Goal: Task Accomplishment & Management: Use online tool/utility

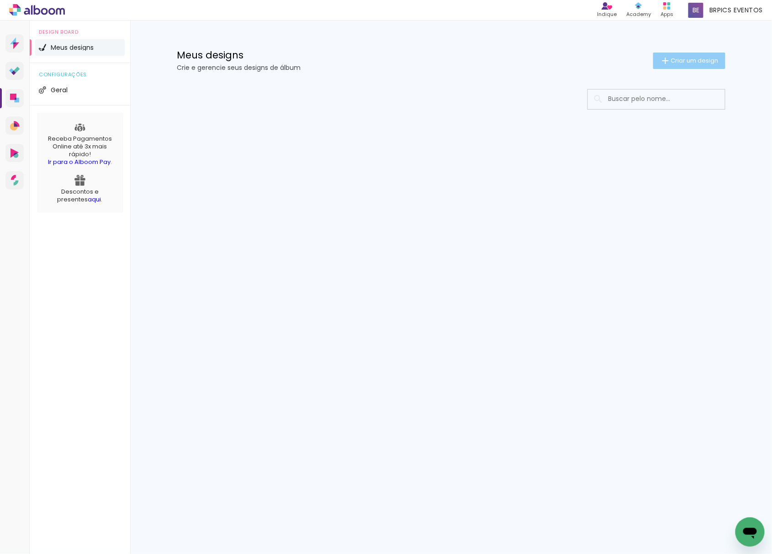
click at [665, 68] on div "Meus designs Crie e gerencie seus designs de álbum Criar um design" at bounding box center [451, 50] width 594 height 59
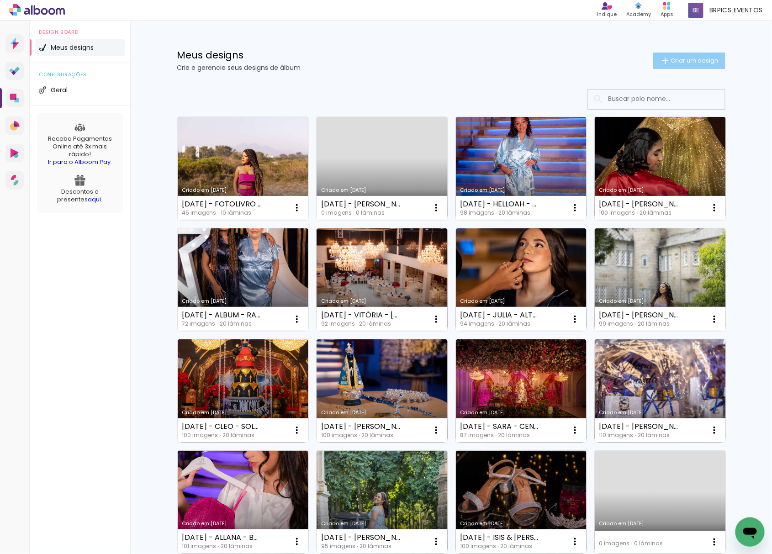
click at [660, 64] on iron-icon at bounding box center [665, 60] width 11 height 11
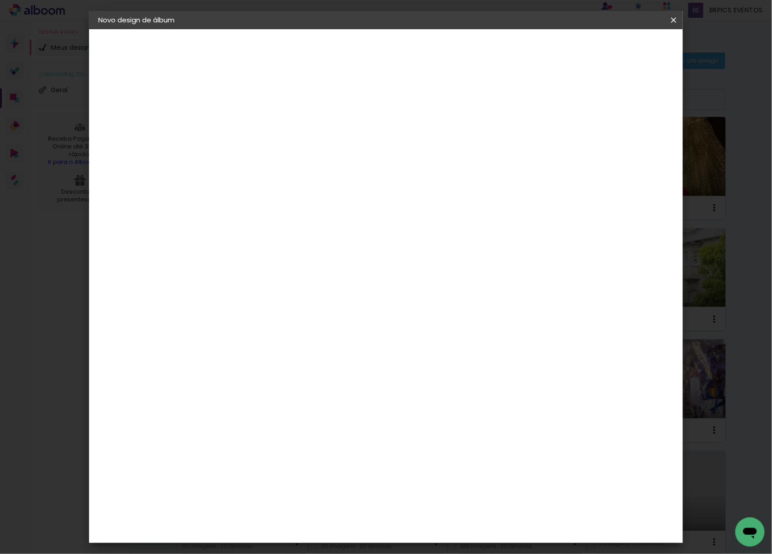
click at [248, 122] on input at bounding box center [248, 123] width 0 height 14
type input "[DATE] - [PERSON_NAME]"
type paper-input "[DATE] - [PERSON_NAME]"
click at [0, 0] on slot "Avançar" at bounding box center [0, 0] width 0 height 0
click at [419, 148] on paper-item "Tamanho Livre" at bounding box center [375, 139] width 88 height 20
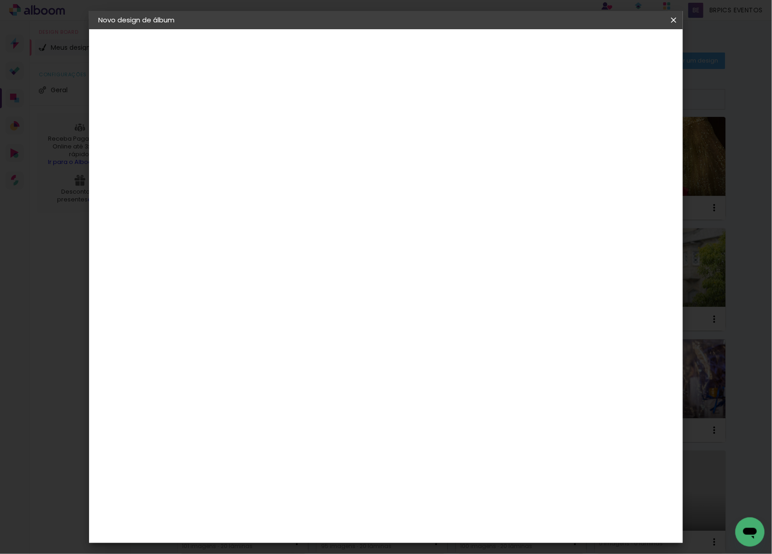
click at [419, 50] on paper-button "Avançar" at bounding box center [396, 49] width 45 height 16
click at [218, 256] on input "30" at bounding box center [219, 259] width 24 height 14
click at [219, 255] on input "30" at bounding box center [219, 259] width 24 height 14
type input "20,3"
type paper-input "20,3"
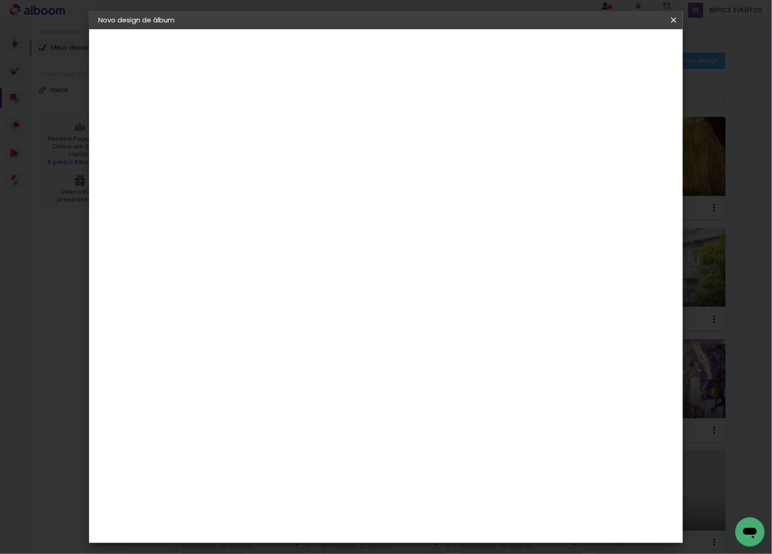
click at [442, 322] on input "60" at bounding box center [436, 322] width 24 height 14
type input "50"
type paper-input "50"
click at [615, 51] on span "Iniciar design" at bounding box center [594, 48] width 42 height 6
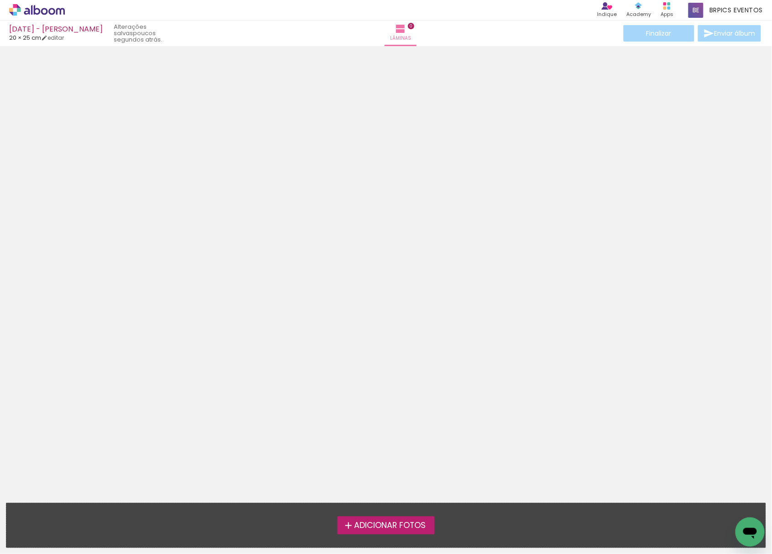
click at [56, 15] on icon at bounding box center [37, 10] width 56 height 12
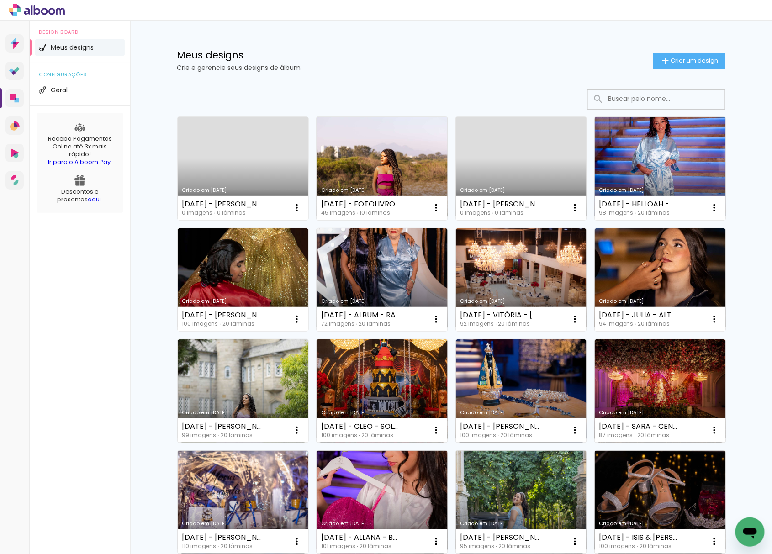
click at [263, 162] on link "Criado em [DATE]" at bounding box center [243, 168] width 131 height 103
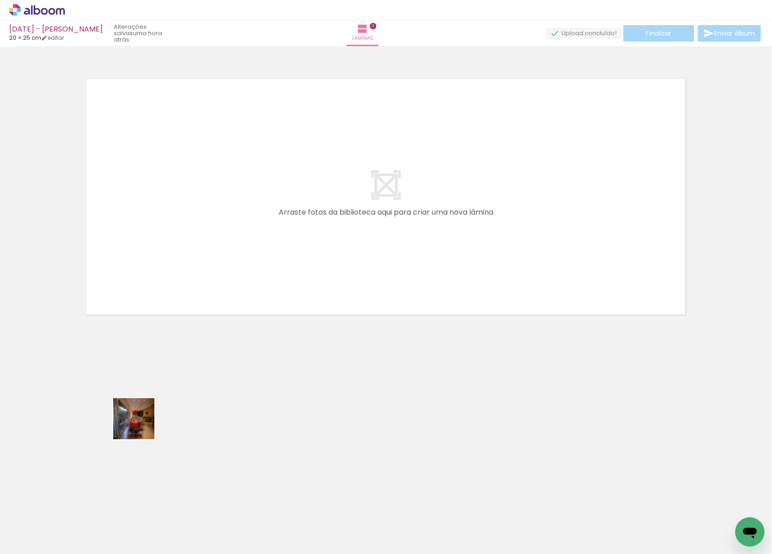
drag, startPoint x: 141, startPoint y: 426, endPoint x: 271, endPoint y: 182, distance: 276.7
click at [266, 144] on quentale-workspace at bounding box center [386, 277] width 772 height 554
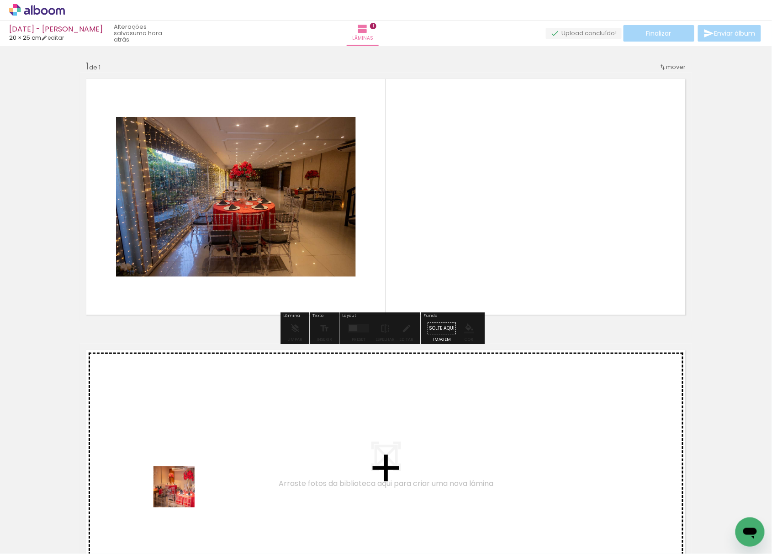
drag, startPoint x: 143, startPoint y: 524, endPoint x: 516, endPoint y: 158, distance: 522.3
click at [516, 158] on quentale-workspace at bounding box center [386, 277] width 772 height 554
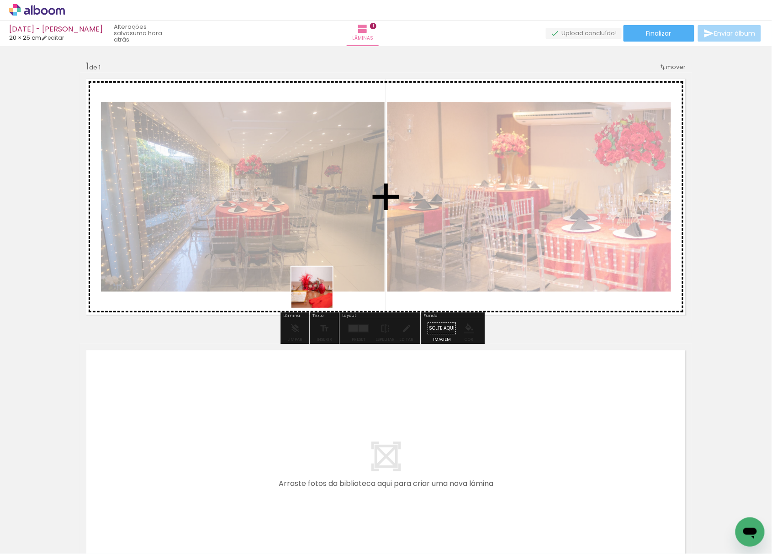
drag, startPoint x: 192, startPoint y: 531, endPoint x: 394, endPoint y: 282, distance: 320.1
click at [373, 110] on quentale-workspace at bounding box center [386, 277] width 772 height 554
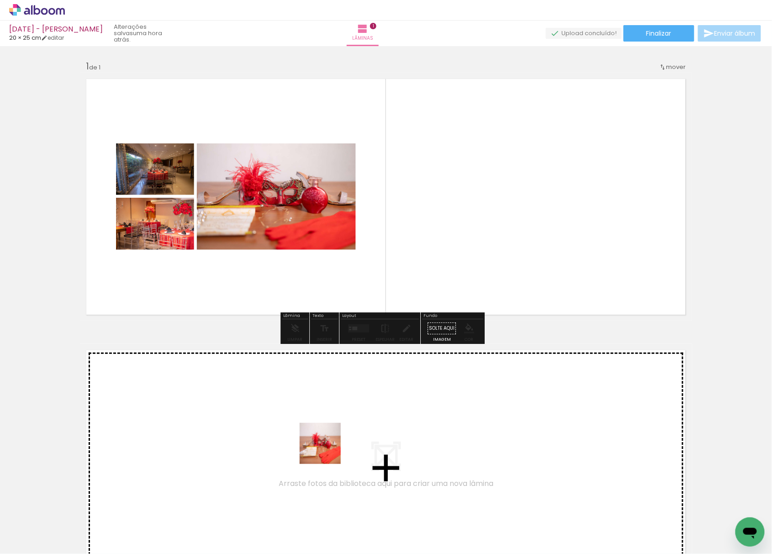
drag, startPoint x: 303, startPoint y: 531, endPoint x: 352, endPoint y: 313, distance: 223.5
click at [434, 134] on quentale-workspace at bounding box center [386, 277] width 772 height 554
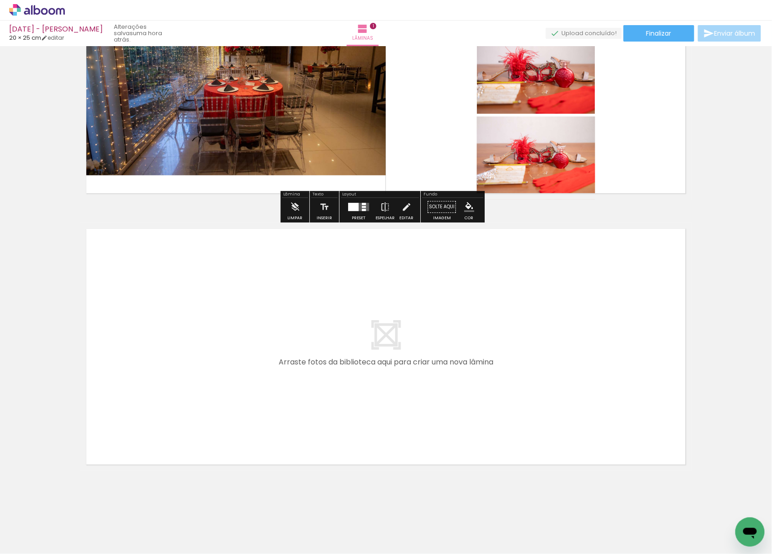
drag, startPoint x: 249, startPoint y: 475, endPoint x: 218, endPoint y: 311, distance: 167.5
click at [218, 311] on quentale-workspace at bounding box center [386, 277] width 772 height 554
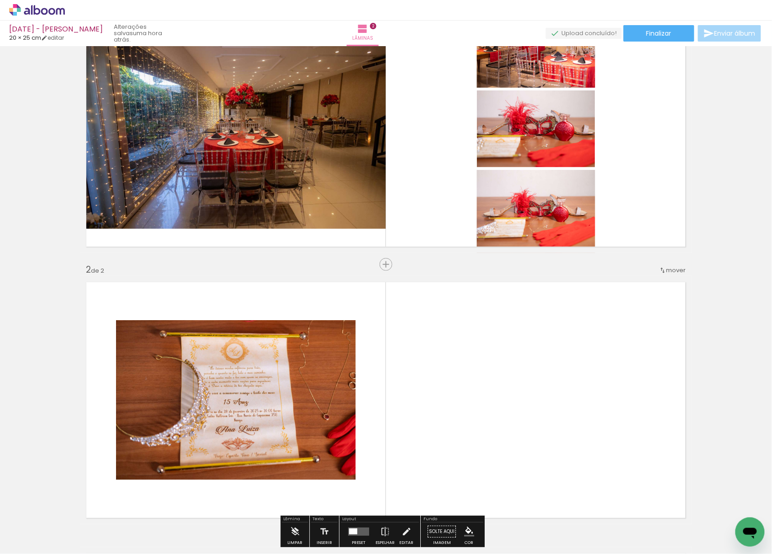
scroll to position [14, 0]
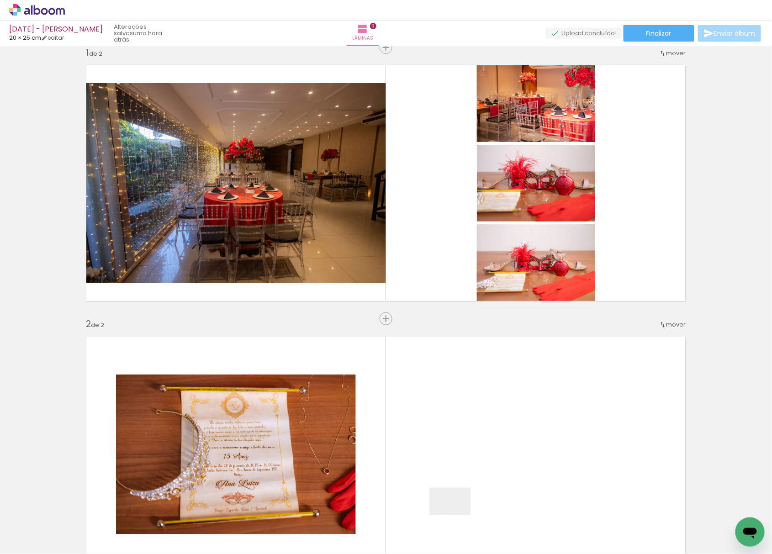
drag, startPoint x: 458, startPoint y: 521, endPoint x: 494, endPoint y: 297, distance: 226.9
click at [484, 173] on quentale-workspace at bounding box center [386, 277] width 772 height 554
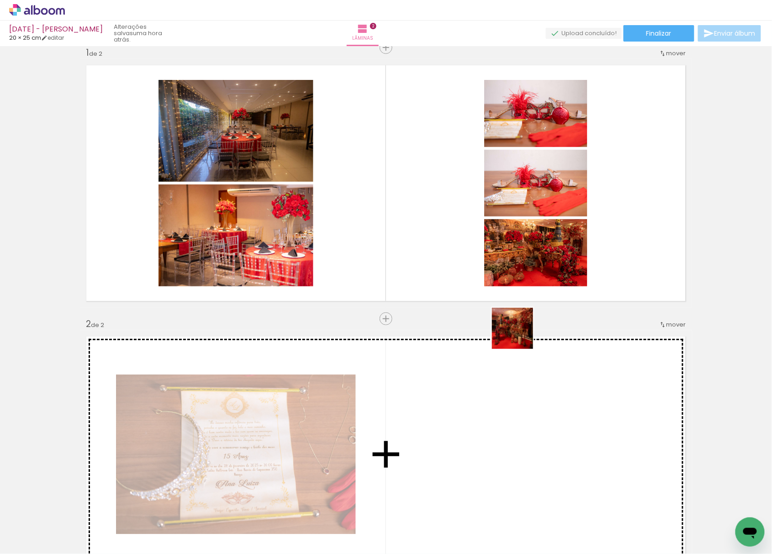
drag, startPoint x: 509, startPoint y: 502, endPoint x: 459, endPoint y: 442, distance: 77.2
click at [505, 116] on quentale-workspace at bounding box center [386, 277] width 772 height 554
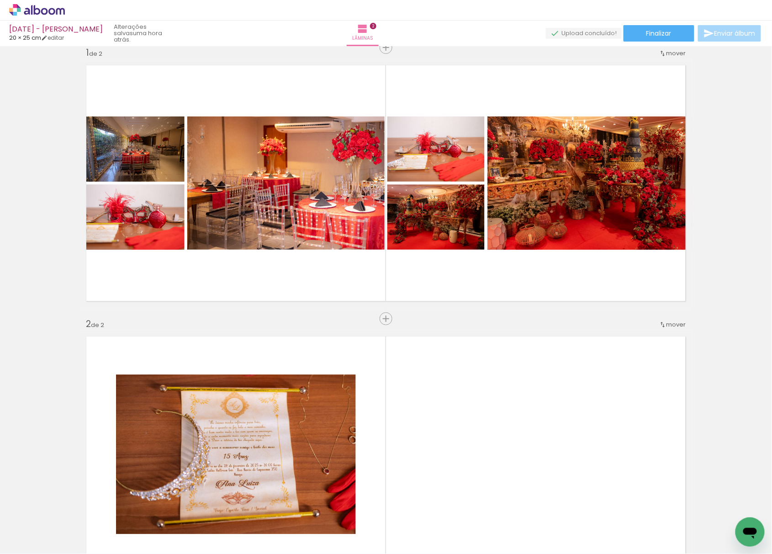
drag, startPoint x: 404, startPoint y: 524, endPoint x: 713, endPoint y: 467, distance: 314.1
click at [483, 177] on quentale-workspace at bounding box center [386, 277] width 772 height 554
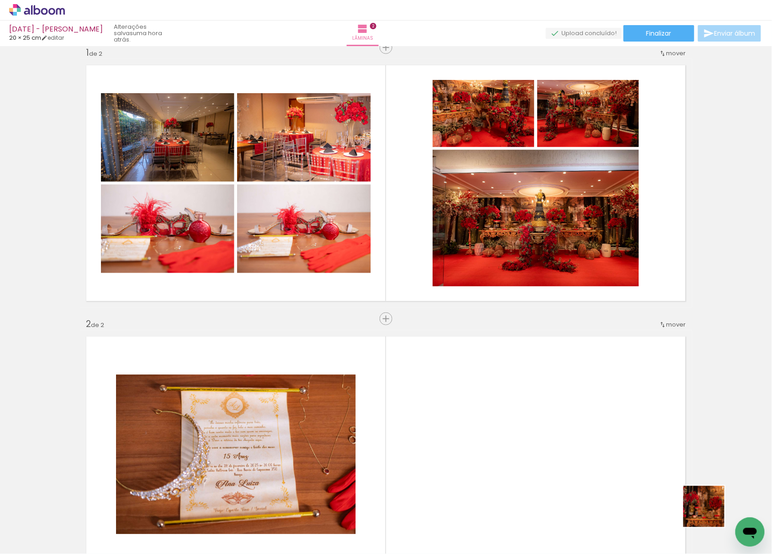
drag, startPoint x: 711, startPoint y: 514, endPoint x: 549, endPoint y: 139, distance: 407.8
click at [549, 158] on quentale-workspace at bounding box center [386, 277] width 772 height 554
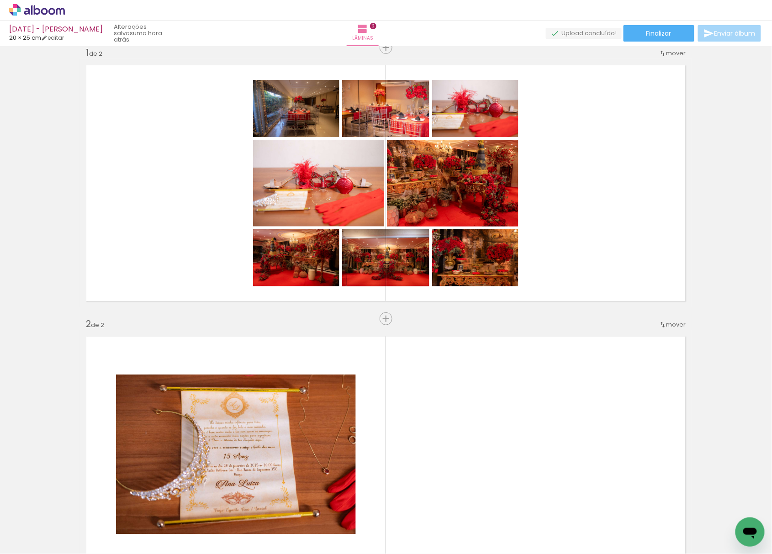
scroll to position [0, 348]
drag, startPoint x: 321, startPoint y: 523, endPoint x: 508, endPoint y: 527, distance: 187.4
click at [362, 188] on quentale-workspace at bounding box center [386, 277] width 772 height 554
click at [340, 137] on div at bounding box center [296, 109] width 86 height 58
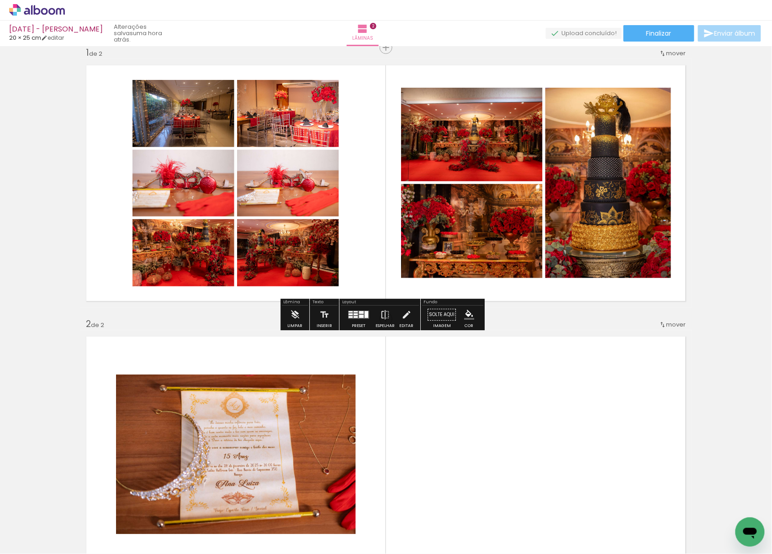
drag, startPoint x: 411, startPoint y: 519, endPoint x: 470, endPoint y: 167, distance: 357.3
click at [470, 224] on quentale-workspace at bounding box center [386, 277] width 772 height 554
click at [470, 195] on quentale-layouter at bounding box center [386, 183] width 612 height 249
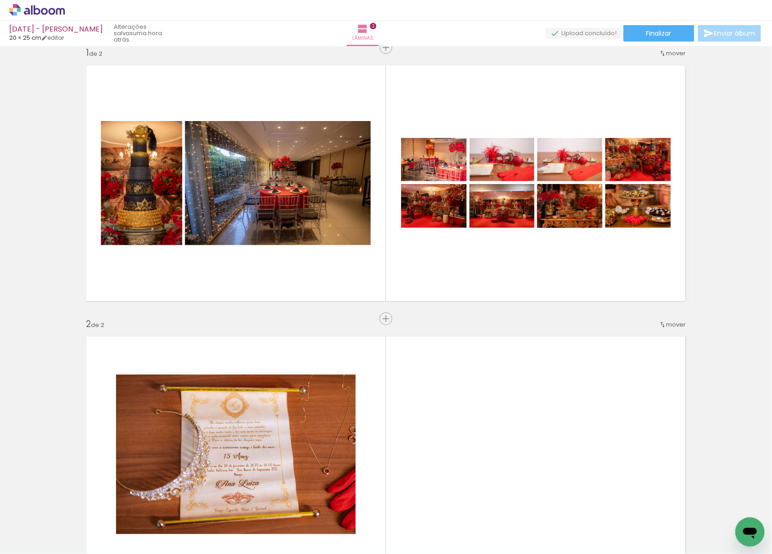
drag, startPoint x: 474, startPoint y: 529, endPoint x: 545, endPoint y: 388, distance: 157.6
click at [545, 388] on quentale-workspace at bounding box center [386, 277] width 772 height 554
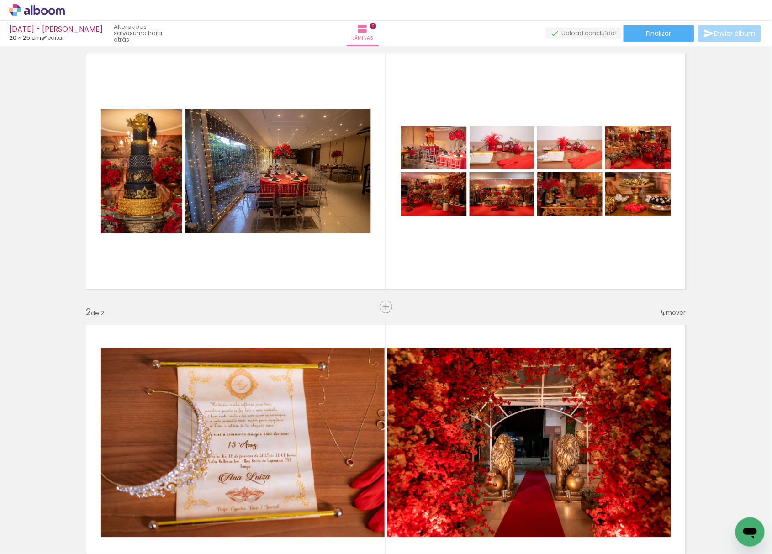
scroll to position [14, 0]
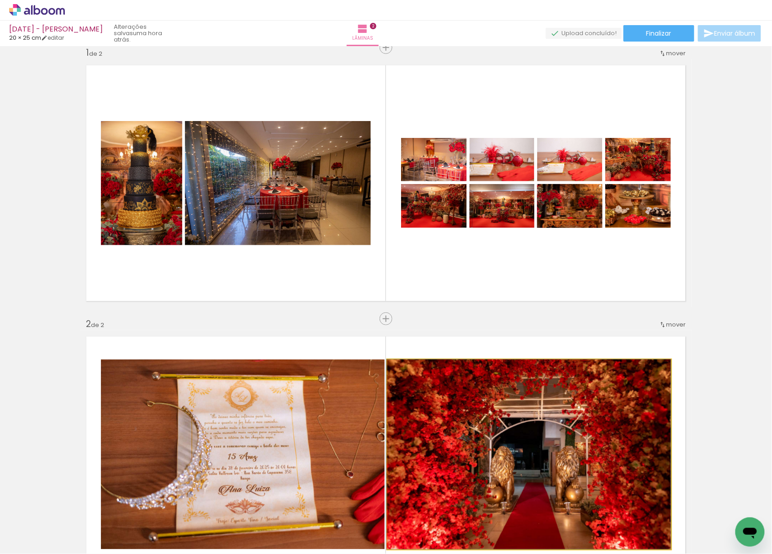
drag, startPoint x: 507, startPoint y: 401, endPoint x: 403, endPoint y: 298, distance: 146.1
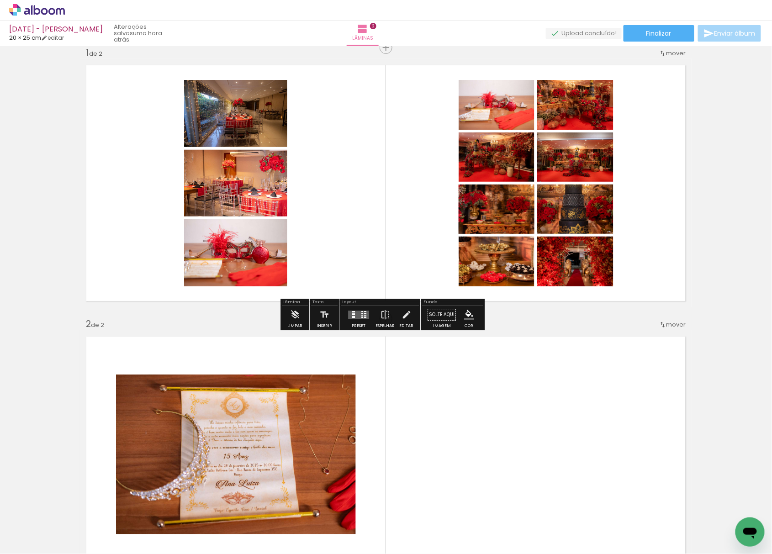
click at [358, 313] on quentale-layouter at bounding box center [358, 315] width 21 height 8
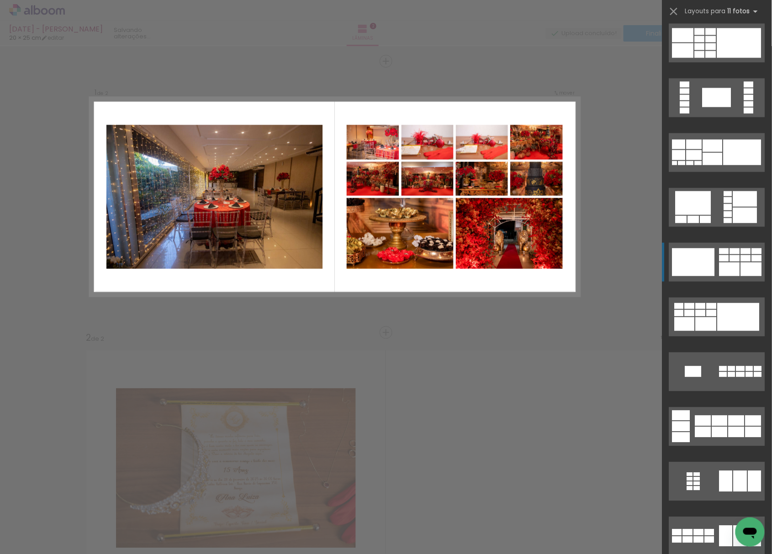
scroll to position [609, 0]
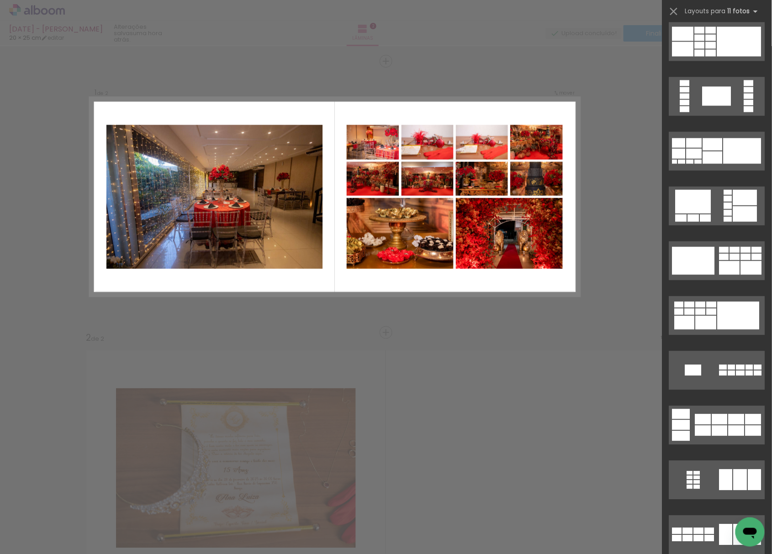
click at [612, 373] on div "Confirmar Cancelar" at bounding box center [386, 464] width 772 height 836
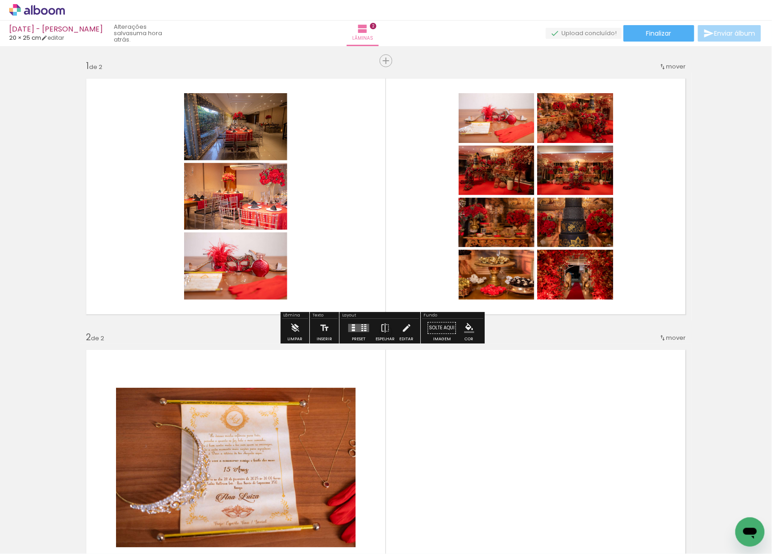
scroll to position [0, 0]
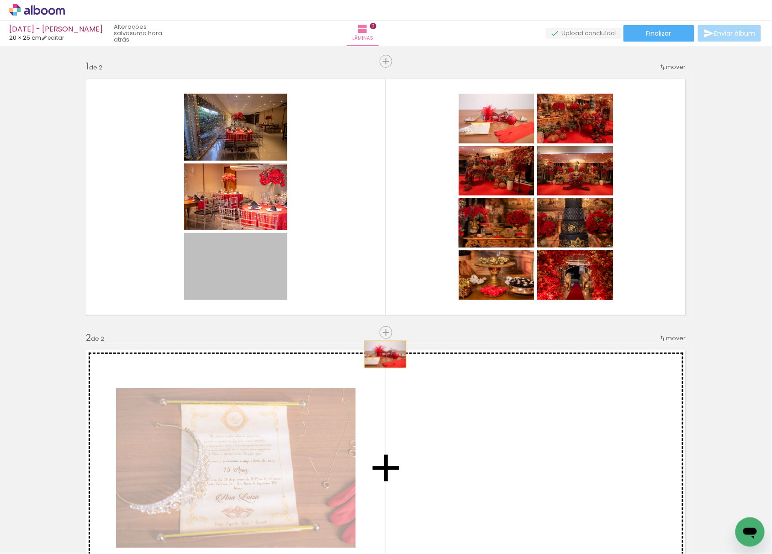
drag, startPoint x: 293, startPoint y: 296, endPoint x: 484, endPoint y: 418, distance: 227.2
click at [484, 418] on div "Inserir lâmina 1 de 2 Inserir lâmina 2 de 2" at bounding box center [386, 456] width 772 height 815
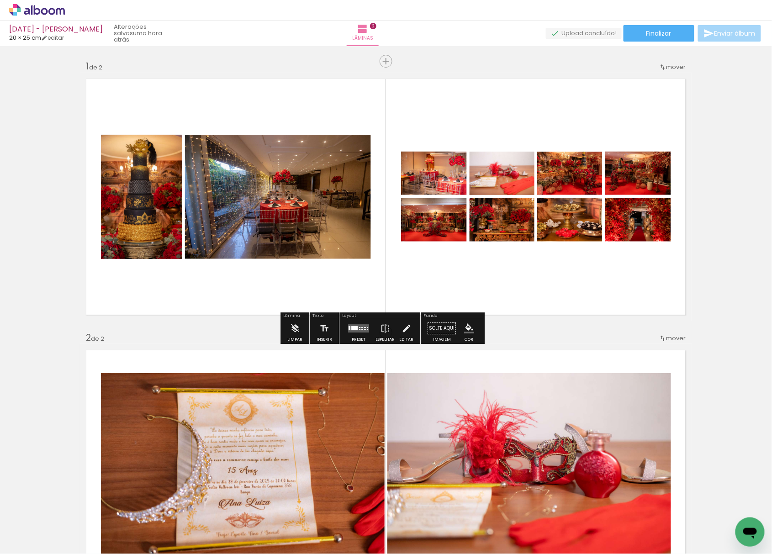
click at [359, 330] on quentale-layouter at bounding box center [358, 329] width 21 height 8
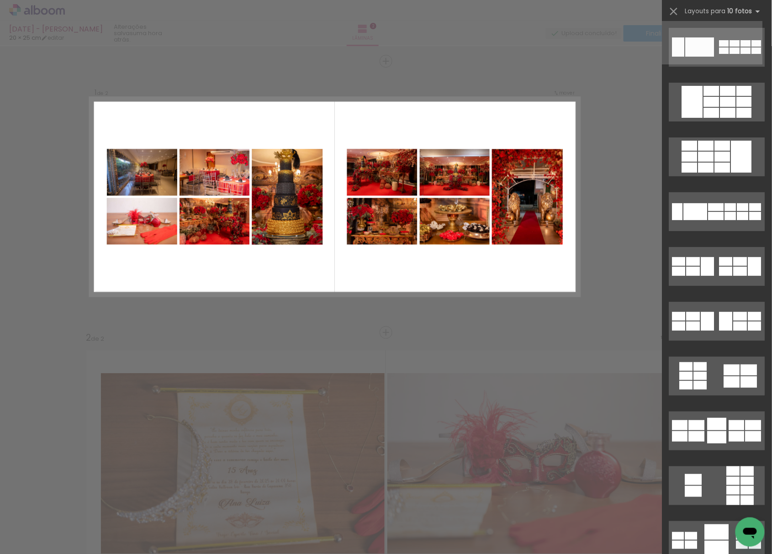
click at [633, 330] on div "Confirmar Cancelar" at bounding box center [386, 464] width 772 height 836
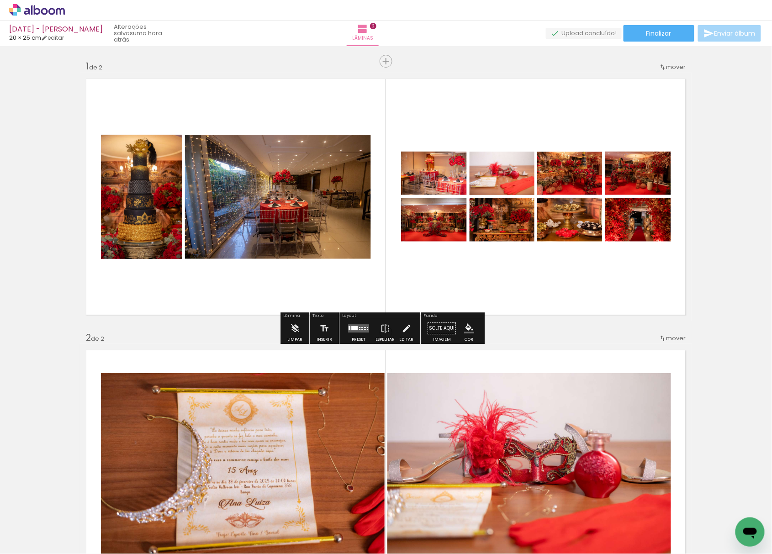
click at [7, 285] on div "Inserir lâmina 1 de 2 Inserir lâmina 2 de 2" at bounding box center [386, 456] width 772 height 815
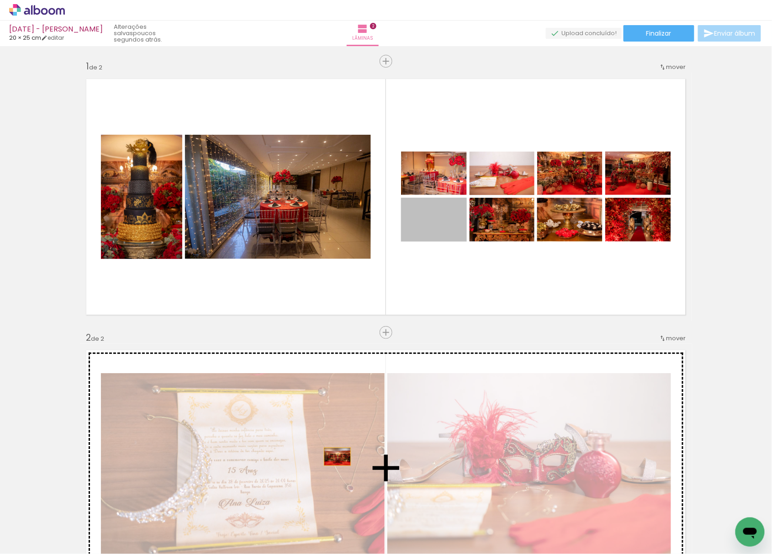
drag, startPoint x: 450, startPoint y: 231, endPoint x: 239, endPoint y: 320, distance: 229.2
click at [335, 452] on div "Inserir lâmina 1 de 2 Inserir lâmina 2 de 2" at bounding box center [386, 456] width 772 height 815
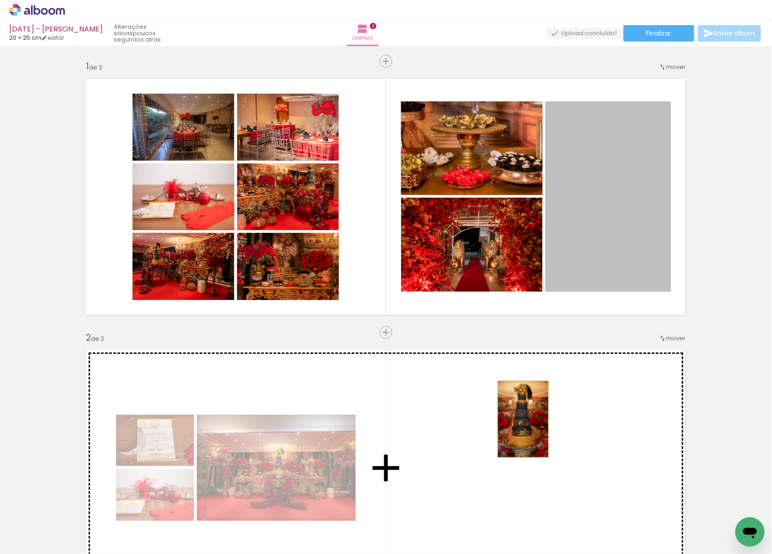
drag, startPoint x: 632, startPoint y: 231, endPoint x: 518, endPoint y: 420, distance: 220.0
click at [518, 420] on div "Inserir lâmina 1 de 2 Inserir lâmina 2 de 2" at bounding box center [386, 456] width 772 height 815
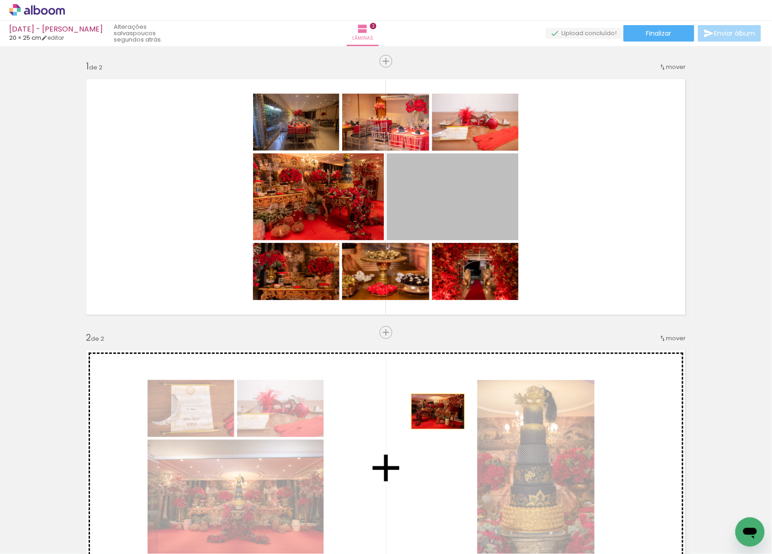
drag, startPoint x: 445, startPoint y: 215, endPoint x: 336, endPoint y: 236, distance: 110.9
click at [432, 417] on div "Inserir lâmina 1 de 2 Inserir lâmina 2 de 2" at bounding box center [386, 456] width 772 height 815
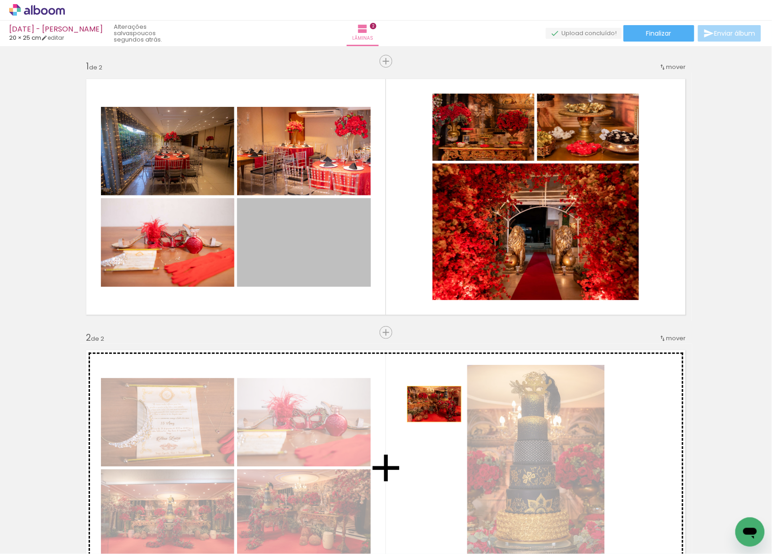
drag, startPoint x: 319, startPoint y: 242, endPoint x: 438, endPoint y: 406, distance: 202.6
click at [437, 406] on div "Inserir lâmina 1 de 2 Inserir lâmina 2 de 2" at bounding box center [386, 456] width 772 height 815
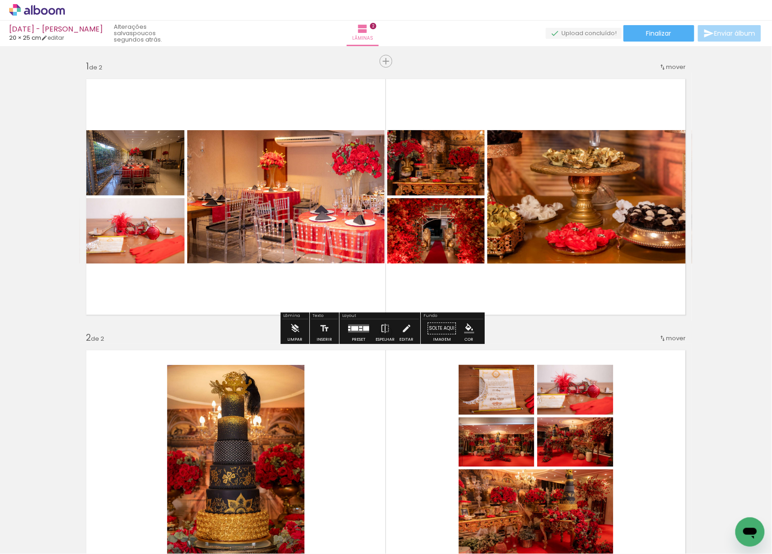
click at [359, 325] on quentale-layouter at bounding box center [358, 329] width 21 height 8
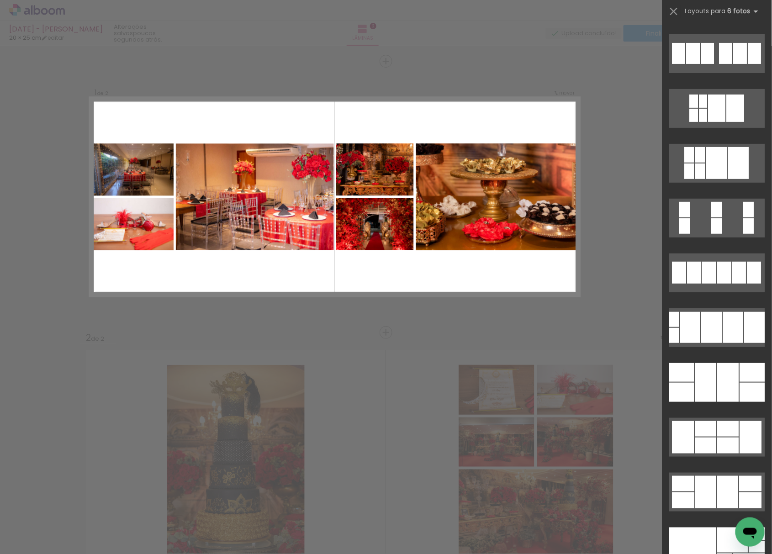
scroll to position [27980, 0]
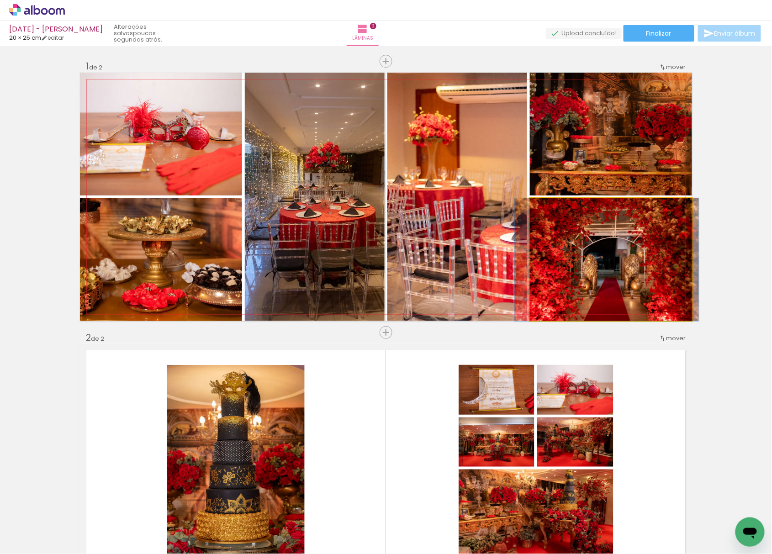
drag, startPoint x: 624, startPoint y: 269, endPoint x: 620, endPoint y: 293, distance: 23.8
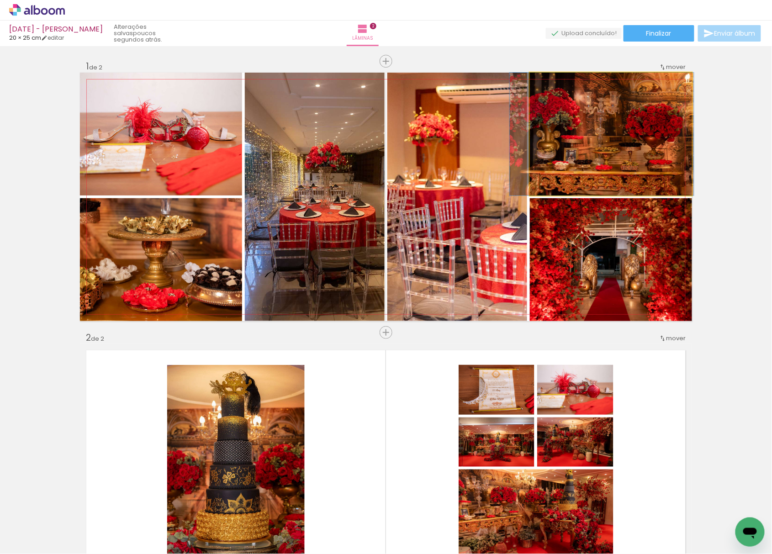
drag, startPoint x: 618, startPoint y: 176, endPoint x: 613, endPoint y: 194, distance: 19.0
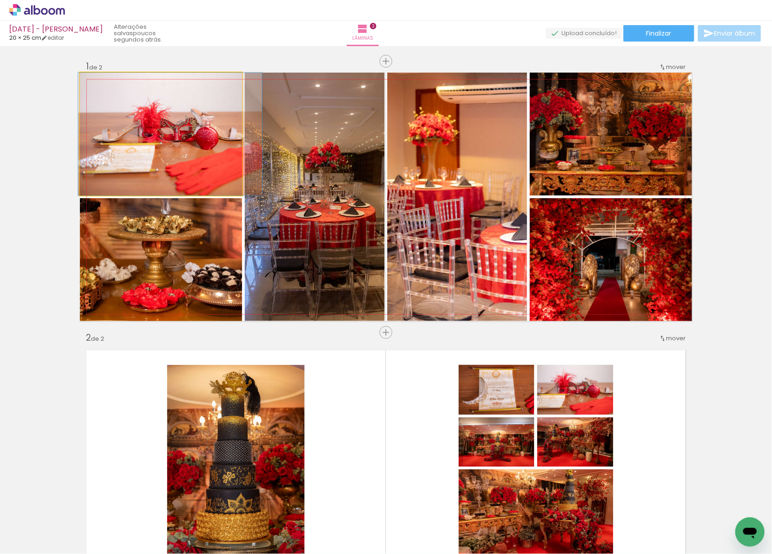
drag, startPoint x: 117, startPoint y: 147, endPoint x: 121, endPoint y: 161, distance: 14.2
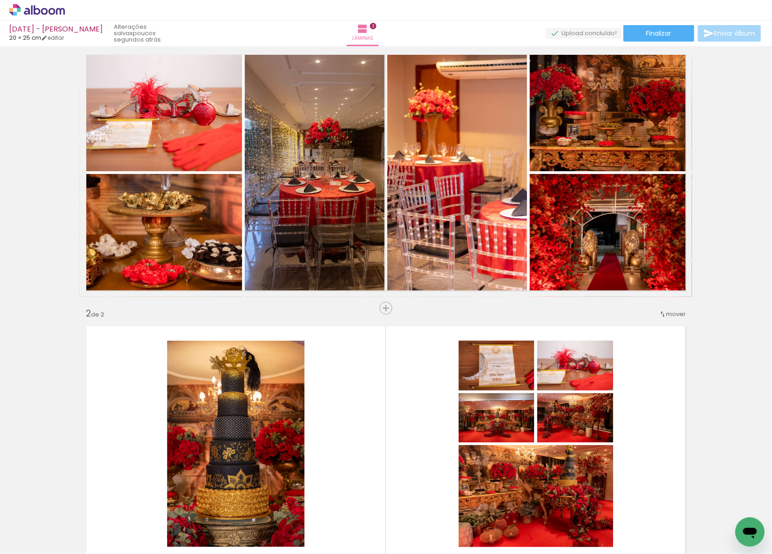
scroll to position [0, 0]
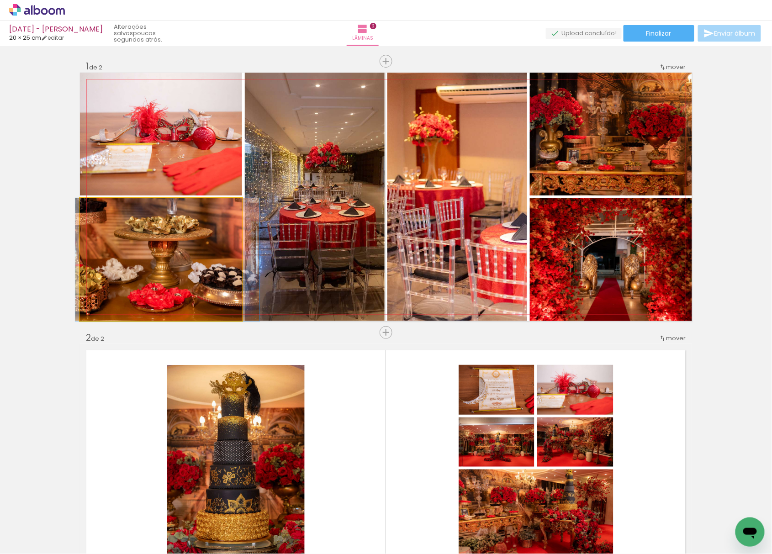
drag, startPoint x: 172, startPoint y: 246, endPoint x: 178, endPoint y: 260, distance: 15.5
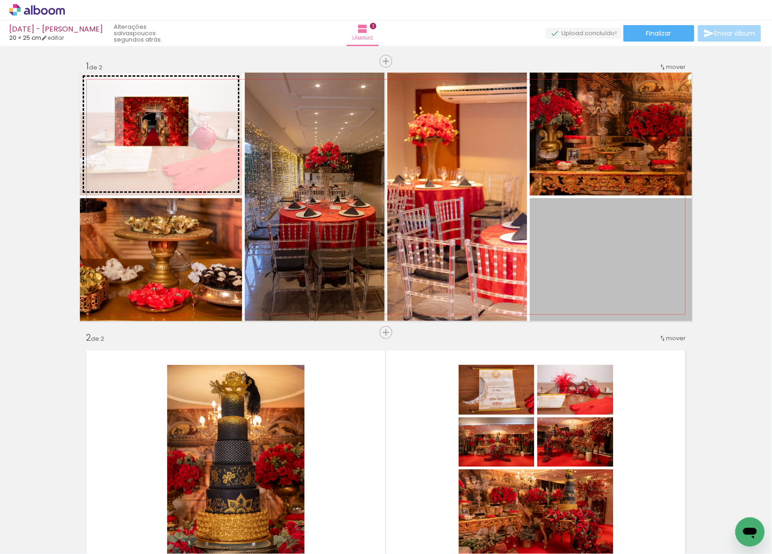
drag, startPoint x: 621, startPoint y: 279, endPoint x: 152, endPoint y: 122, distance: 494.6
click at [0, 0] on slot at bounding box center [0, 0] width 0 height 0
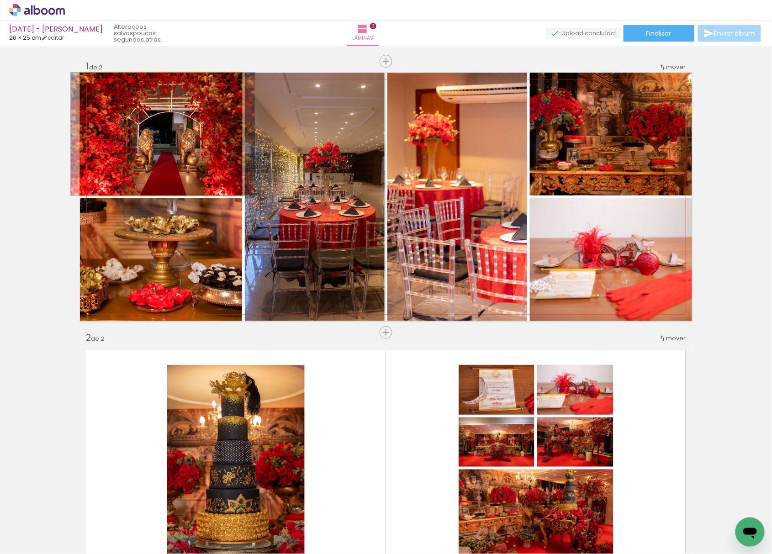
drag, startPoint x: 195, startPoint y: 165, endPoint x: 197, endPoint y: 183, distance: 18.0
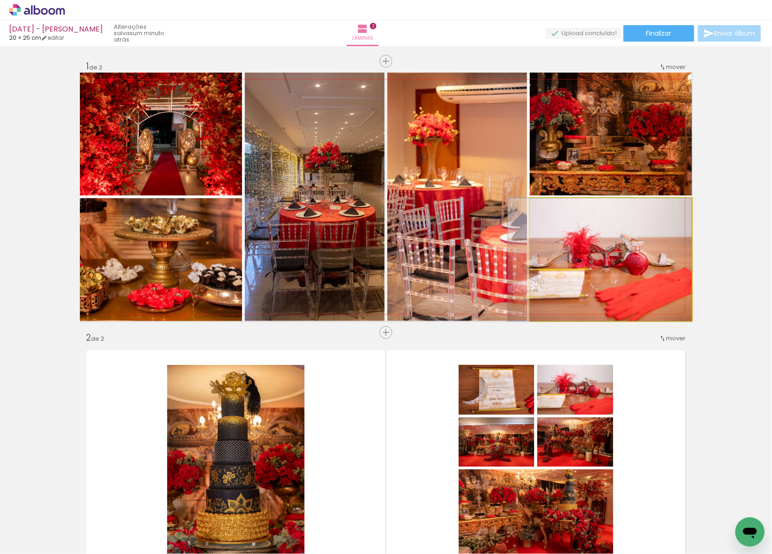
drag, startPoint x: 611, startPoint y: 293, endPoint x: 600, endPoint y: 315, distance: 24.1
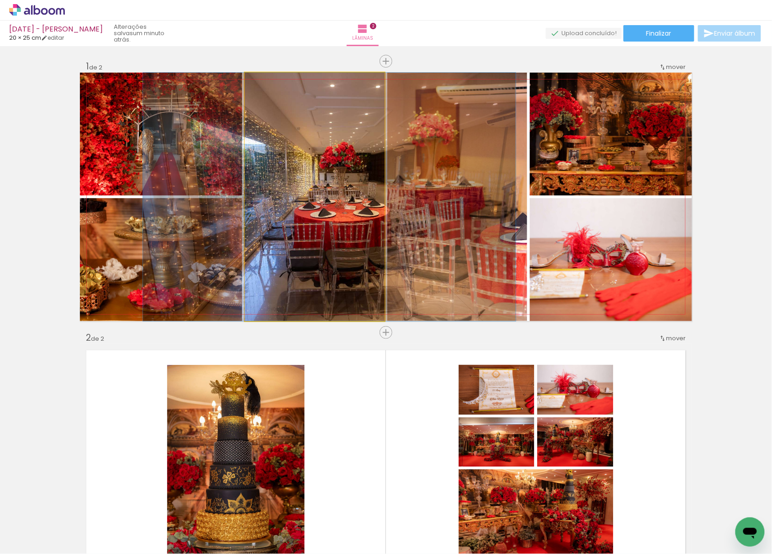
drag, startPoint x: 314, startPoint y: 262, endPoint x: 335, endPoint y: 280, distance: 27.6
click at [332, 282] on quentale-photo at bounding box center [315, 197] width 140 height 249
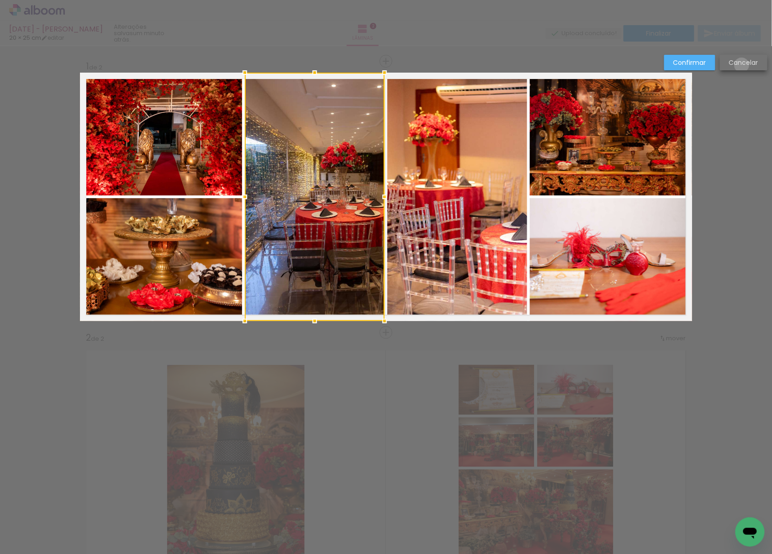
click at [0, 0] on slot "Cancelar" at bounding box center [0, 0] width 0 height 0
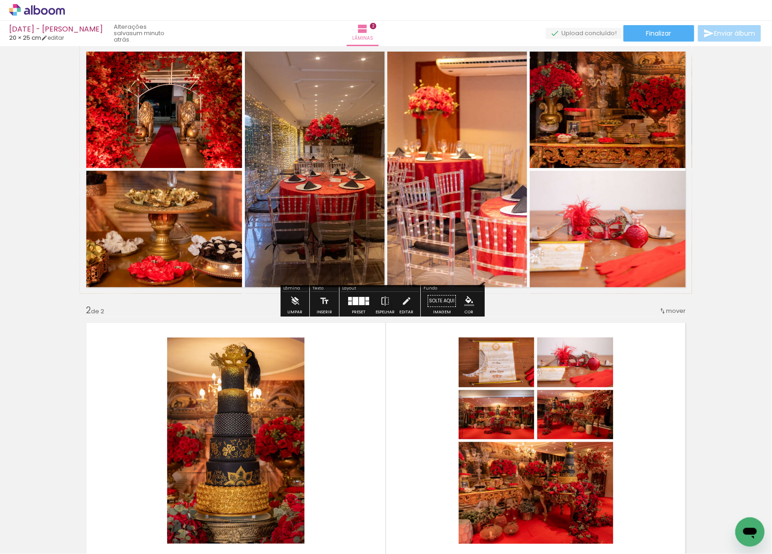
scroll to position [61, 0]
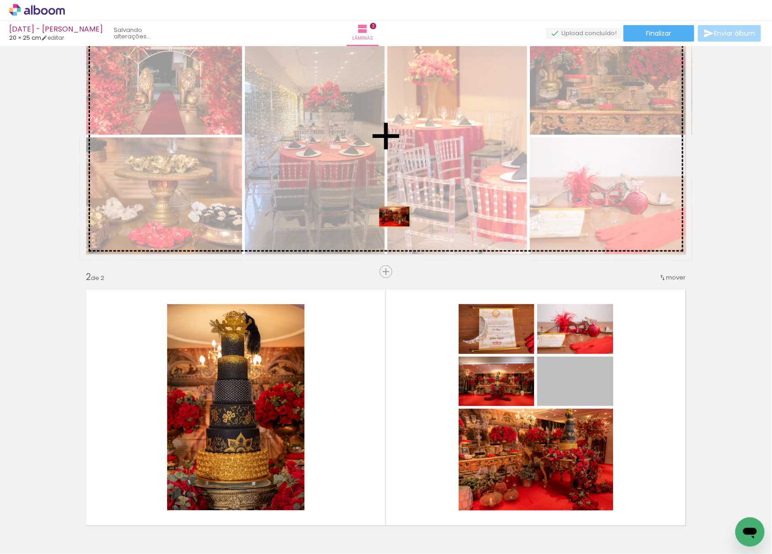
drag, startPoint x: 591, startPoint y: 404, endPoint x: 578, endPoint y: 431, distance: 29.2
click at [390, 216] on div "Inserir lâmina 1 de 2 Inserir lâmina 2 de 2" at bounding box center [386, 396] width 772 height 815
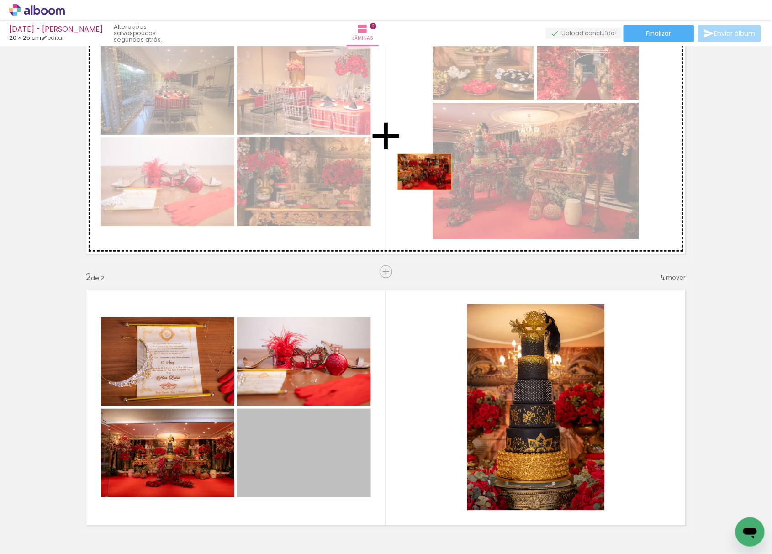
drag, startPoint x: 333, startPoint y: 460, endPoint x: 421, endPoint y: 169, distance: 304.1
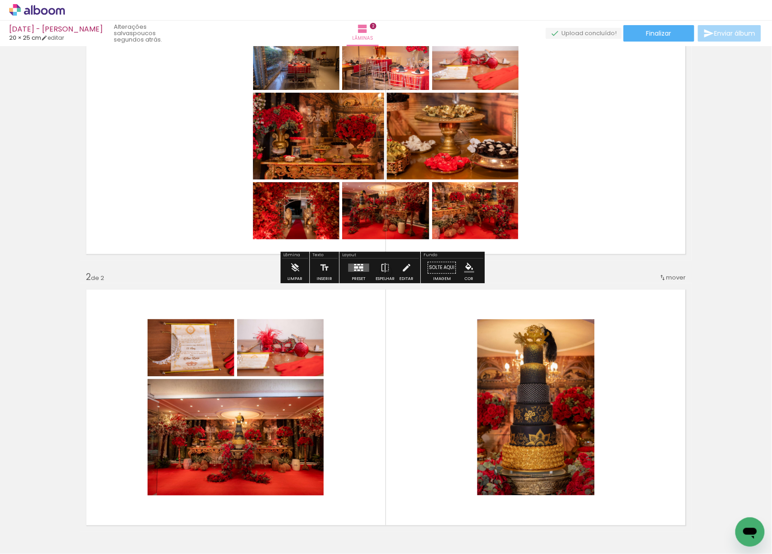
click at [370, 269] on div "Preset Espelhar Editar" at bounding box center [380, 270] width 78 height 23
click at [359, 271] on quentale-layouter at bounding box center [358, 268] width 21 height 8
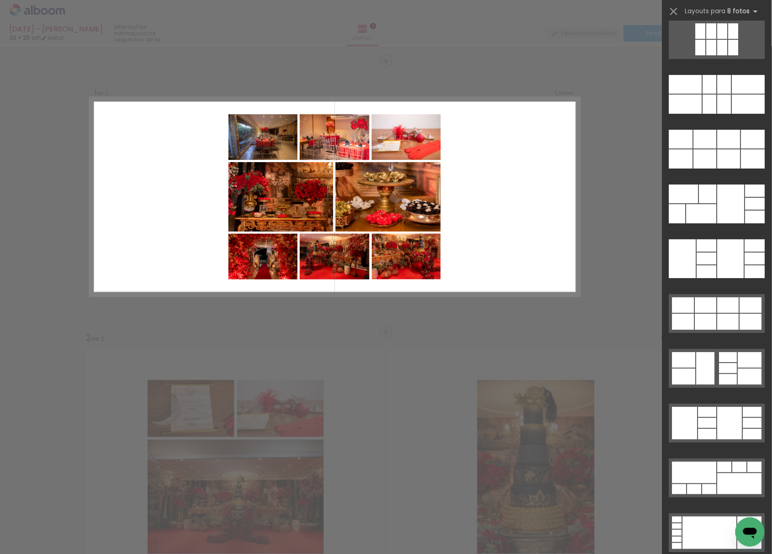
scroll to position [4536, 0]
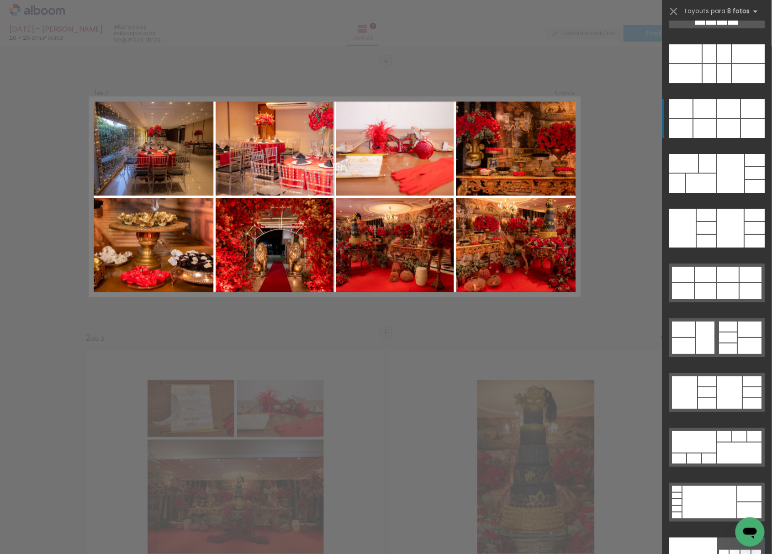
click at [718, 83] on div at bounding box center [725, 73] width 14 height 19
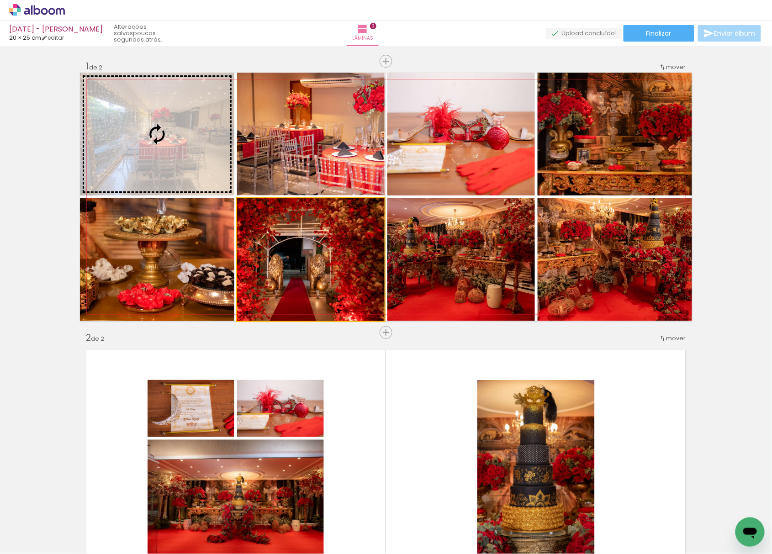
drag, startPoint x: 319, startPoint y: 256, endPoint x: 192, endPoint y: 165, distance: 156.2
click at [0, 0] on slot at bounding box center [0, 0] width 0 height 0
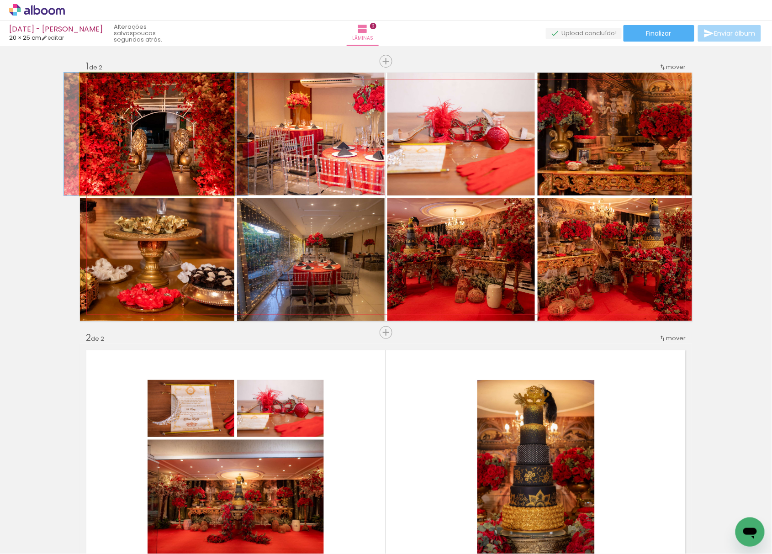
drag, startPoint x: 185, startPoint y: 167, endPoint x: 185, endPoint y: 179, distance: 12.3
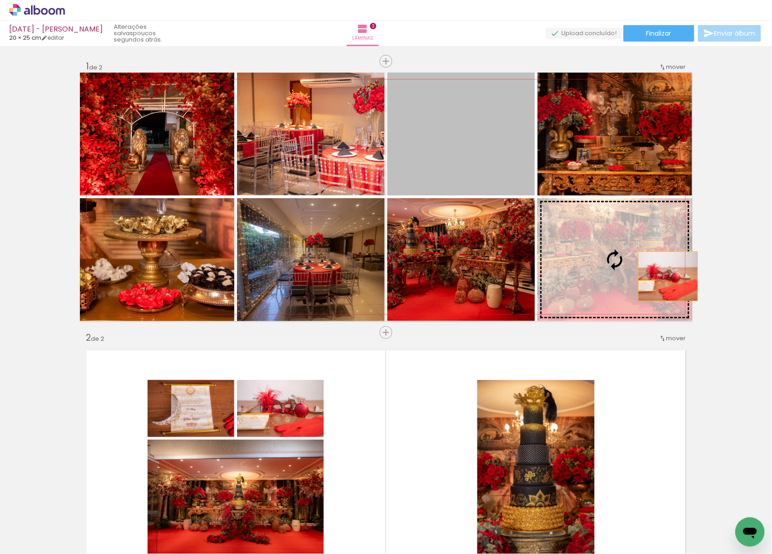
drag, startPoint x: 490, startPoint y: 173, endPoint x: 662, endPoint y: 273, distance: 198.7
click at [0, 0] on slot at bounding box center [0, 0] width 0 height 0
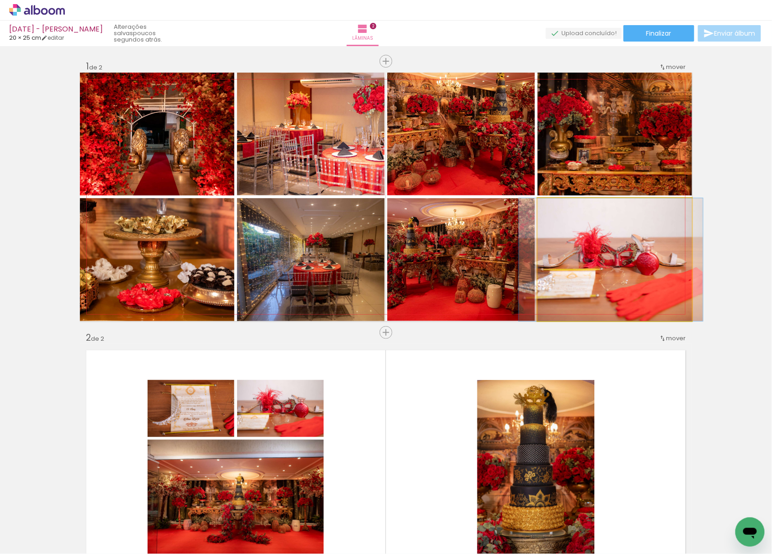
scroll to position [0, 348]
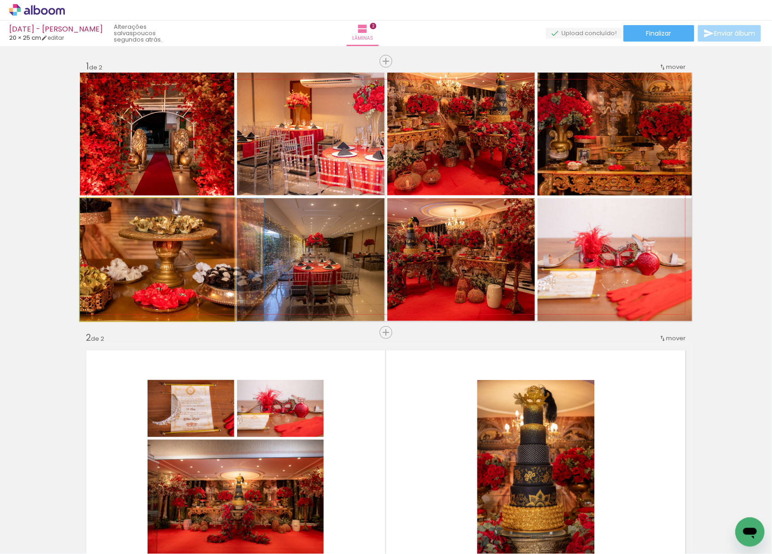
drag, startPoint x: 169, startPoint y: 273, endPoint x: 194, endPoint y: 300, distance: 36.2
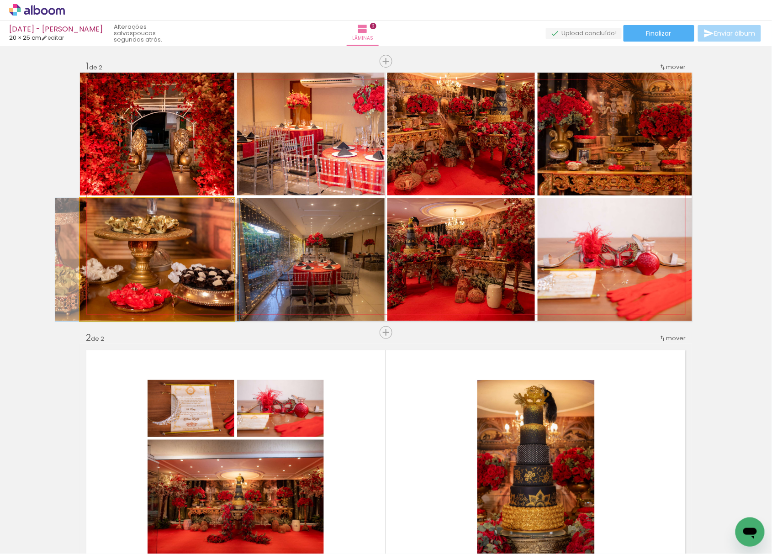
drag, startPoint x: 198, startPoint y: 291, endPoint x: 174, endPoint y: 299, distance: 26.0
click at [174, 299] on quentale-photo at bounding box center [157, 259] width 154 height 123
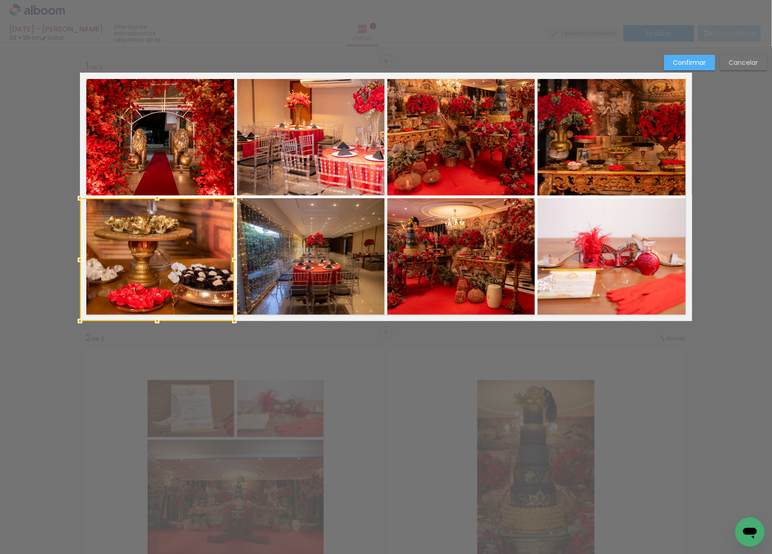
click at [0, 0] on slot "Confirmar" at bounding box center [0, 0] width 0 height 0
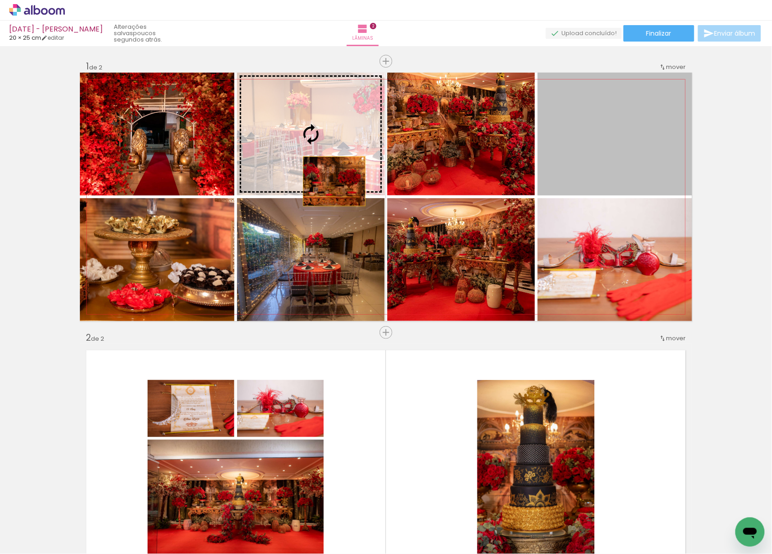
drag, startPoint x: 599, startPoint y: 164, endPoint x: 315, endPoint y: 156, distance: 283.5
click at [0, 0] on slot at bounding box center [0, 0] width 0 height 0
click at [316, 156] on quentale-photo at bounding box center [311, 134] width 148 height 123
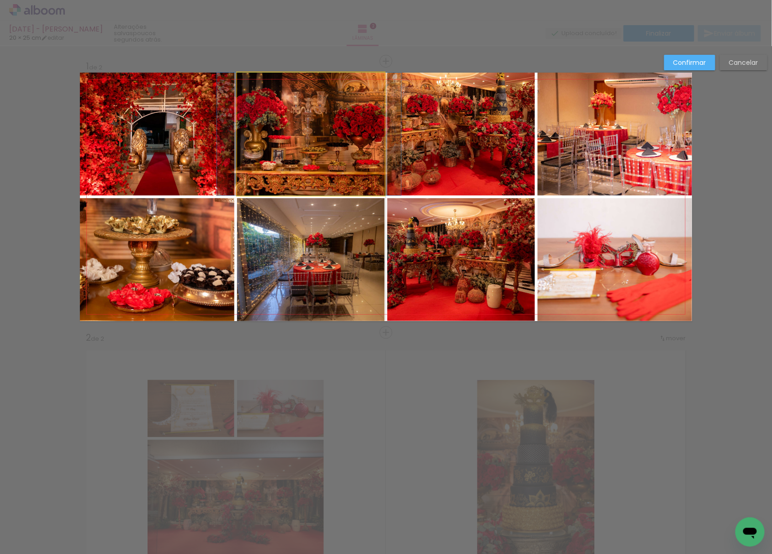
drag, startPoint x: 317, startPoint y: 155, endPoint x: 315, endPoint y: 176, distance: 20.2
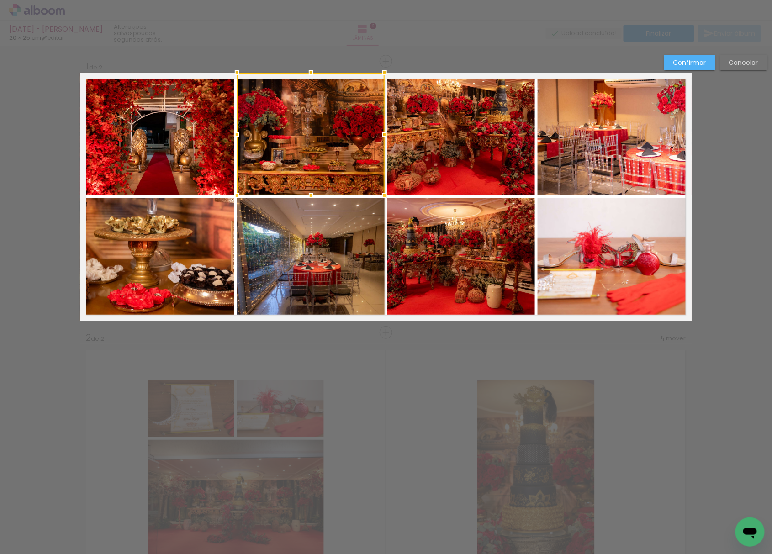
click at [695, 58] on paper-button "Confirmar" at bounding box center [690, 63] width 51 height 16
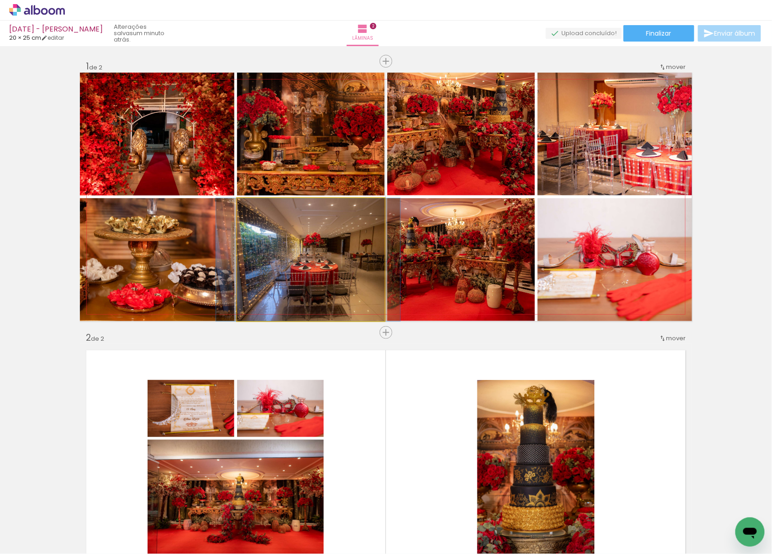
drag, startPoint x: 337, startPoint y: 283, endPoint x: 335, endPoint y: 317, distance: 33.5
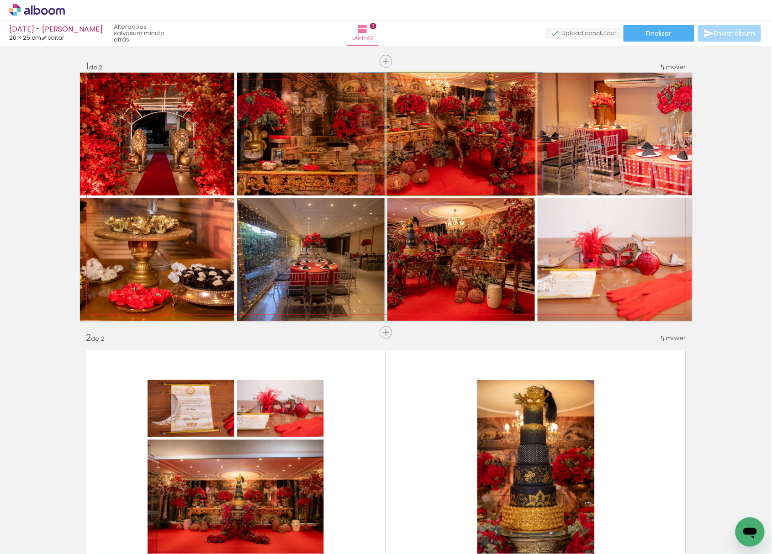
drag, startPoint x: 463, startPoint y: 163, endPoint x: 452, endPoint y: 196, distance: 34.7
click at [452, 196] on quentale-layouter at bounding box center [386, 197] width 612 height 249
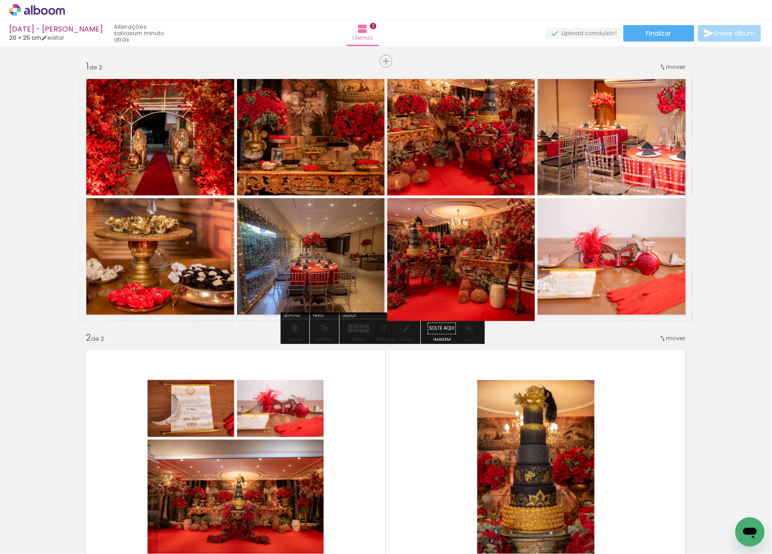
drag, startPoint x: 474, startPoint y: 255, endPoint x: 478, endPoint y: 276, distance: 21.3
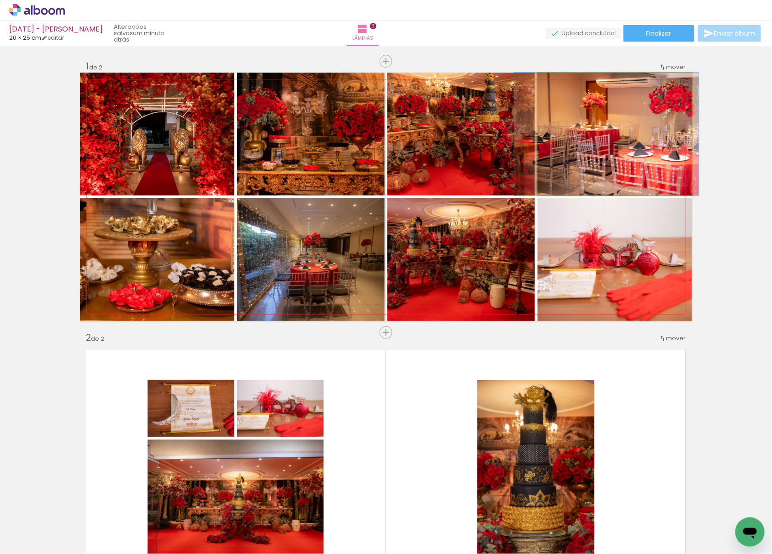
drag, startPoint x: 610, startPoint y: 170, endPoint x: 601, endPoint y: 176, distance: 9.6
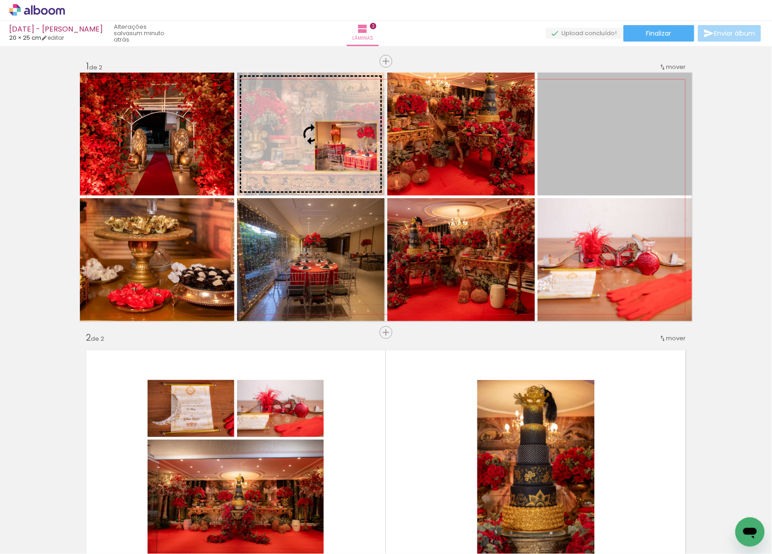
drag, startPoint x: 632, startPoint y: 154, endPoint x: 341, endPoint y: 144, distance: 290.8
click at [0, 0] on slot at bounding box center [0, 0] width 0 height 0
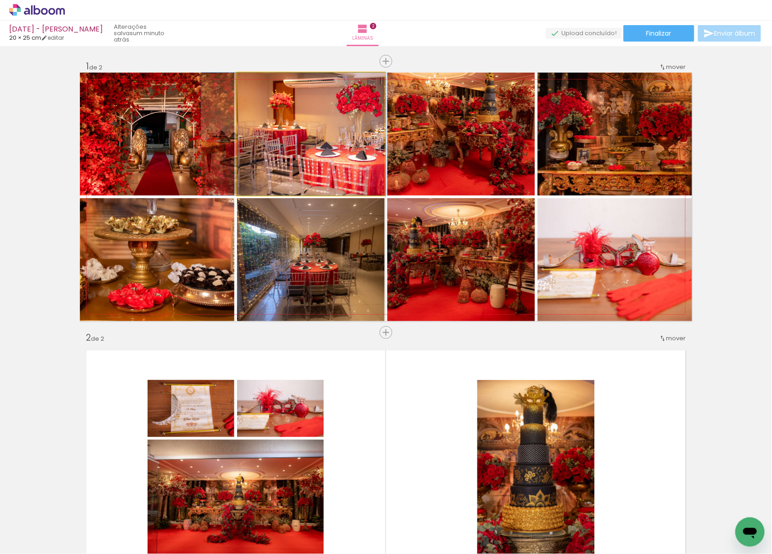
drag, startPoint x: 325, startPoint y: 155, endPoint x: 309, endPoint y: 186, distance: 35.2
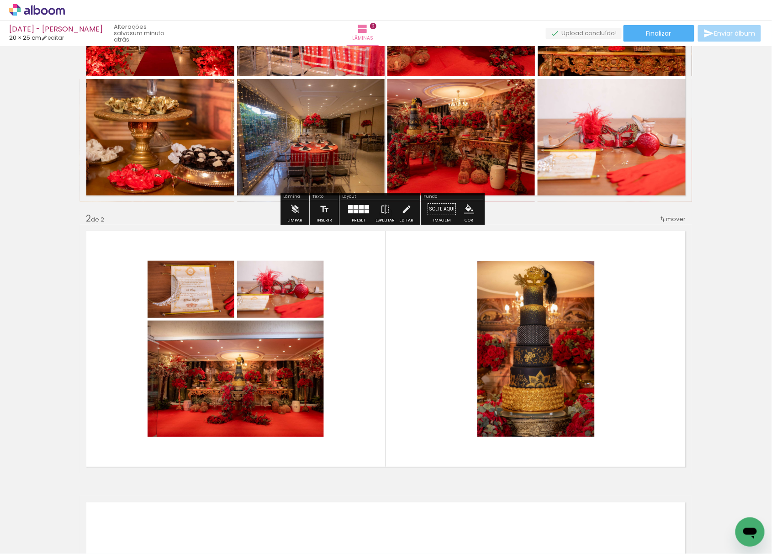
scroll to position [122, 0]
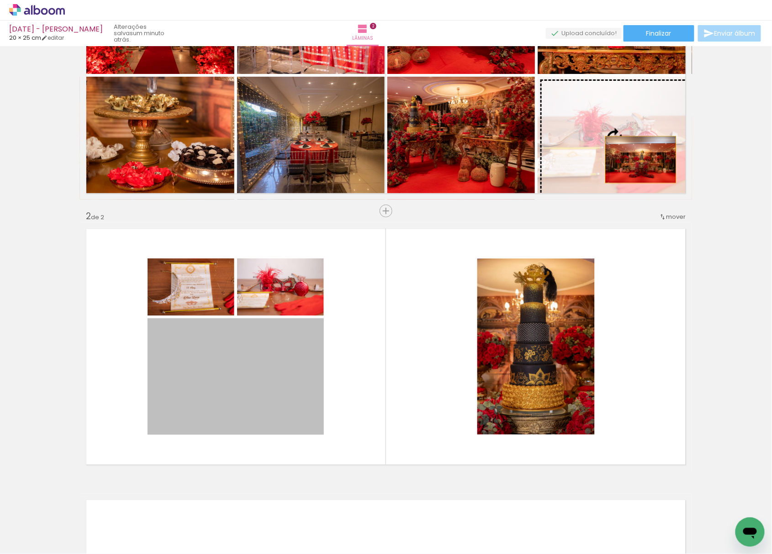
drag, startPoint x: 241, startPoint y: 411, endPoint x: 638, endPoint y: 154, distance: 473.1
click at [637, 156] on div "Inserir lâmina 1 de 2 Inserir lâmina 2 de 2" at bounding box center [386, 335] width 772 height 815
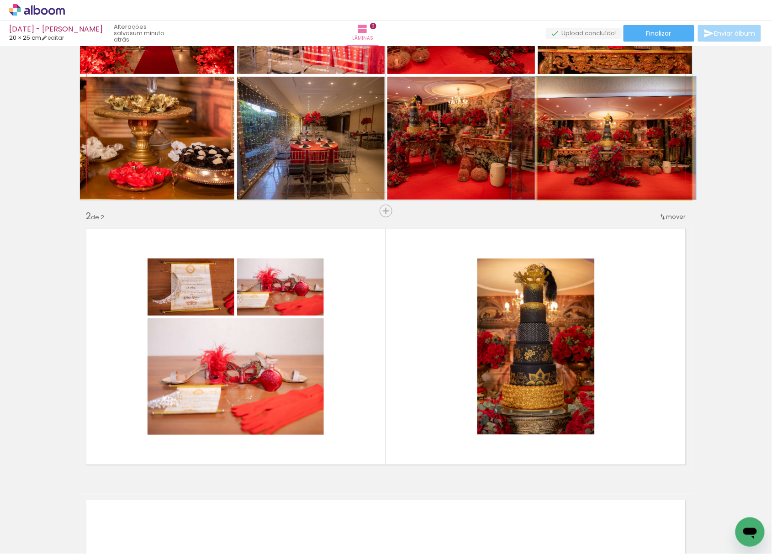
drag, startPoint x: 631, startPoint y: 164, endPoint x: 620, endPoint y: 185, distance: 23.5
drag, startPoint x: 620, startPoint y: 185, endPoint x: 622, endPoint y: 191, distance: 6.1
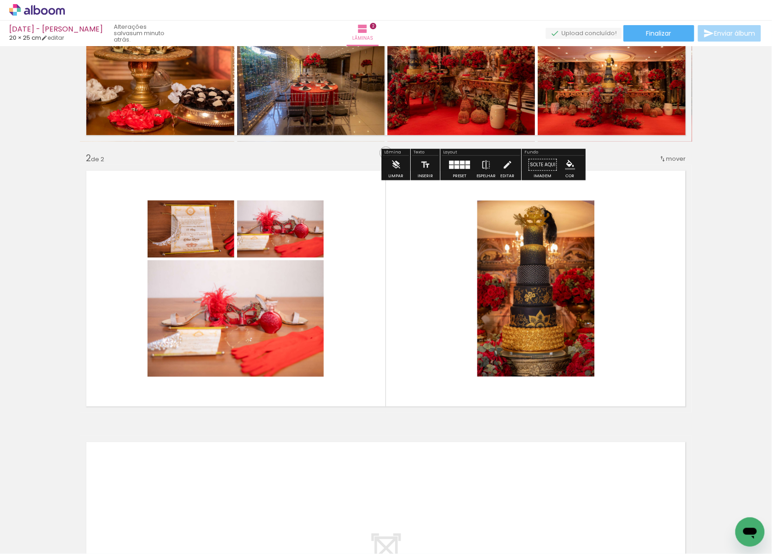
scroll to position [183, 0]
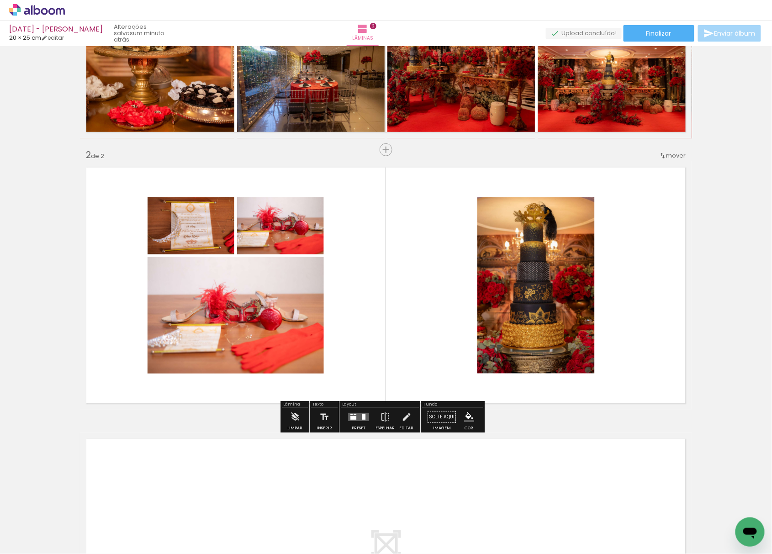
click at [357, 422] on div at bounding box center [358, 417] width 25 height 18
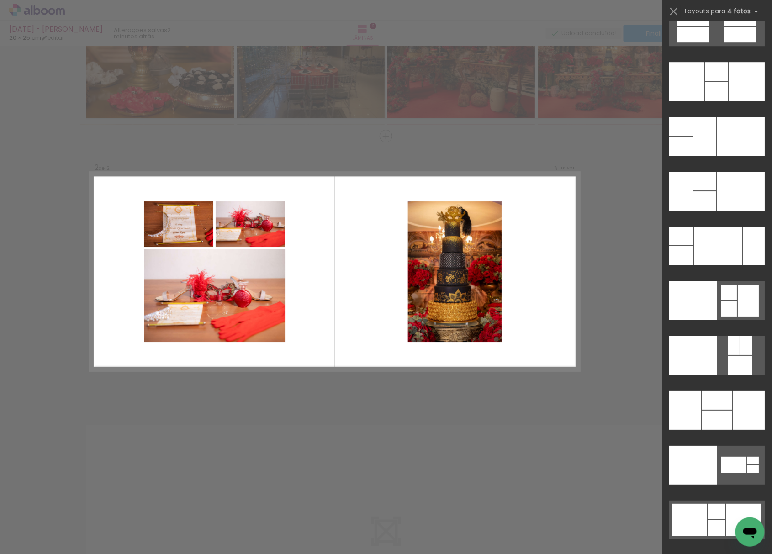
scroll to position [18291, 0]
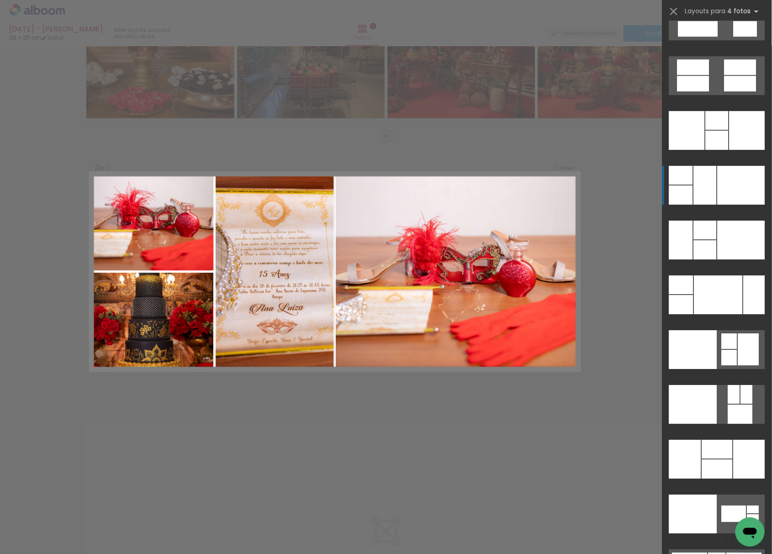
click at [706, 130] on div at bounding box center [717, 120] width 23 height 19
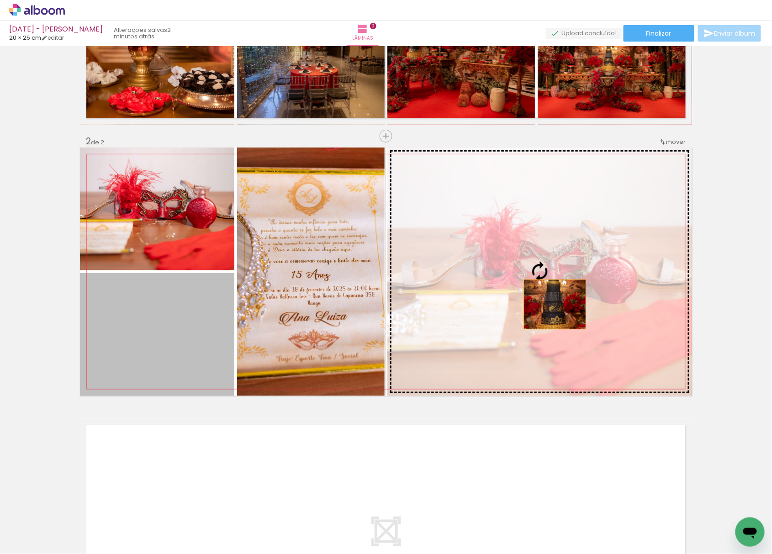
drag, startPoint x: 163, startPoint y: 326, endPoint x: 551, endPoint y: 302, distance: 388.3
click at [0, 0] on slot at bounding box center [0, 0] width 0 height 0
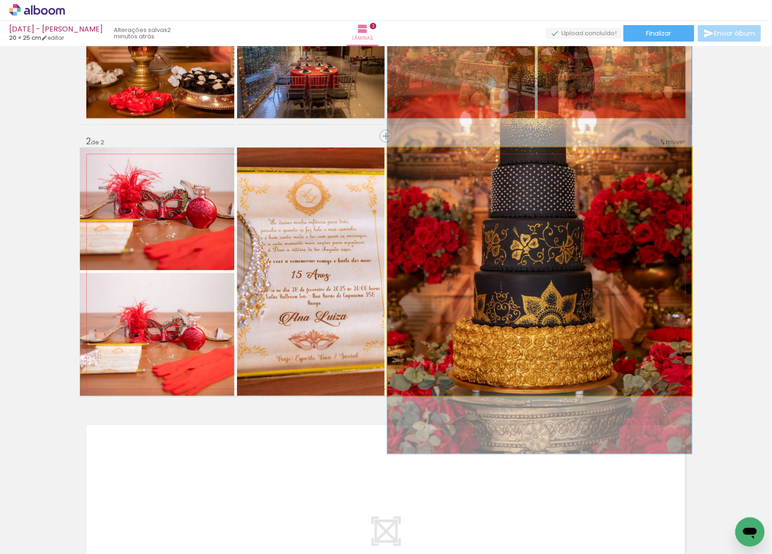
drag, startPoint x: 563, startPoint y: 320, endPoint x: 311, endPoint y: 267, distance: 257.4
click at [0, 0] on slot at bounding box center [0, 0] width 0 height 0
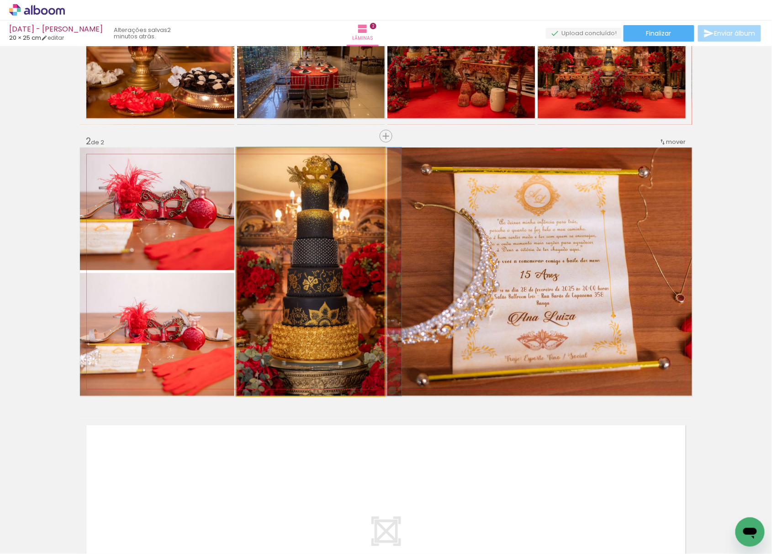
drag, startPoint x: 320, startPoint y: 293, endPoint x: 326, endPoint y: 343, distance: 50.7
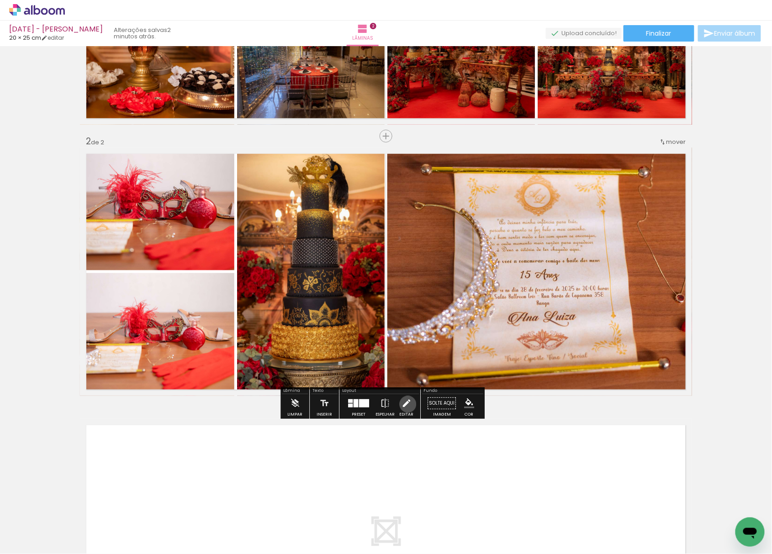
click at [406, 404] on iron-icon at bounding box center [407, 403] width 10 height 18
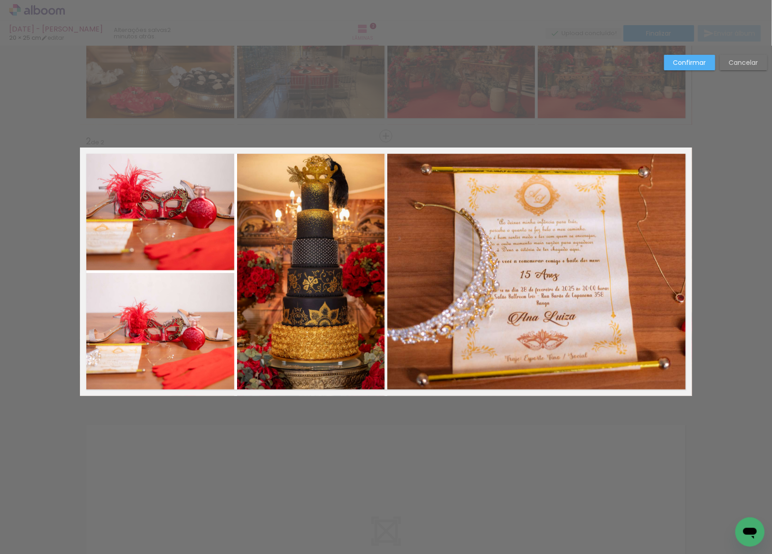
click at [188, 220] on quentale-photo at bounding box center [157, 209] width 154 height 123
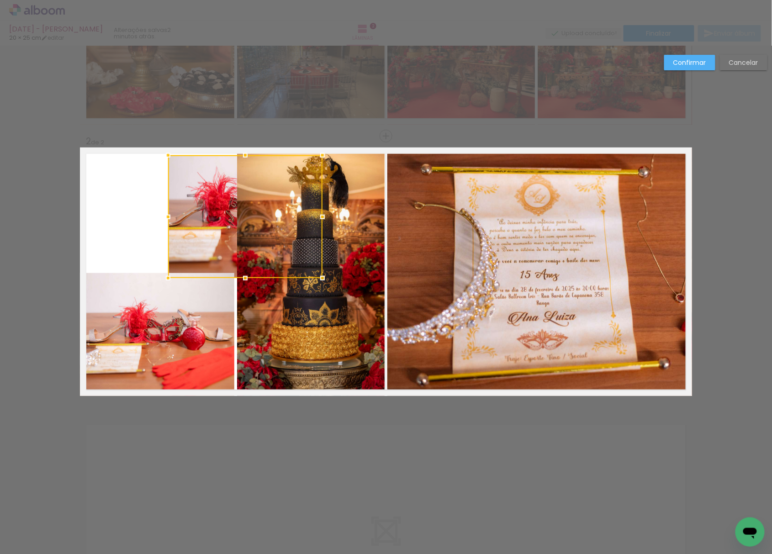
drag, startPoint x: 189, startPoint y: 220, endPoint x: 303, endPoint y: 229, distance: 115.1
click at [303, 229] on div at bounding box center [245, 216] width 154 height 123
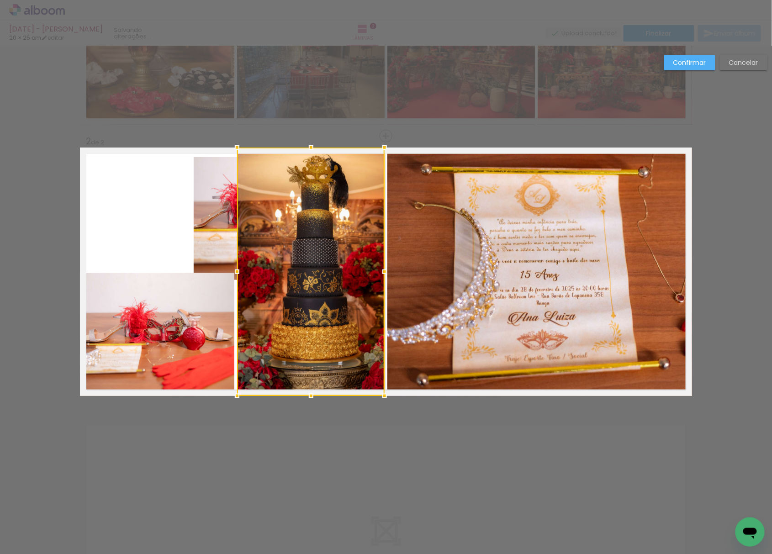
click at [197, 348] on quentale-photo at bounding box center [157, 334] width 154 height 123
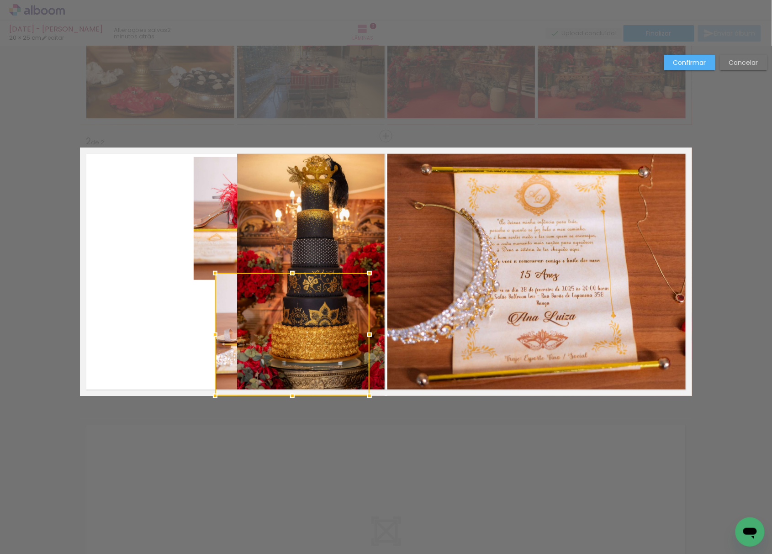
drag, startPoint x: 212, startPoint y: 352, endPoint x: 328, endPoint y: 337, distance: 117.0
click at [337, 380] on div at bounding box center [292, 334] width 154 height 123
click at [337, 260] on quentale-photo at bounding box center [311, 272] width 148 height 249
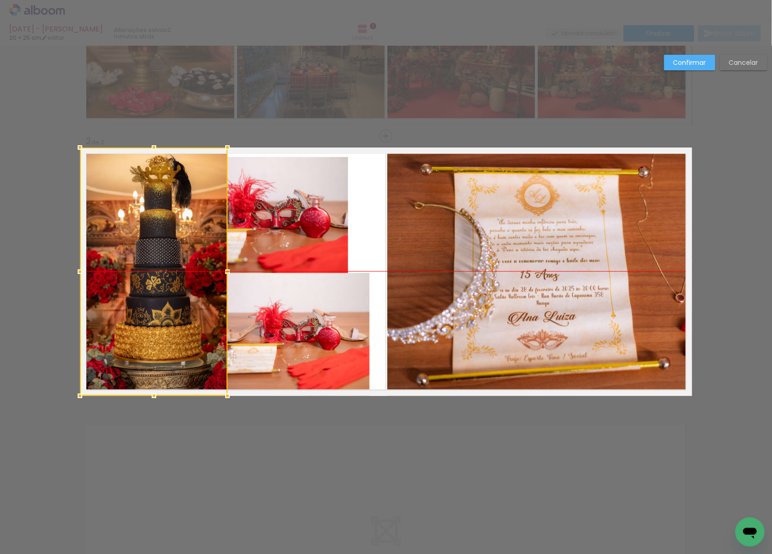
drag, startPoint x: 331, startPoint y: 250, endPoint x: 56, endPoint y: 254, distance: 275.2
click at [54, 256] on div "Inserir lâmina 1 de 2 Inserir lâmina 2 de 2 Confirmar Cancelar" at bounding box center [386, 268] width 772 height 836
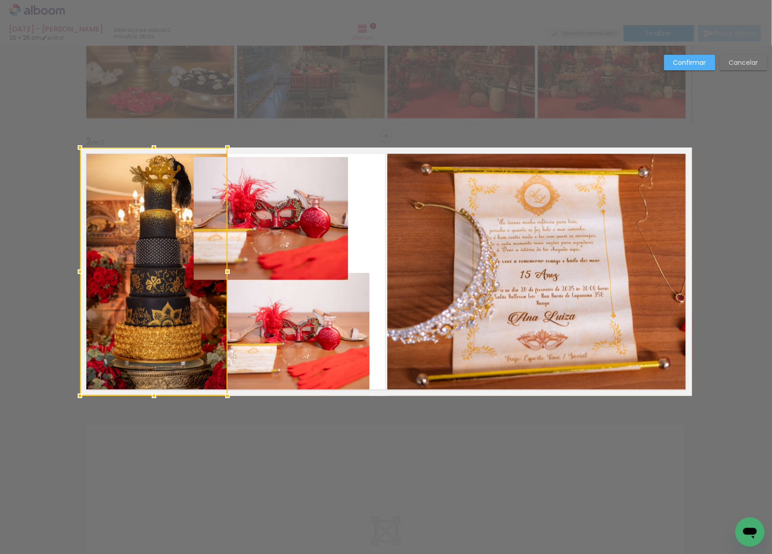
click at [329, 229] on quentale-photo at bounding box center [271, 218] width 154 height 123
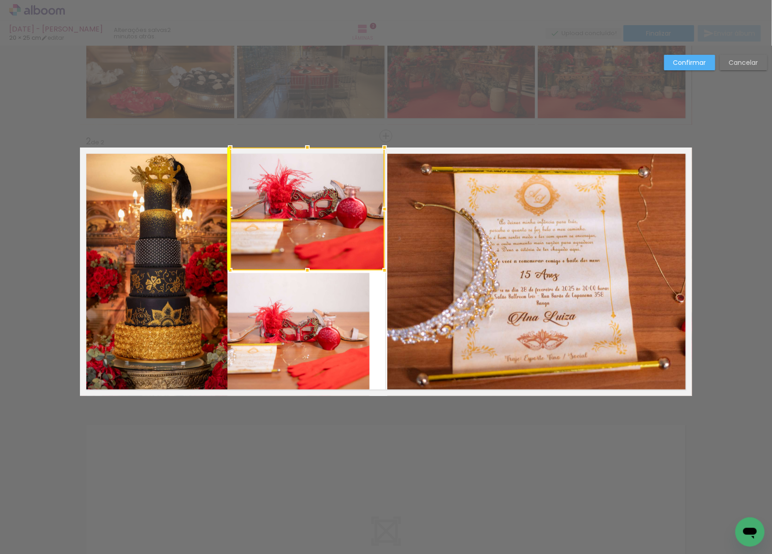
drag, startPoint x: 282, startPoint y: 204, endPoint x: 305, endPoint y: 179, distance: 34.3
click at [305, 179] on div at bounding box center [307, 209] width 154 height 123
click at [303, 293] on quentale-photo at bounding box center [292, 334] width 154 height 123
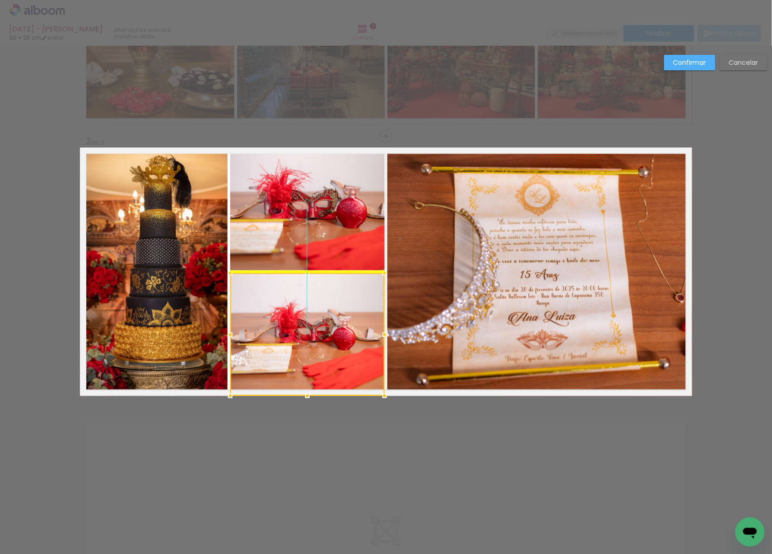
drag, startPoint x: 297, startPoint y: 307, endPoint x: 308, endPoint y: 312, distance: 11.9
click at [308, 312] on div at bounding box center [307, 334] width 154 height 123
click at [0, 0] on slot "Confirmar" at bounding box center [0, 0] width 0 height 0
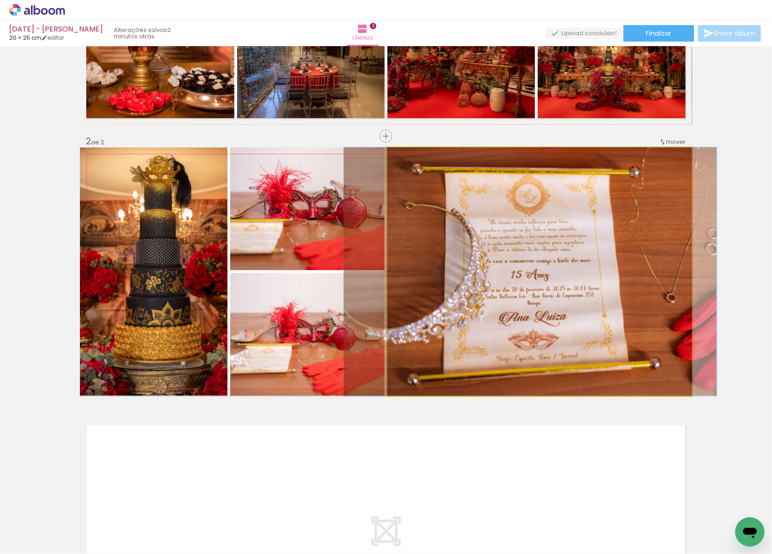
drag, startPoint x: 548, startPoint y: 299, endPoint x: 539, endPoint y: 352, distance: 53.8
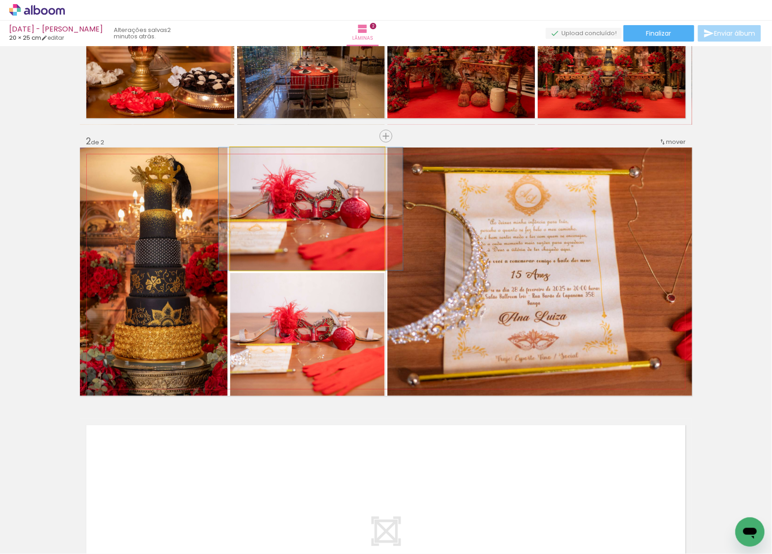
drag, startPoint x: 322, startPoint y: 236, endPoint x: 325, endPoint y: 233, distance: 4.9
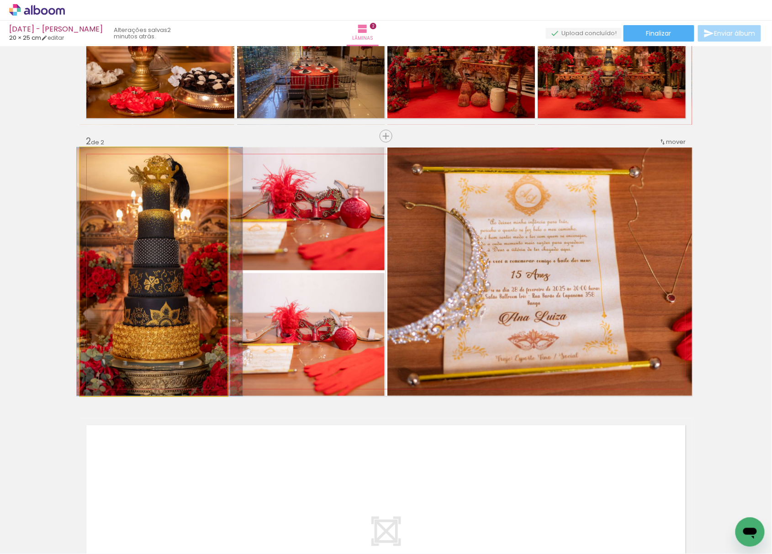
drag, startPoint x: 154, startPoint y: 317, endPoint x: 154, endPoint y: 328, distance: 11.0
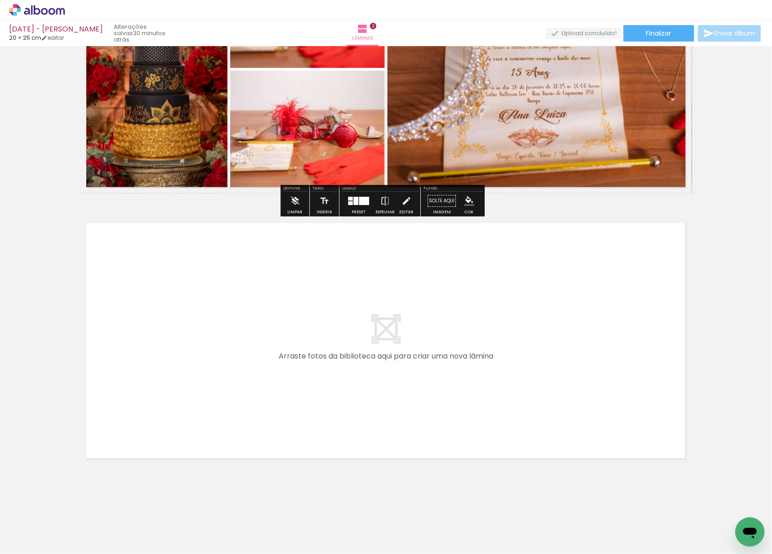
scroll to position [0, 0]
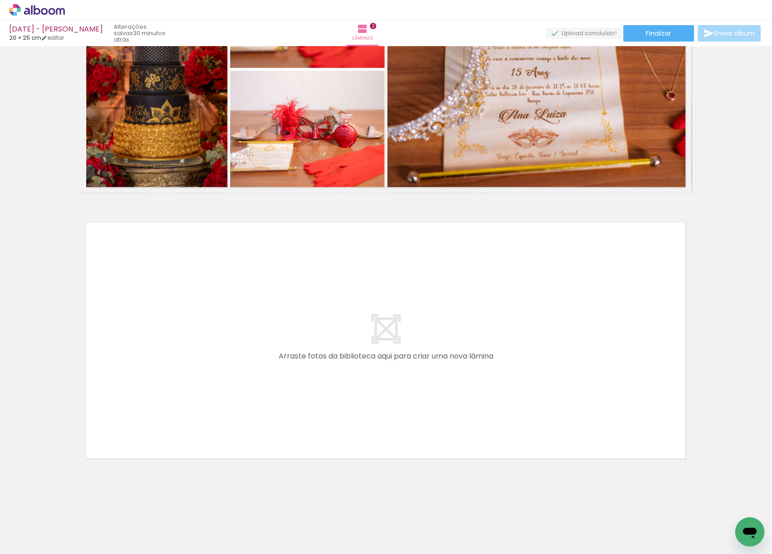
click at [21, 530] on input "Todas as fotos" at bounding box center [25, 527] width 35 height 8
click at [0, 0] on slot "Não utilizadas" at bounding box center [0, 0] width 0 height 0
type input "Não utilizadas"
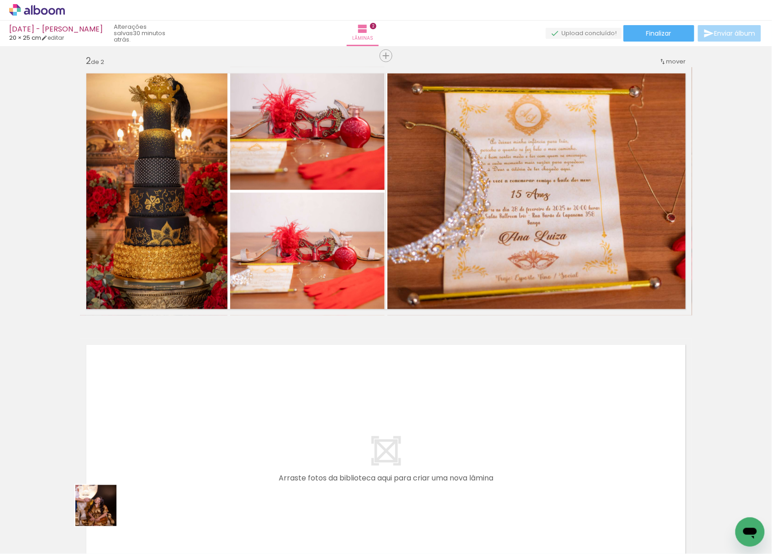
drag, startPoint x: 99, startPoint y: 528, endPoint x: 131, endPoint y: 450, distance: 84.9
click at [131, 450] on quentale-workspace at bounding box center [386, 277] width 772 height 554
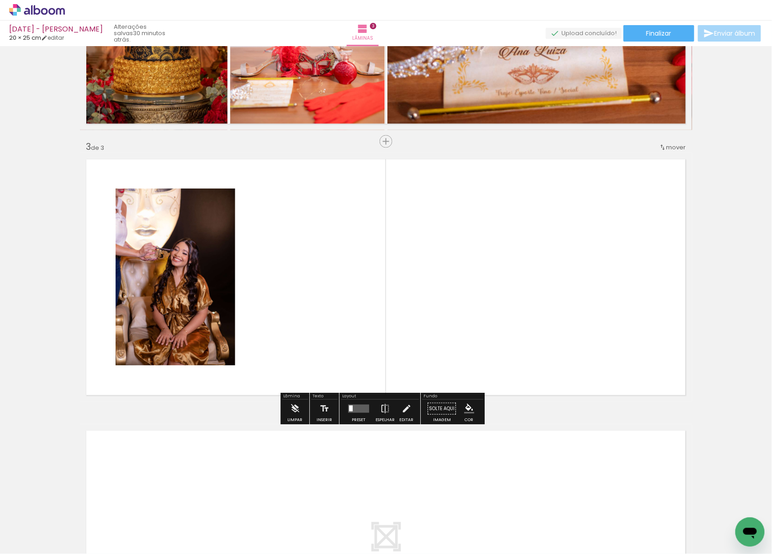
scroll to position [468, 0]
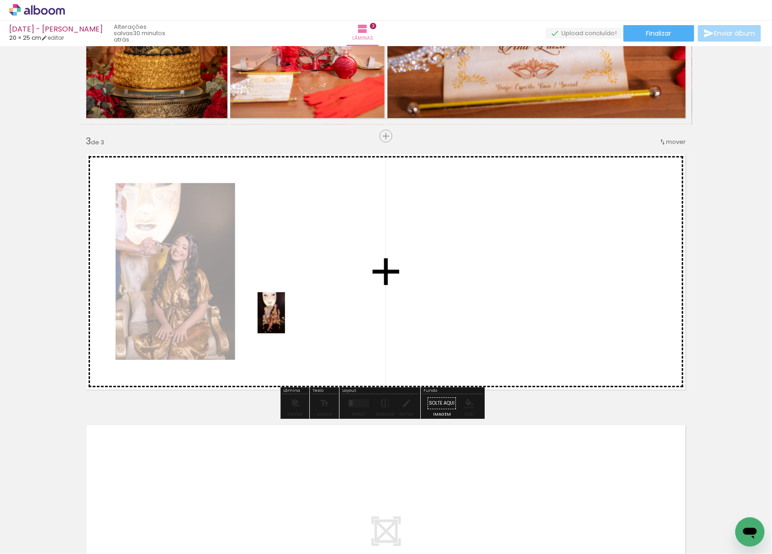
drag, startPoint x: 98, startPoint y: 535, endPoint x: 180, endPoint y: 444, distance: 122.0
click at [291, 297] on quentale-workspace at bounding box center [386, 277] width 772 height 554
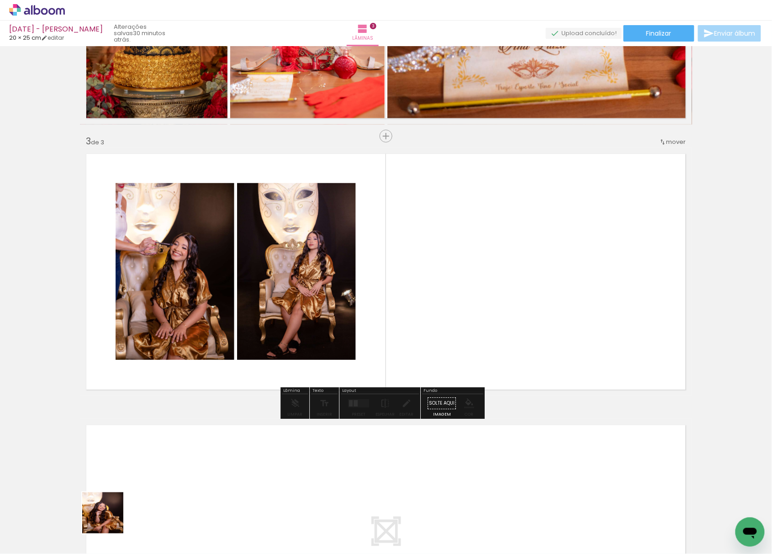
drag, startPoint x: 103, startPoint y: 521, endPoint x: 278, endPoint y: 415, distance: 204.0
click at [463, 281] on quentale-workspace at bounding box center [386, 277] width 772 height 554
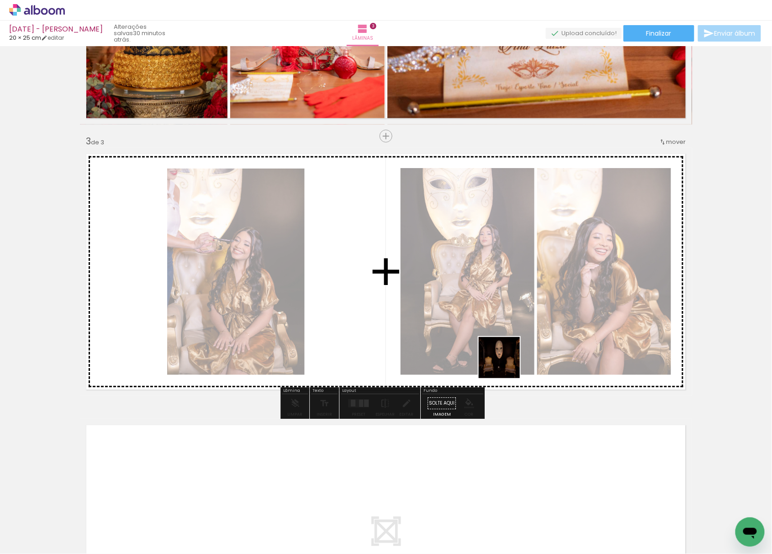
drag, startPoint x: 251, startPoint y: 463, endPoint x: 538, endPoint y: 297, distance: 331.5
click at [587, 312] on quentale-workspace at bounding box center [386, 277] width 772 height 554
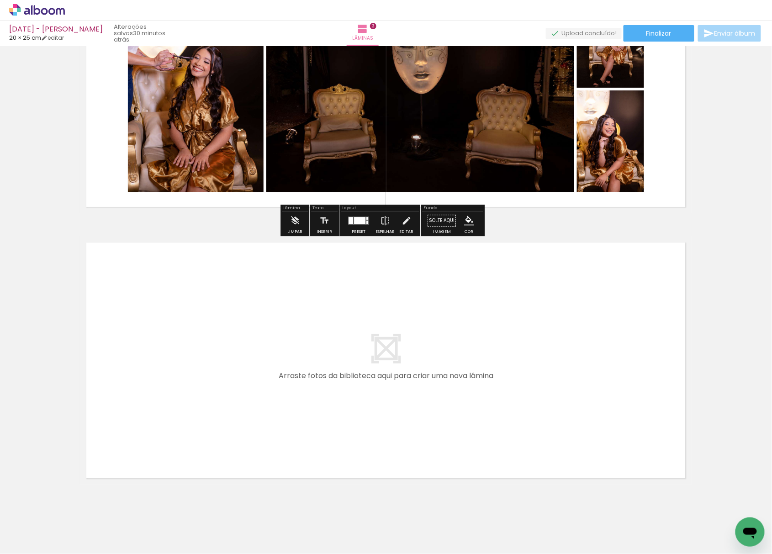
drag, startPoint x: 97, startPoint y: 532, endPoint x: 156, endPoint y: 389, distance: 154.3
click at [156, 389] on quentale-workspace at bounding box center [386, 277] width 772 height 554
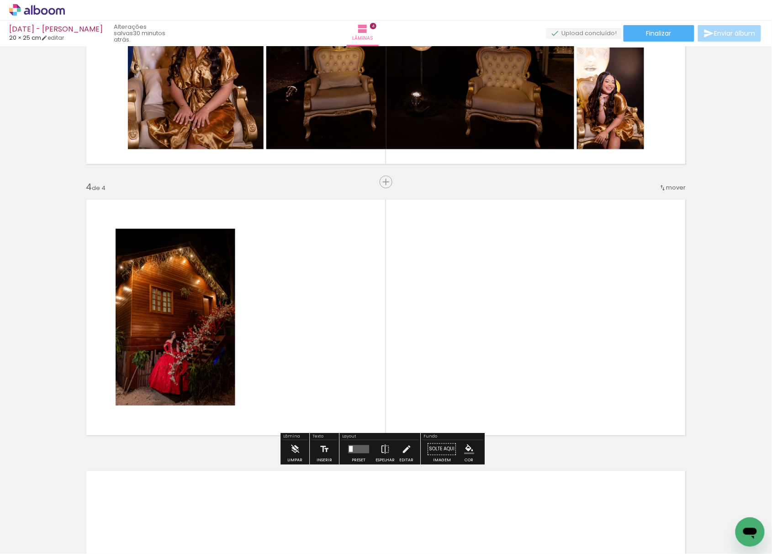
scroll to position [740, 0]
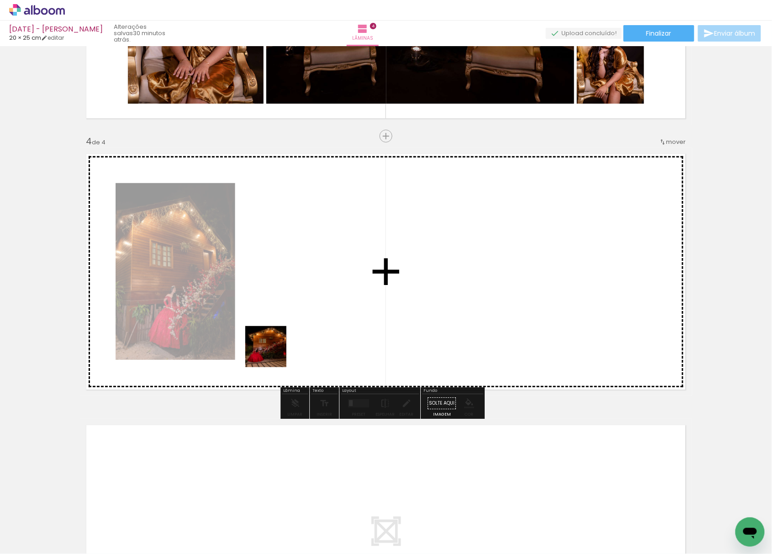
drag, startPoint x: 138, startPoint y: 487, endPoint x: 327, endPoint y: 284, distance: 277.8
click at [327, 284] on quentale-workspace at bounding box center [386, 277] width 772 height 554
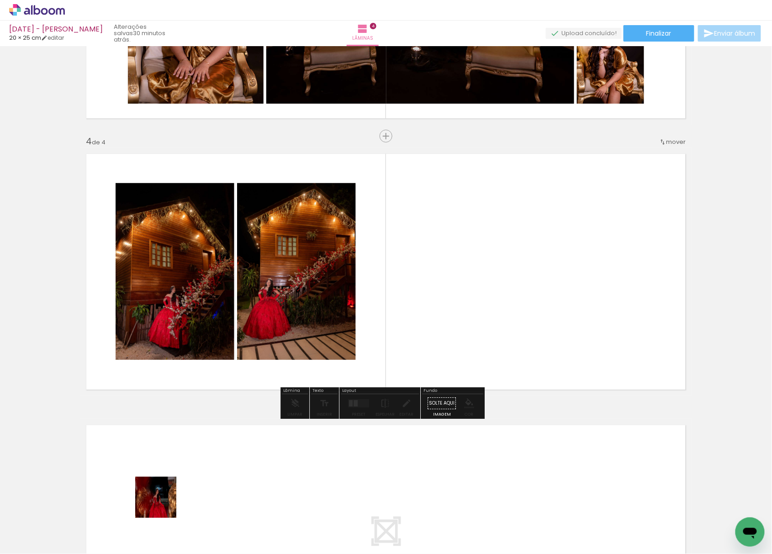
drag, startPoint x: 163, startPoint y: 505, endPoint x: 377, endPoint y: 419, distance: 230.9
click at [542, 302] on quentale-workspace at bounding box center [386, 277] width 772 height 554
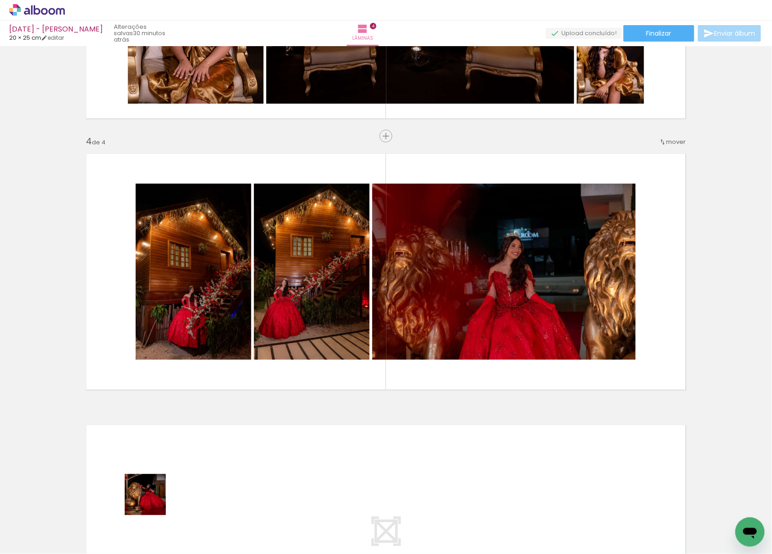
drag, startPoint x: 121, startPoint y: 523, endPoint x: 369, endPoint y: 306, distance: 329.7
click at [373, 336] on quentale-workspace at bounding box center [386, 277] width 772 height 554
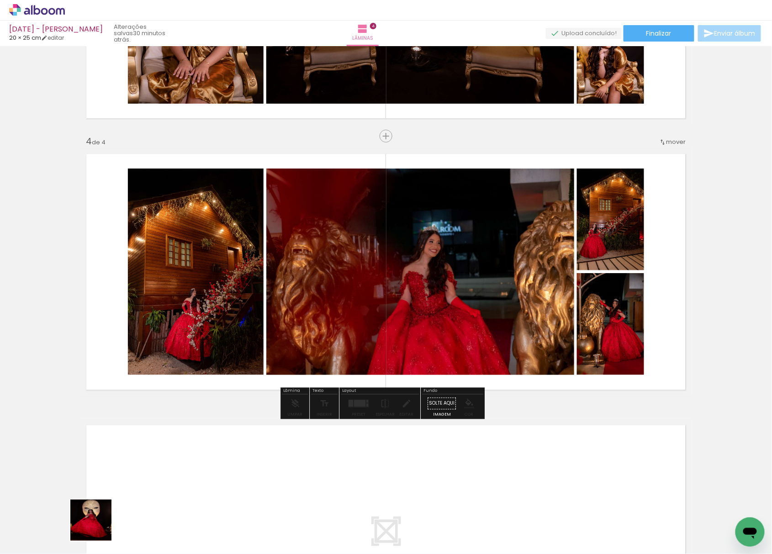
drag, startPoint x: 98, startPoint y: 527, endPoint x: 348, endPoint y: 311, distance: 330.8
click at [377, 339] on quentale-workspace at bounding box center [386, 277] width 772 height 554
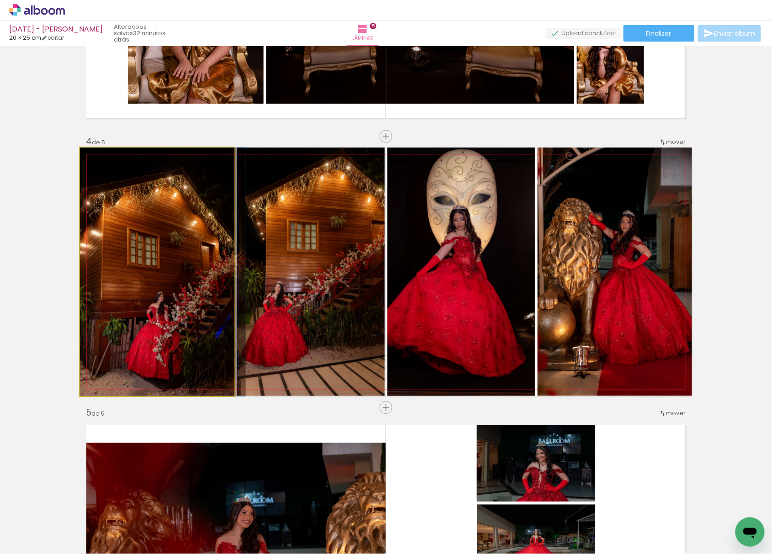
scroll to position [792, 0]
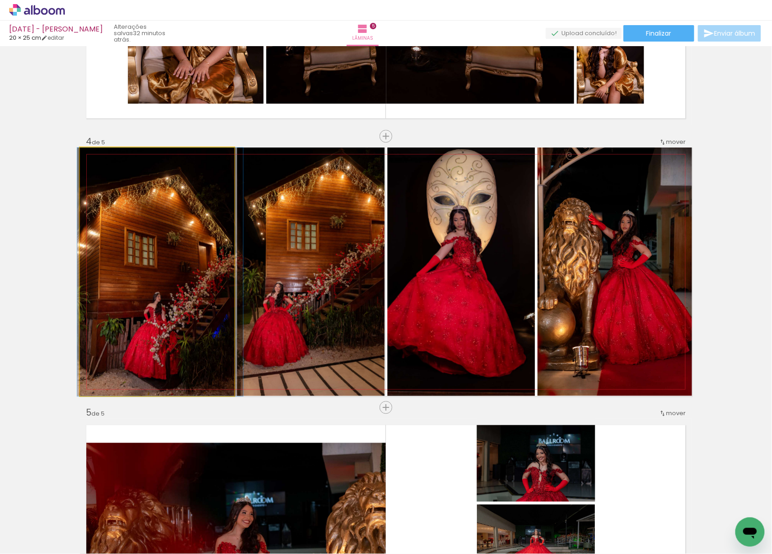
drag, startPoint x: 171, startPoint y: 350, endPoint x: 169, endPoint y: 359, distance: 9.4
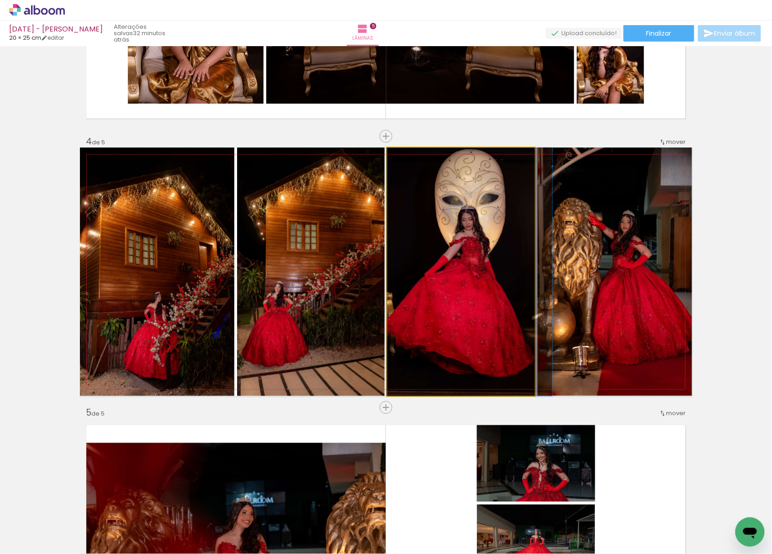
drag, startPoint x: 491, startPoint y: 320, endPoint x: 500, endPoint y: 337, distance: 18.6
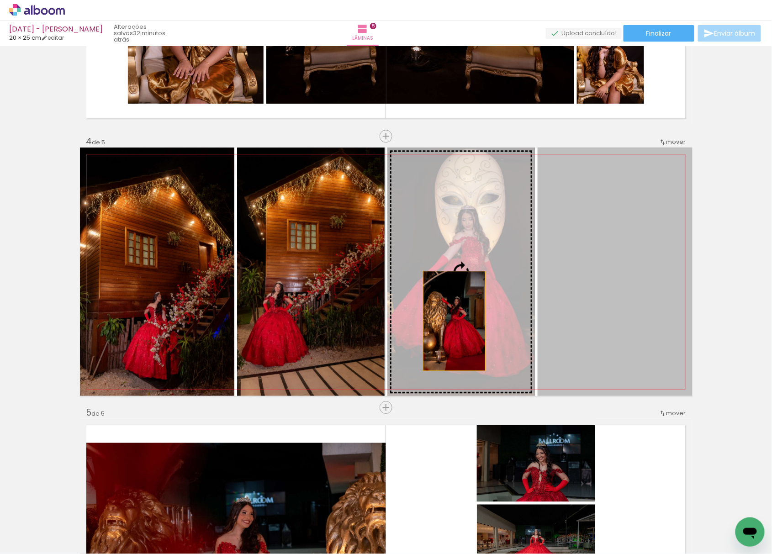
drag, startPoint x: 595, startPoint y: 328, endPoint x: 447, endPoint y: 317, distance: 148.5
click at [0, 0] on slot at bounding box center [0, 0] width 0 height 0
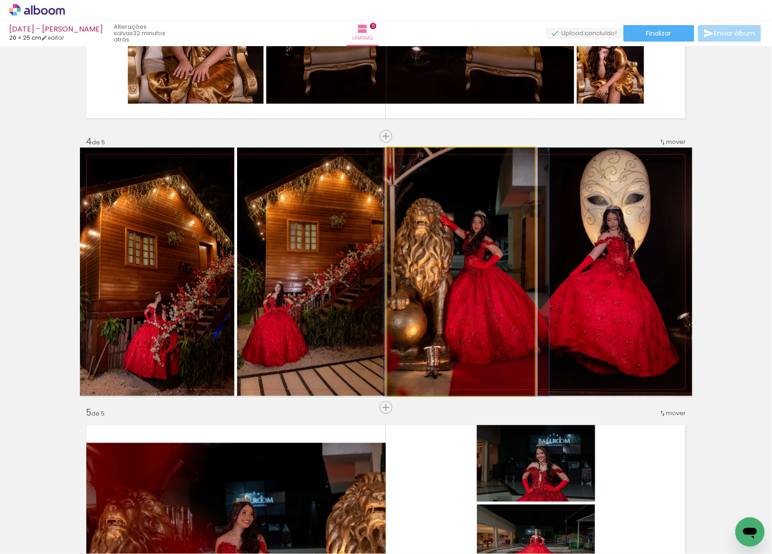
drag, startPoint x: 468, startPoint y: 313, endPoint x: 474, endPoint y: 339, distance: 26.5
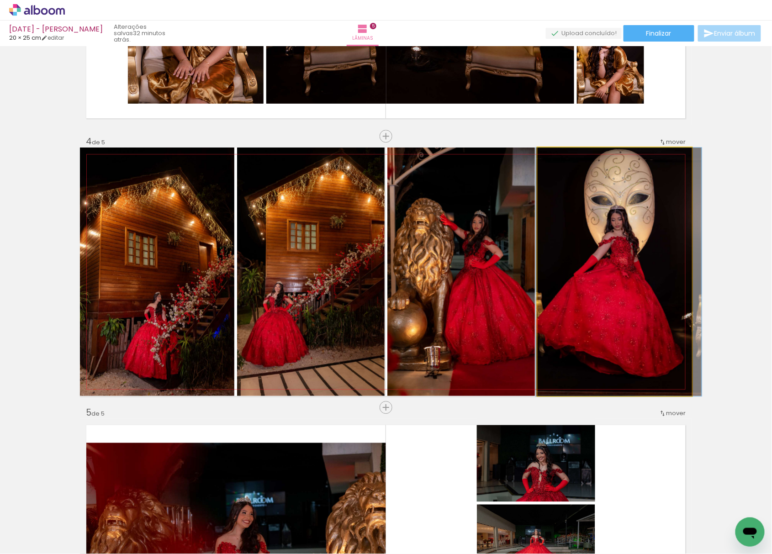
drag, startPoint x: 591, startPoint y: 321, endPoint x: 595, endPoint y: 338, distance: 17.7
drag, startPoint x: 608, startPoint y: 331, endPoint x: 607, endPoint y: 341, distance: 9.6
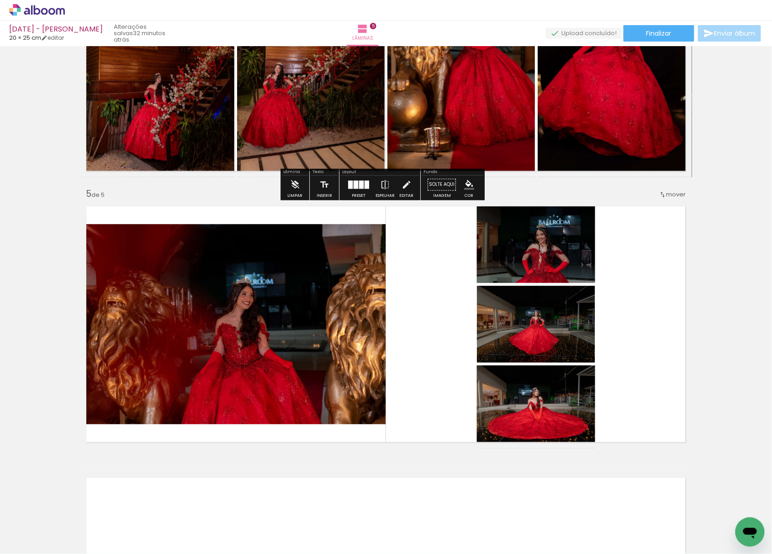
scroll to position [984, 0]
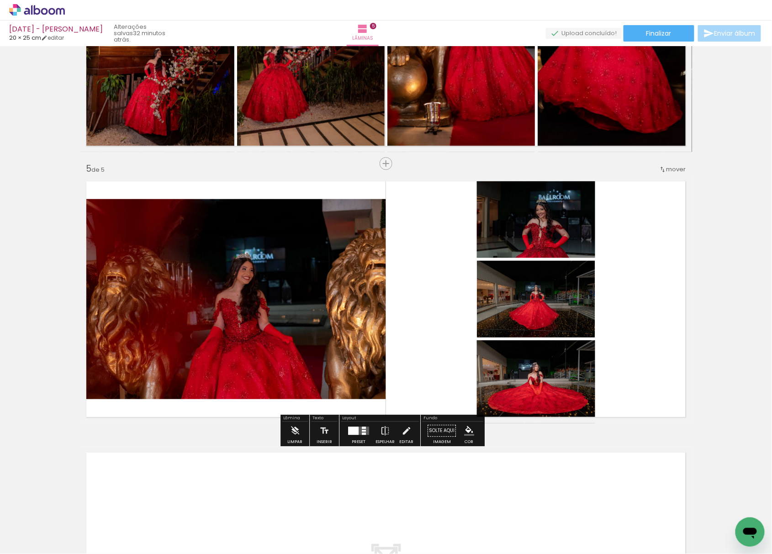
drag, startPoint x: 342, startPoint y: 432, endPoint x: 348, endPoint y: 434, distance: 5.8
click at [344, 433] on paper-button "Preset" at bounding box center [358, 433] width 29 height 23
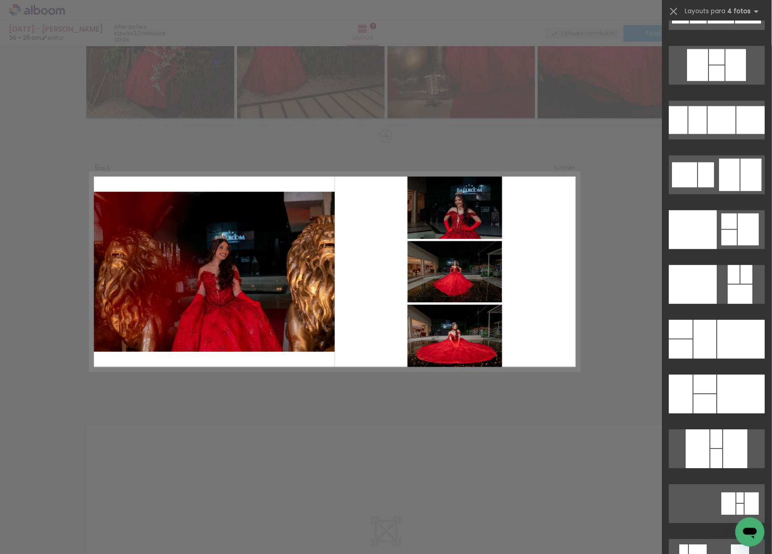
scroll to position [15729, 0]
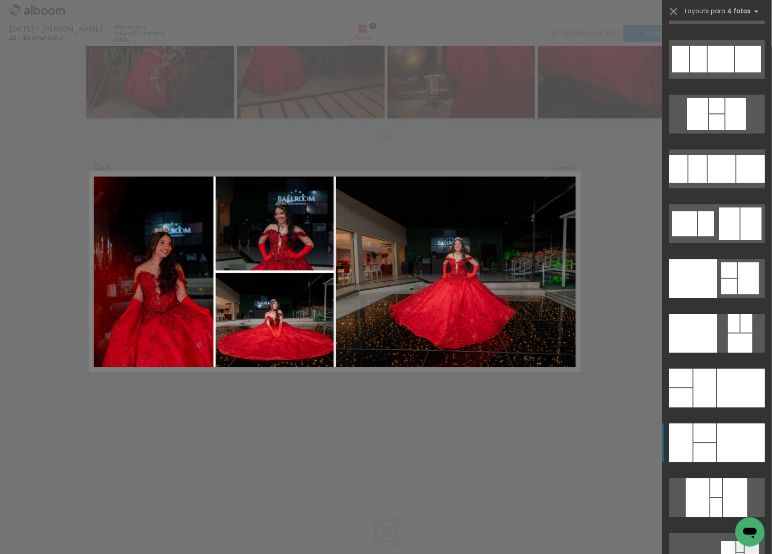
click at [741, 333] on div at bounding box center [747, 323] width 12 height 19
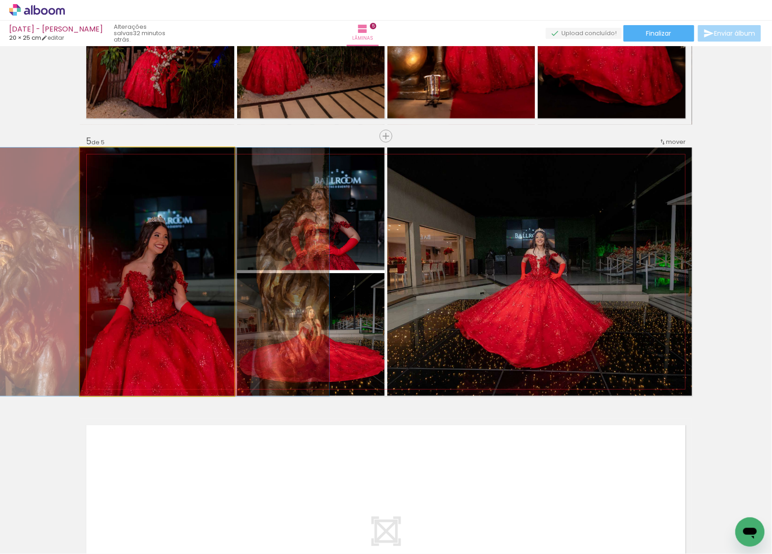
drag, startPoint x: 151, startPoint y: 315, endPoint x: 233, endPoint y: 291, distance: 85.3
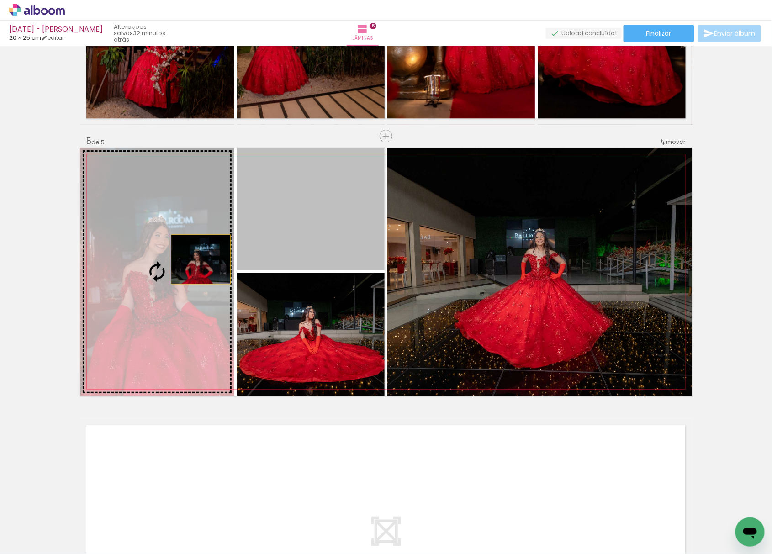
drag, startPoint x: 210, startPoint y: 255, endPoint x: 144, endPoint y: 262, distance: 67.1
click at [0, 0] on slot at bounding box center [0, 0] width 0 height 0
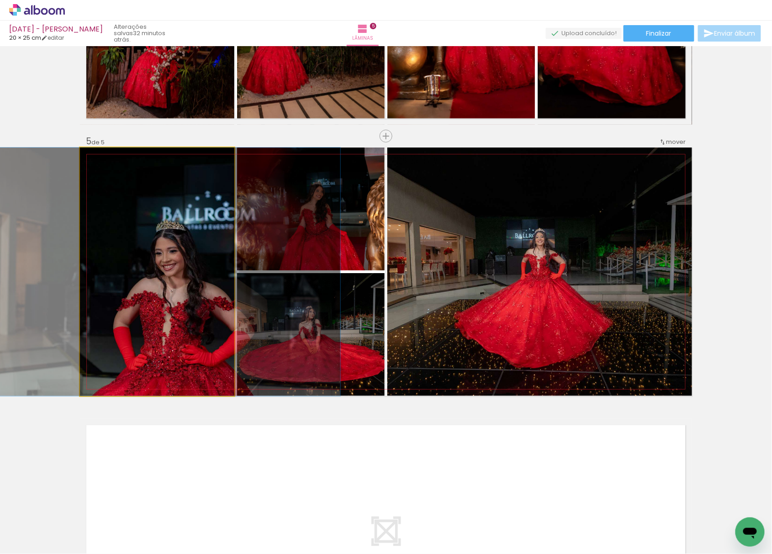
drag, startPoint x: 160, startPoint y: 284, endPoint x: 298, endPoint y: 201, distance: 161.6
click at [0, 0] on slot at bounding box center [0, 0] width 0 height 0
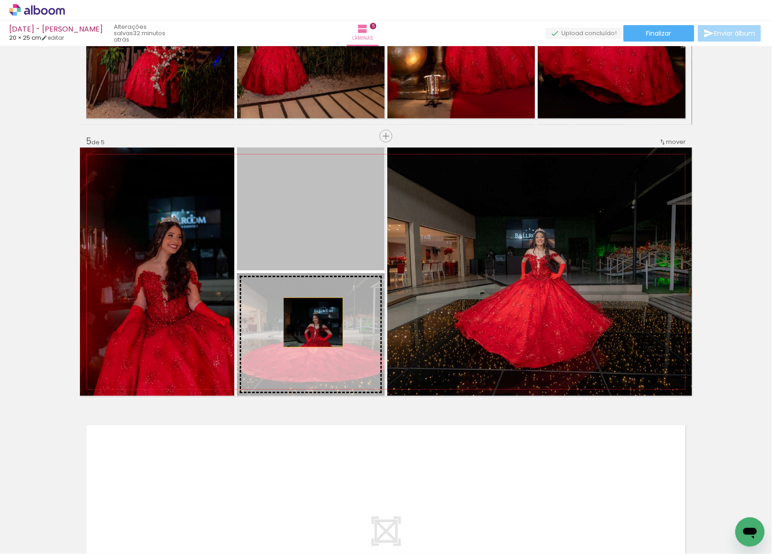
drag, startPoint x: 318, startPoint y: 213, endPoint x: 309, endPoint y: 323, distance: 110.5
click at [0, 0] on slot at bounding box center [0, 0] width 0 height 0
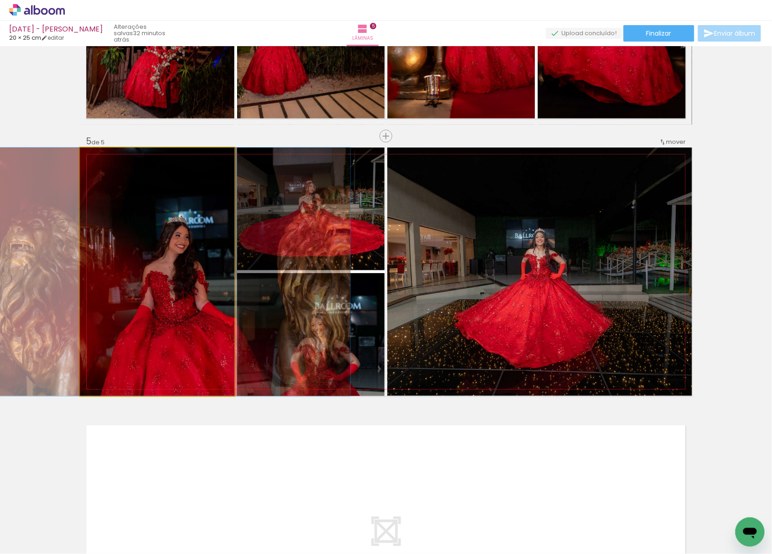
drag, startPoint x: 152, startPoint y: 298, endPoint x: 277, endPoint y: 205, distance: 156.4
click at [0, 0] on slot at bounding box center [0, 0] width 0 height 0
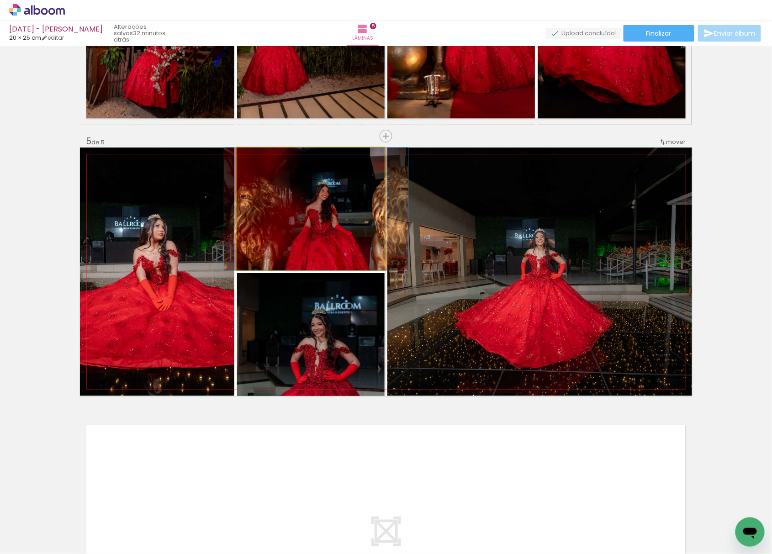
drag, startPoint x: 295, startPoint y: 202, endPoint x: 306, endPoint y: 231, distance: 31.2
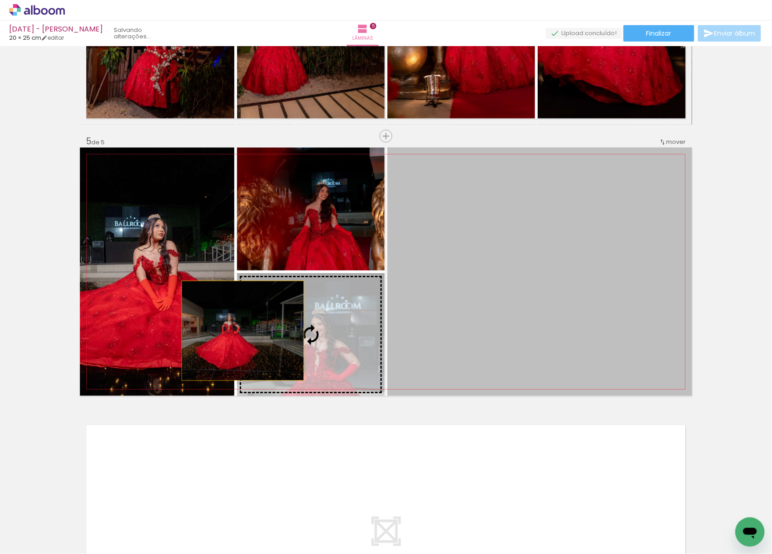
drag, startPoint x: 594, startPoint y: 334, endPoint x: 194, endPoint y: 314, distance: 400.4
click at [0, 0] on slot at bounding box center [0, 0] width 0 height 0
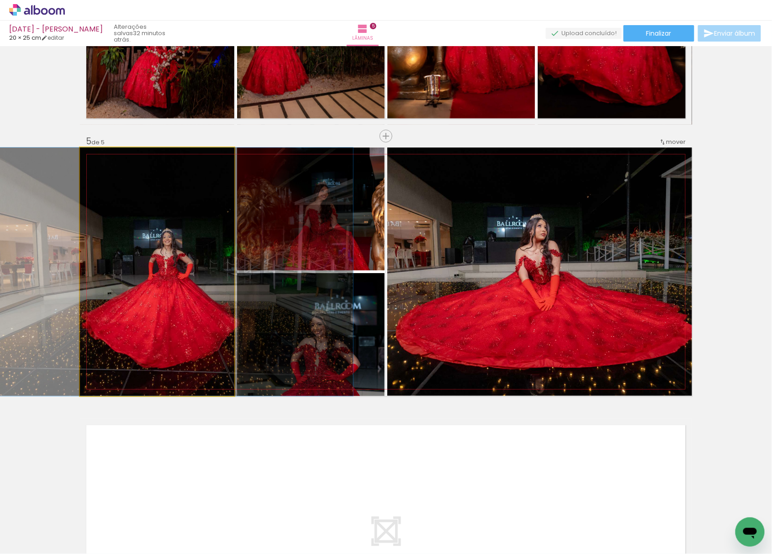
drag, startPoint x: 169, startPoint y: 325, endPoint x: 178, endPoint y: 343, distance: 20.4
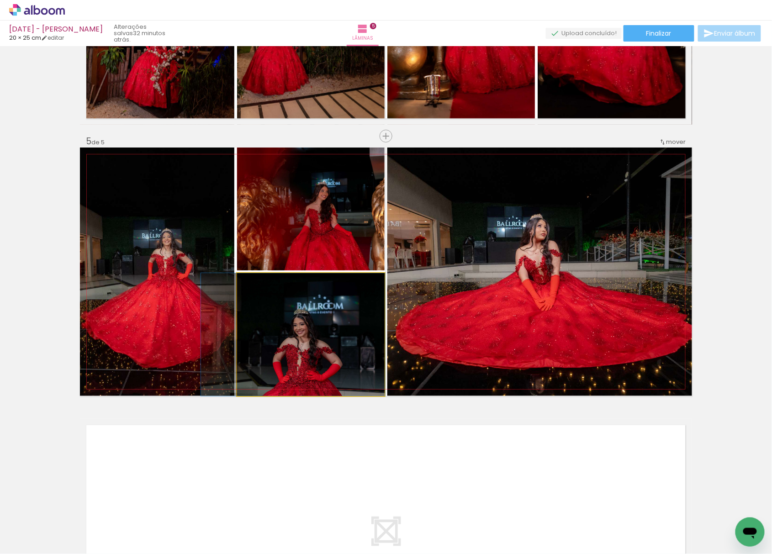
drag, startPoint x: 309, startPoint y: 362, endPoint x: 291, endPoint y: 339, distance: 29.3
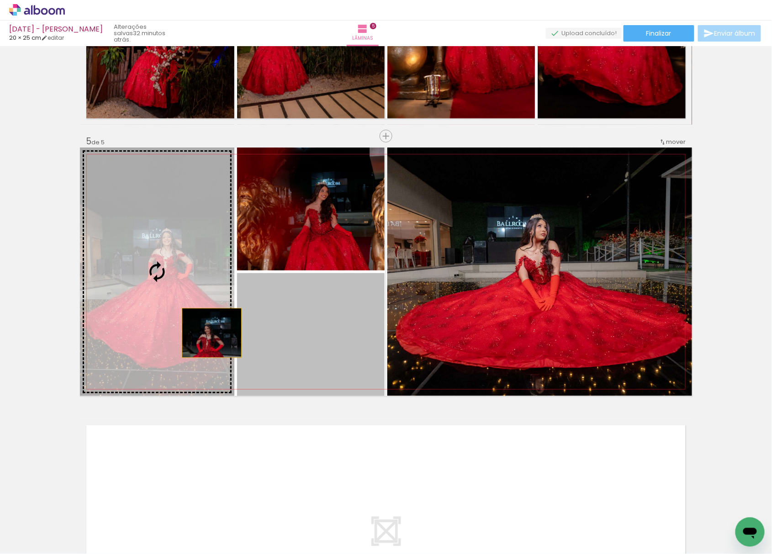
drag, startPoint x: 295, startPoint y: 342, endPoint x: 205, endPoint y: 326, distance: 91.5
click at [0, 0] on slot at bounding box center [0, 0] width 0 height 0
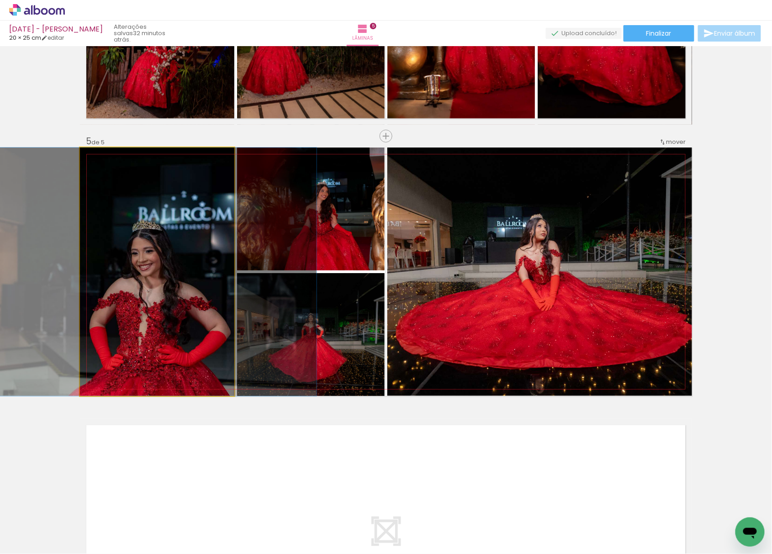
drag, startPoint x: 191, startPoint y: 331, endPoint x: 165, endPoint y: 362, distance: 39.9
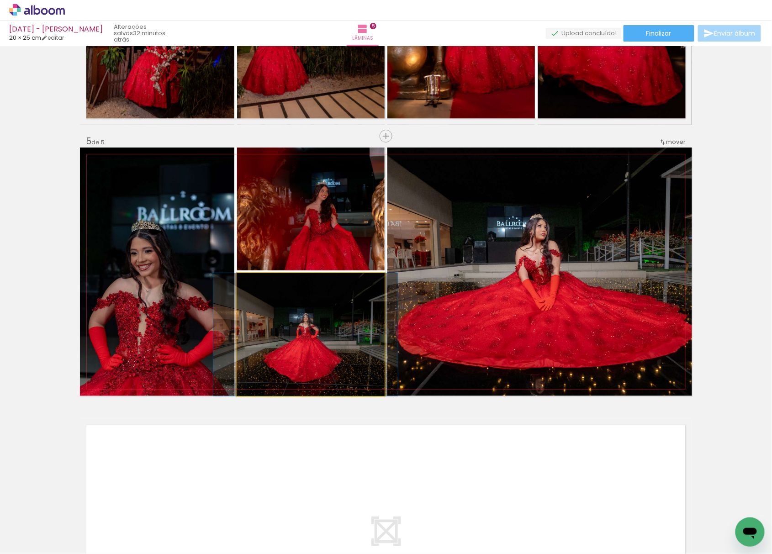
drag, startPoint x: 319, startPoint y: 352, endPoint x: 314, endPoint y: 359, distance: 8.9
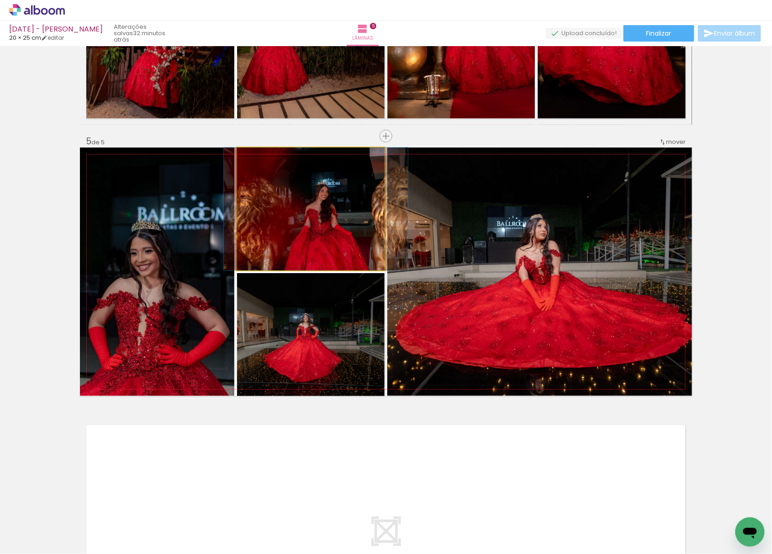
click at [311, 227] on quentale-photo at bounding box center [311, 209] width 148 height 123
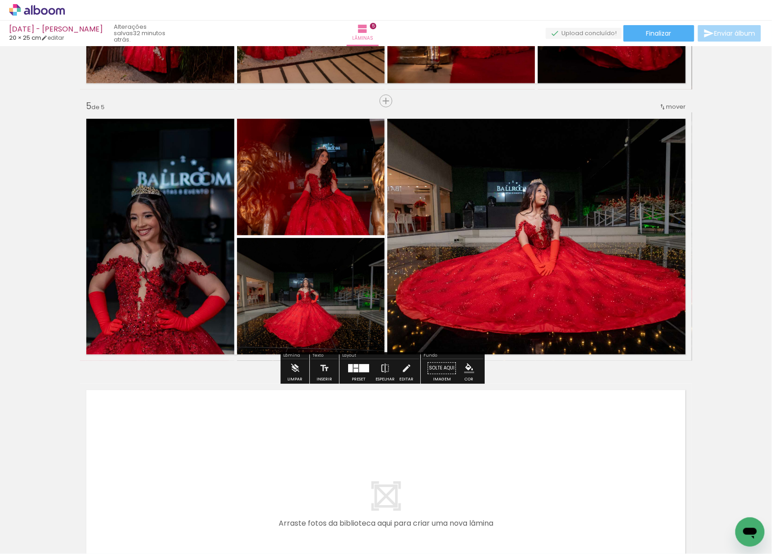
scroll to position [1194, 0]
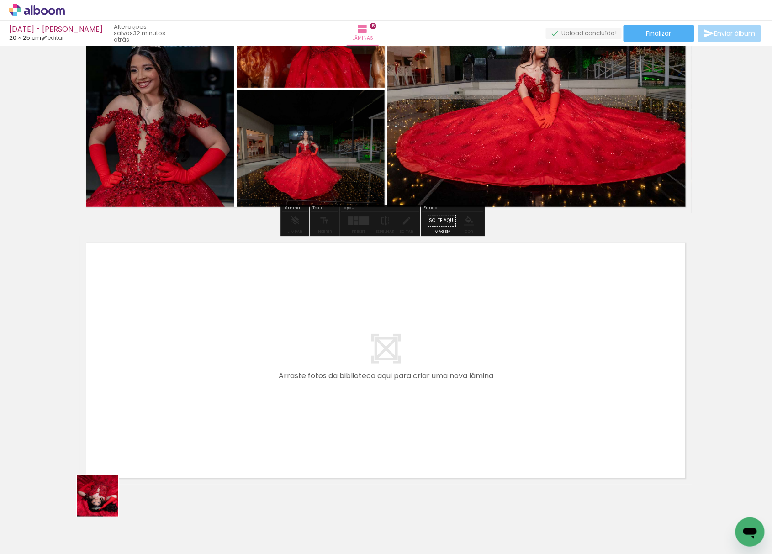
drag, startPoint x: 99, startPoint y: 524, endPoint x: 84, endPoint y: 538, distance: 20.4
click at [141, 382] on quentale-workspace at bounding box center [386, 277] width 772 height 554
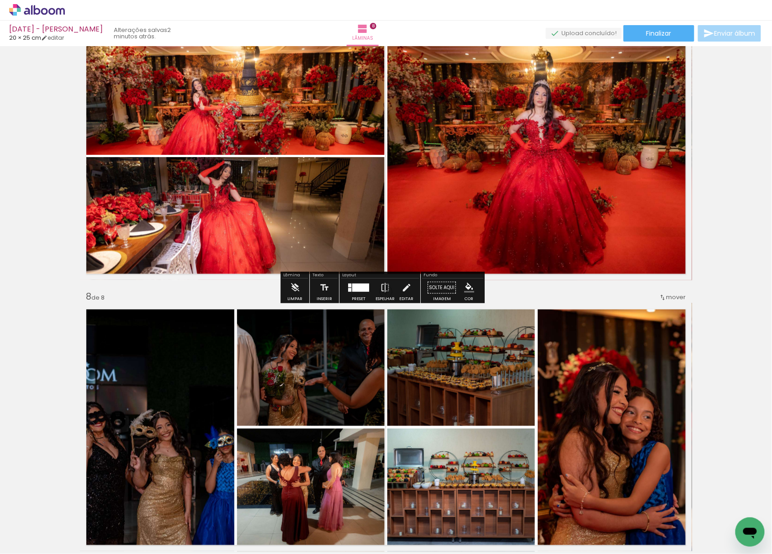
scroll to position [1825, 0]
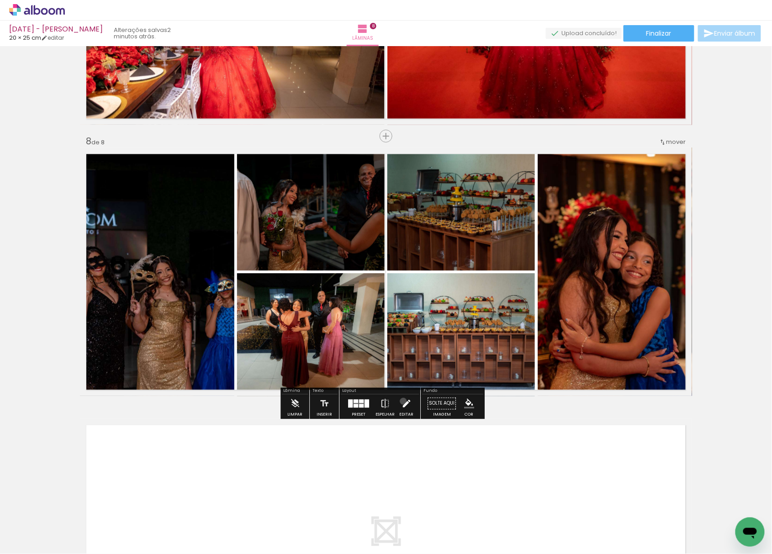
click at [402, 401] on iron-icon at bounding box center [407, 403] width 10 height 18
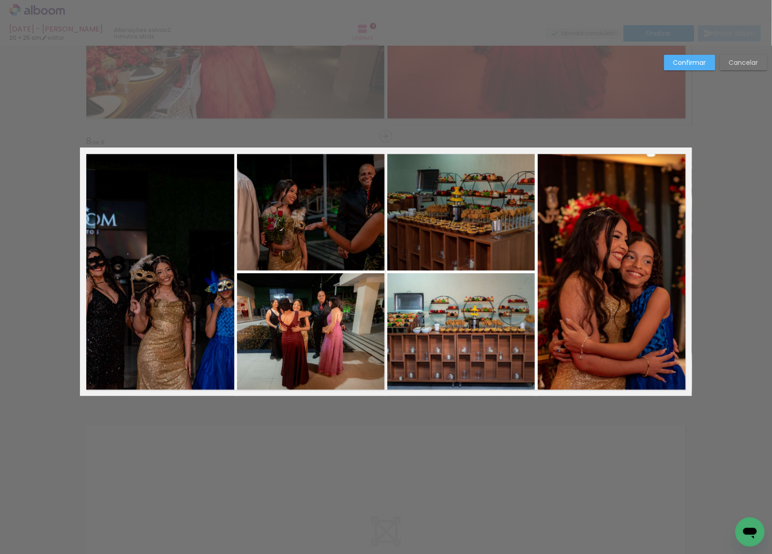
click at [740, 70] on paper-button "Cancelar" at bounding box center [744, 63] width 48 height 16
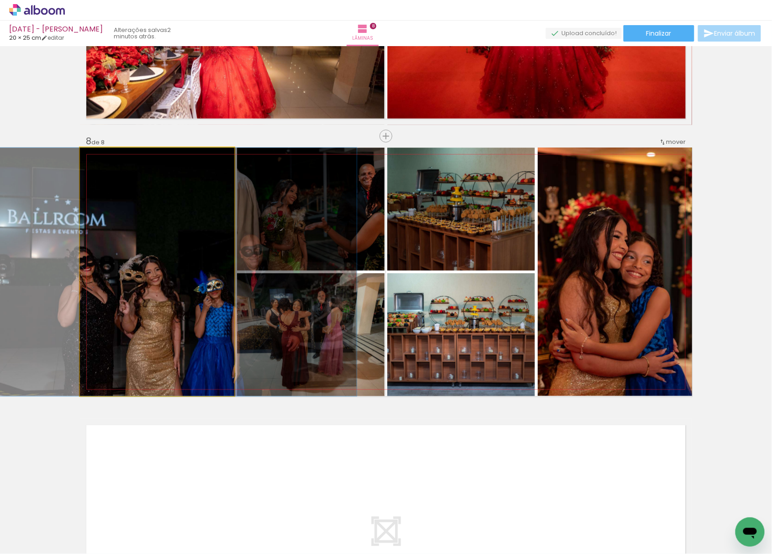
drag, startPoint x: 184, startPoint y: 335, endPoint x: 176, endPoint y: 345, distance: 12.0
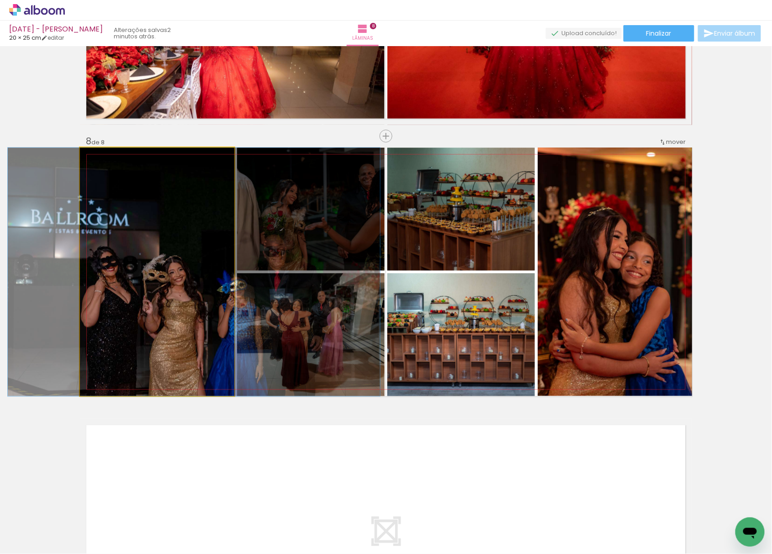
drag, startPoint x: 172, startPoint y: 344, endPoint x: 288, endPoint y: 344, distance: 116.1
click at [0, 0] on slot at bounding box center [0, 0] width 0 height 0
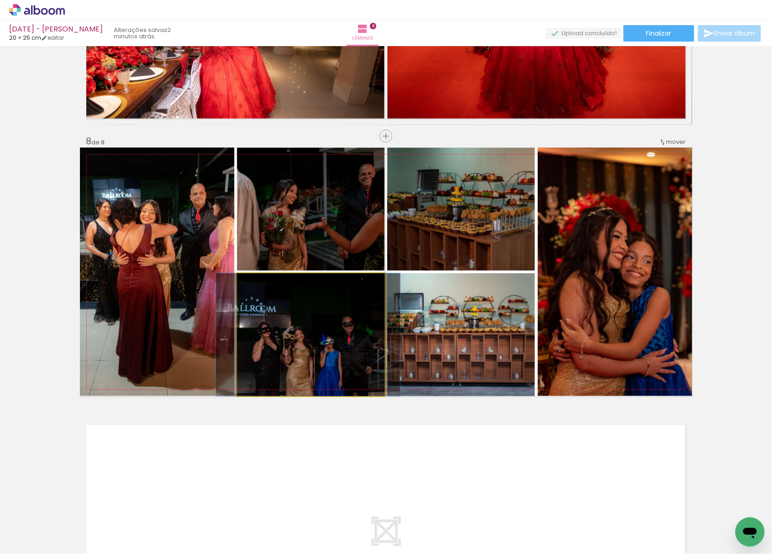
drag, startPoint x: 293, startPoint y: 344, endPoint x: 288, endPoint y: 362, distance: 18.8
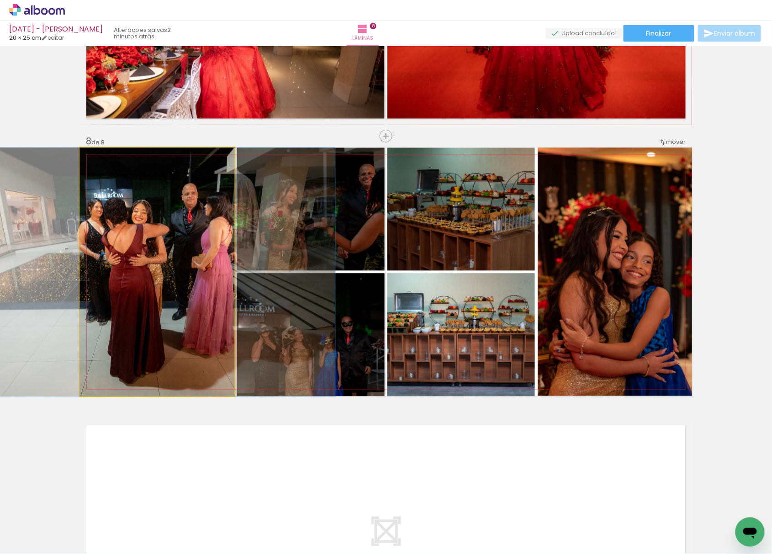
drag, startPoint x: 177, startPoint y: 306, endPoint x: 169, endPoint y: 329, distance: 24.9
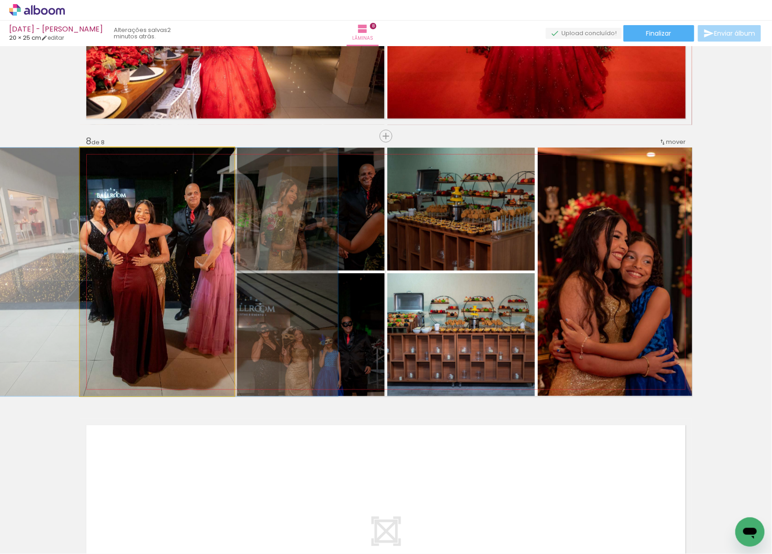
drag, startPoint x: 167, startPoint y: 325, endPoint x: 172, endPoint y: 329, distance: 6.5
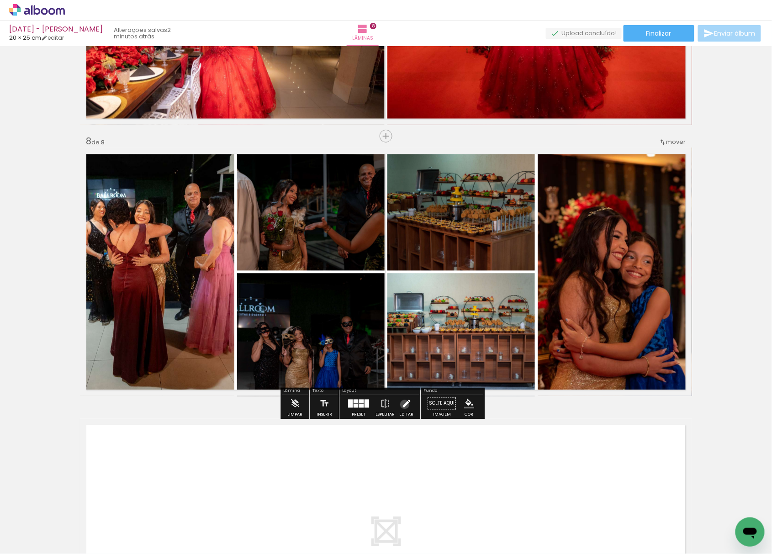
click at [403, 404] on iron-icon at bounding box center [407, 403] width 10 height 18
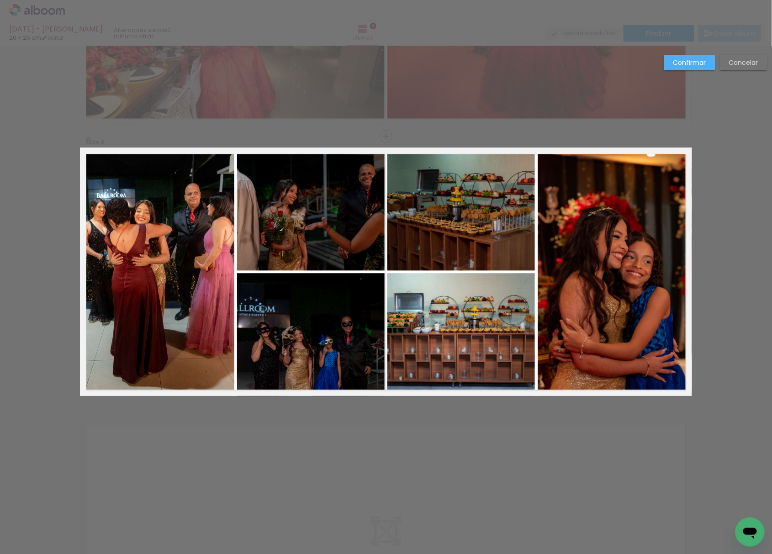
click at [179, 314] on quentale-photo at bounding box center [157, 272] width 154 height 249
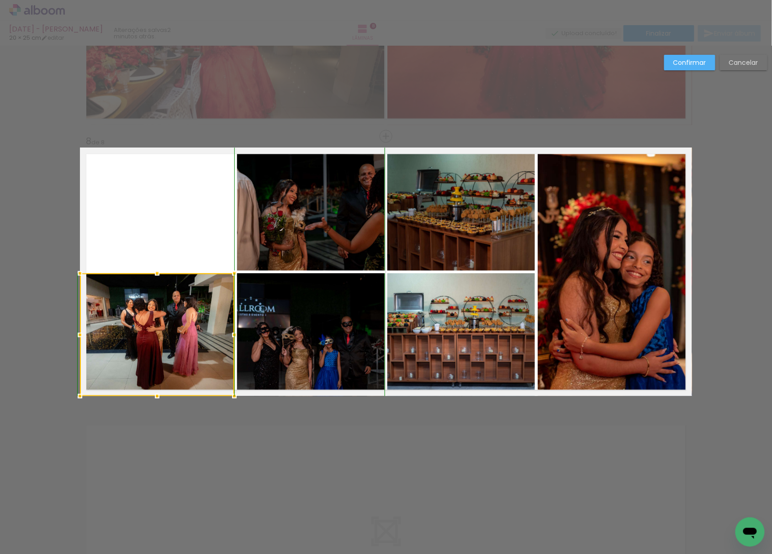
drag, startPoint x: 152, startPoint y: 154, endPoint x: 166, endPoint y: 272, distance: 118.8
click at [165, 273] on div at bounding box center [157, 334] width 154 height 123
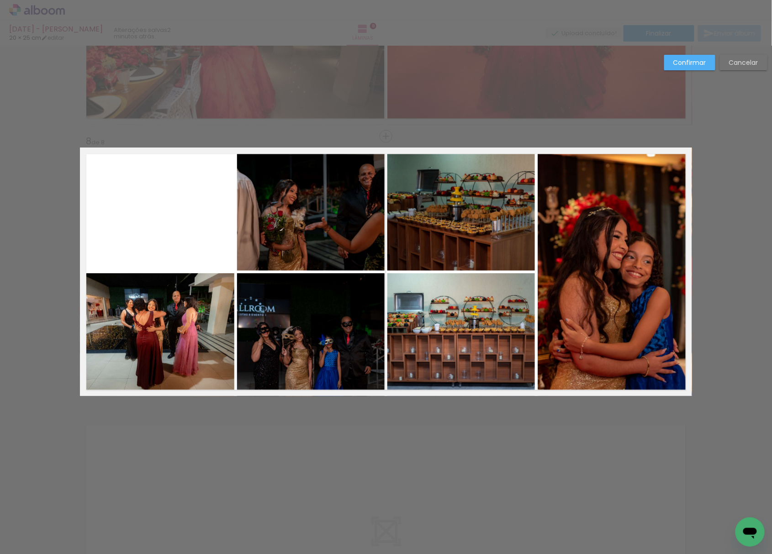
click at [186, 234] on quentale-layouter at bounding box center [386, 272] width 612 height 249
click at [672, 62] on paper-button "Confirmar" at bounding box center [690, 63] width 51 height 16
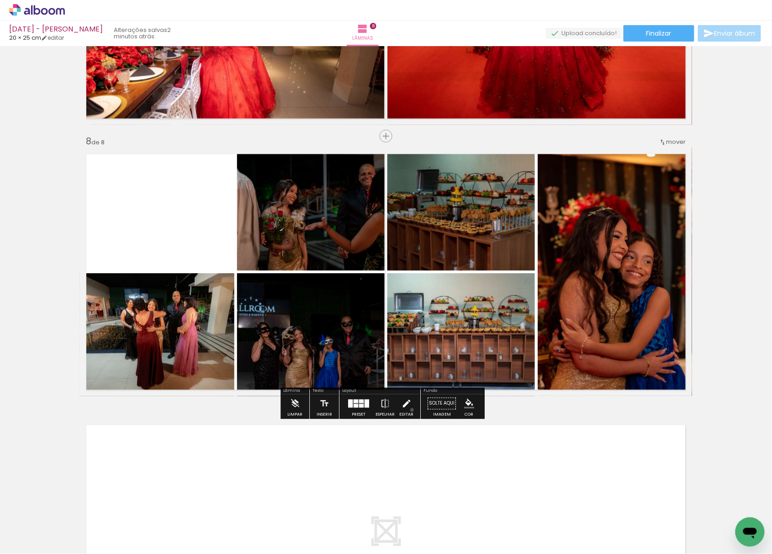
click at [410, 410] on paper-button "Editar" at bounding box center [406, 405] width 19 height 23
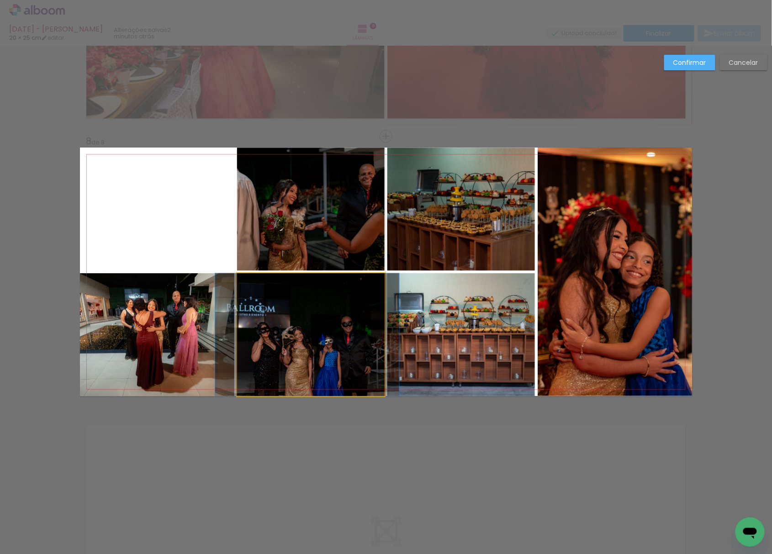
click at [299, 318] on quentale-photo at bounding box center [311, 334] width 148 height 123
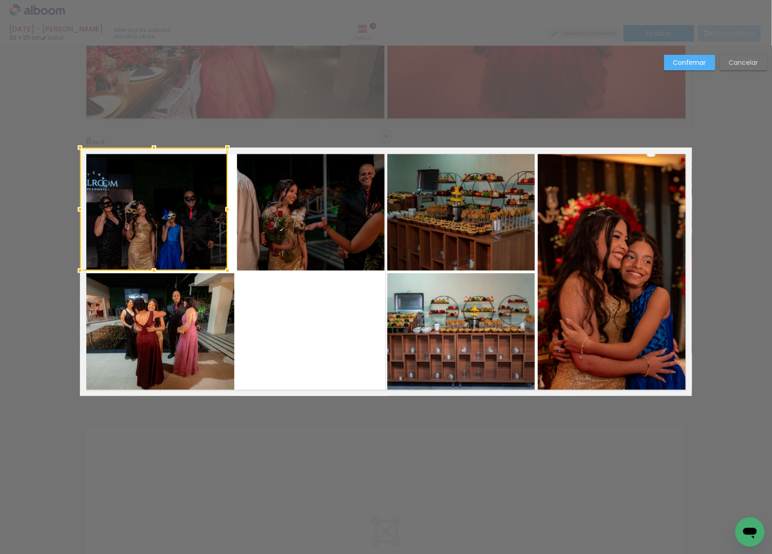
drag, startPoint x: 262, startPoint y: 298, endPoint x: 116, endPoint y: 167, distance: 196.8
click at [308, 209] on quentale-photo at bounding box center [311, 209] width 148 height 123
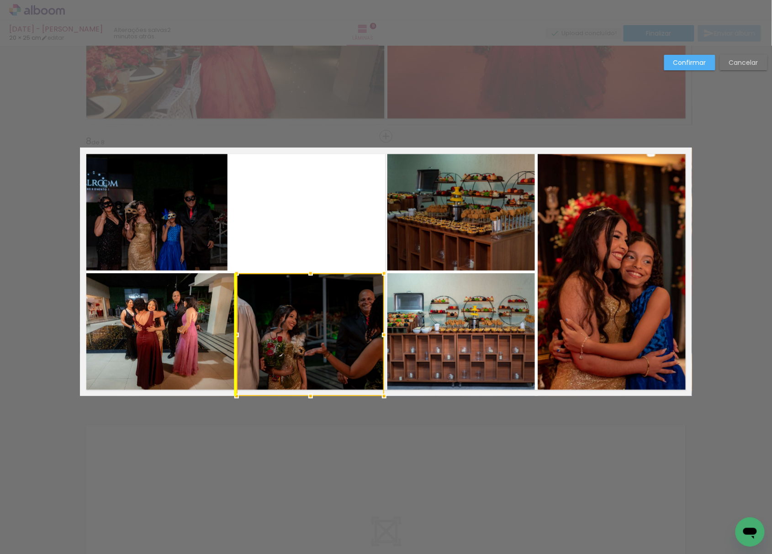
drag, startPoint x: 308, startPoint y: 209, endPoint x: 306, endPoint y: 449, distance: 239.5
click at [257, 178] on quentale-layouter at bounding box center [386, 272] width 612 height 249
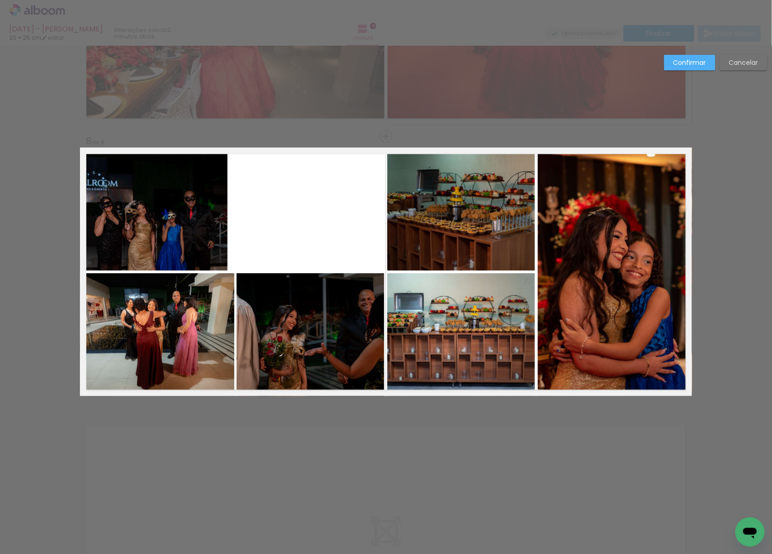
click at [177, 211] on quentale-photo at bounding box center [154, 209] width 148 height 123
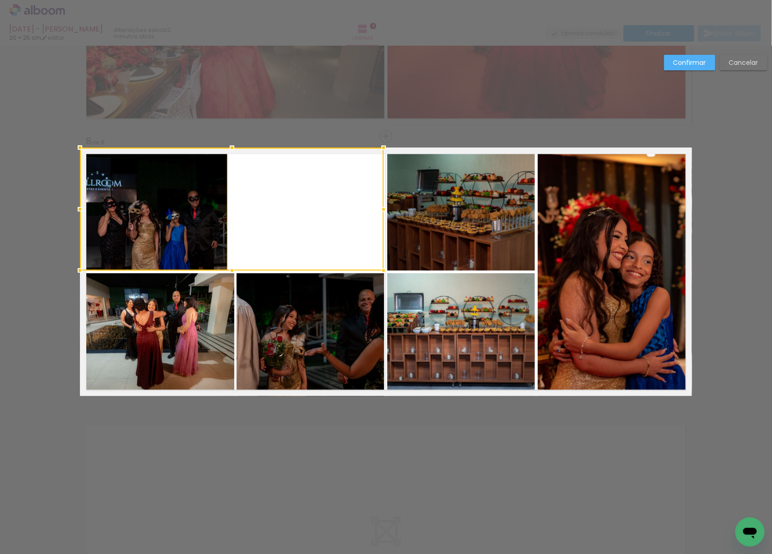
drag, startPoint x: 229, startPoint y: 212, endPoint x: 376, endPoint y: 229, distance: 148.1
click at [376, 229] on div at bounding box center [232, 209] width 304 height 123
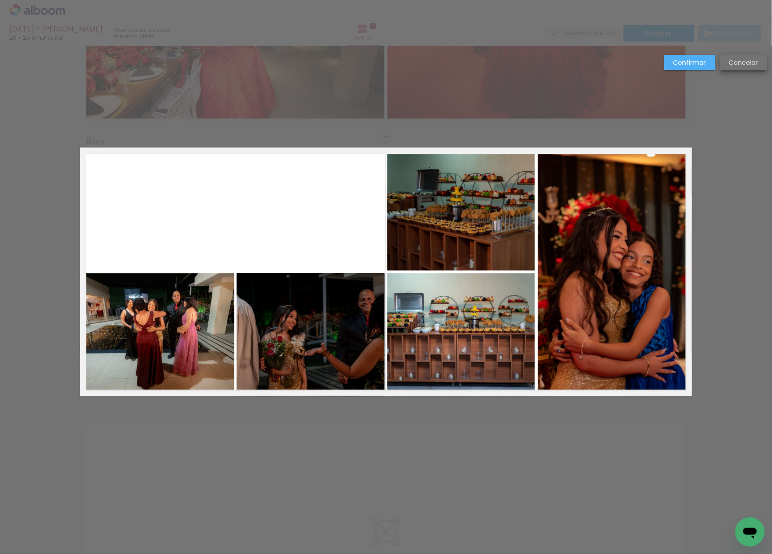
click at [0, 0] on slot "Cancelar" at bounding box center [0, 0] width 0 height 0
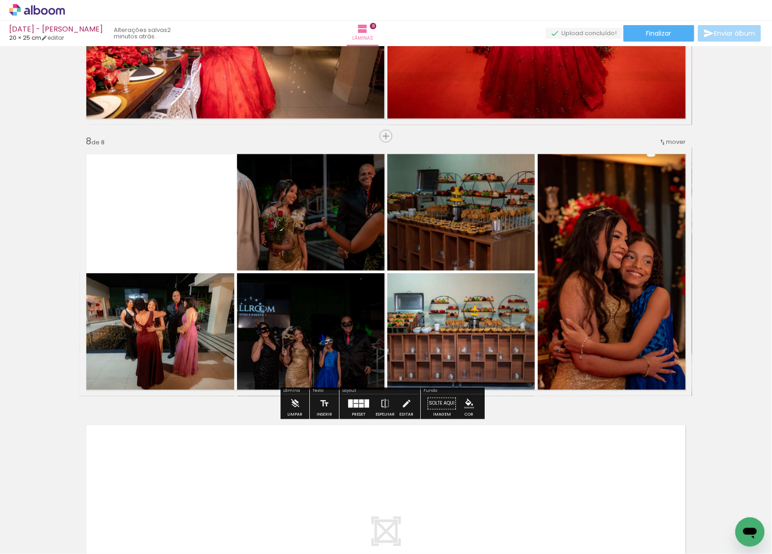
click at [410, 408] on paper-button "Editar" at bounding box center [406, 405] width 19 height 23
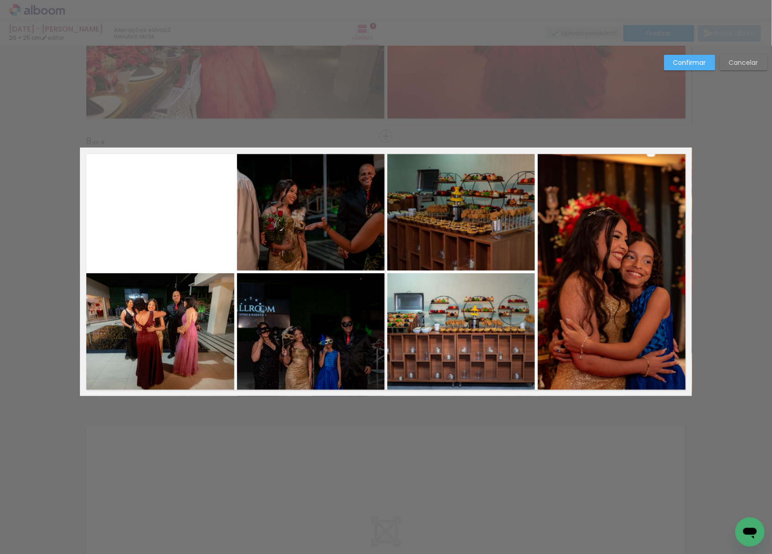
click at [285, 213] on quentale-photo at bounding box center [311, 209] width 148 height 123
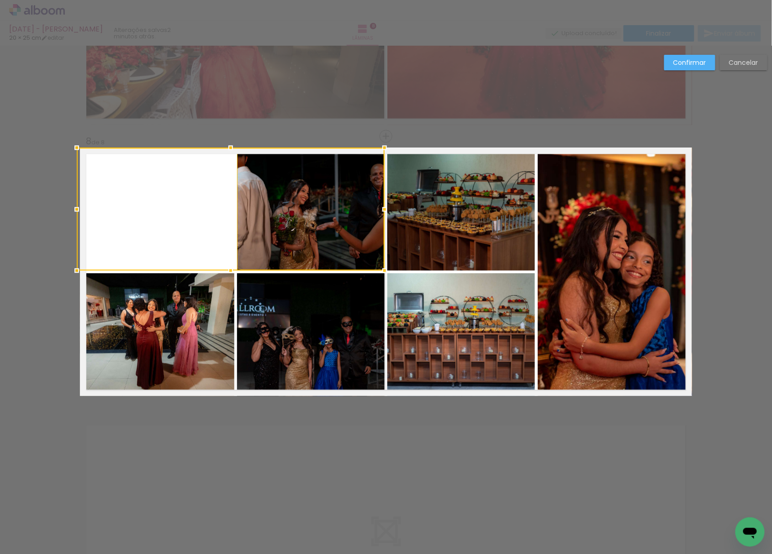
drag, startPoint x: 236, startPoint y: 206, endPoint x: 75, endPoint y: 200, distance: 160.5
click at [75, 200] on div at bounding box center [77, 209] width 18 height 18
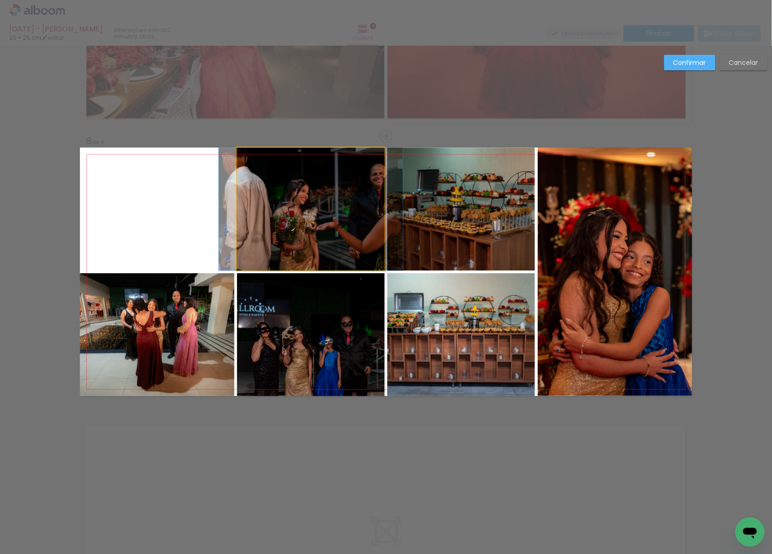
click at [271, 210] on quentale-photo at bounding box center [311, 209] width 148 height 123
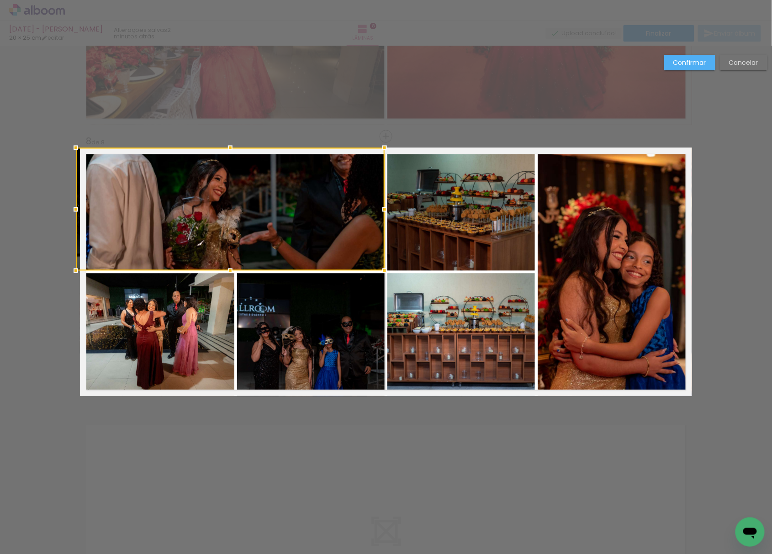
drag, startPoint x: 237, startPoint y: 211, endPoint x: 80, endPoint y: 214, distance: 157.3
click at [80, 214] on div at bounding box center [76, 209] width 18 height 18
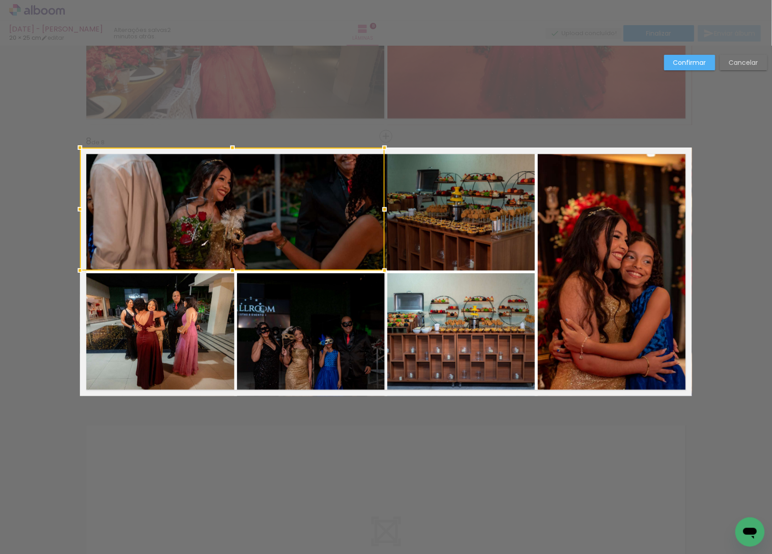
click at [255, 209] on div at bounding box center [232, 209] width 305 height 123
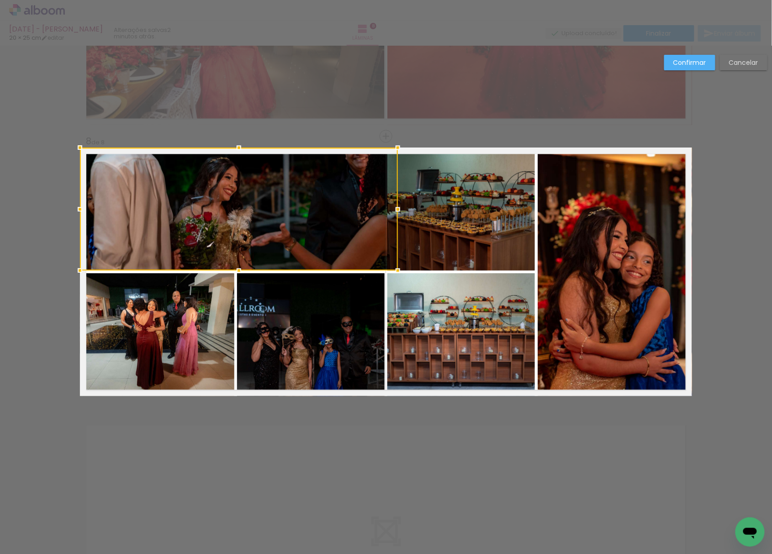
drag, startPoint x: 378, startPoint y: 211, endPoint x: 319, endPoint y: 214, distance: 60.0
click at [319, 216] on div at bounding box center [239, 209] width 318 height 123
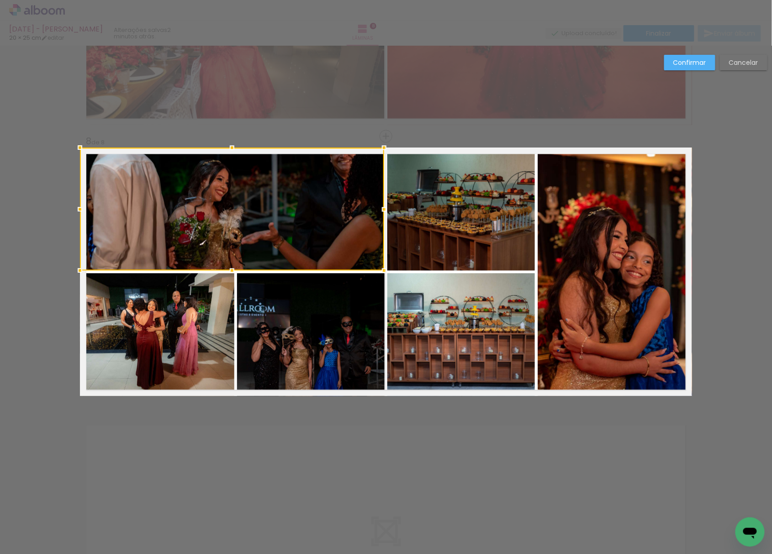
drag, startPoint x: 382, startPoint y: 211, endPoint x: 377, endPoint y: 221, distance: 11.9
click at [377, 221] on div at bounding box center [232, 209] width 304 height 123
click at [0, 0] on slot "Confirmar" at bounding box center [0, 0] width 0 height 0
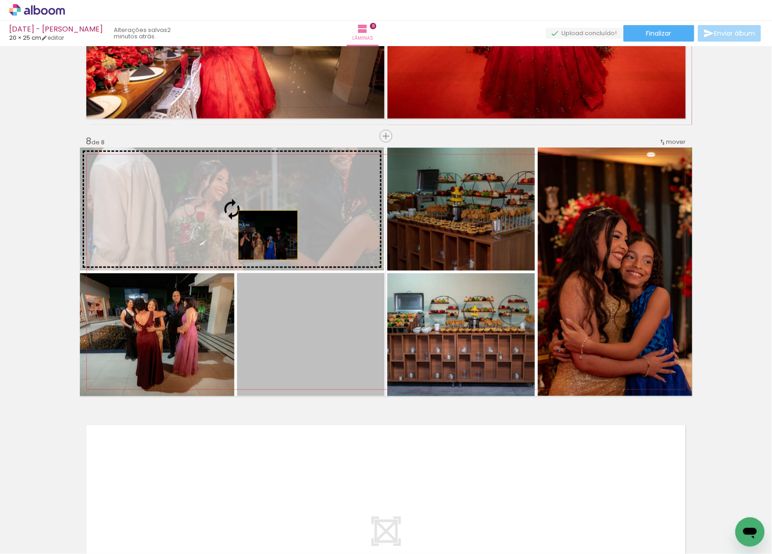
drag, startPoint x: 282, startPoint y: 360, endPoint x: 267, endPoint y: 228, distance: 133.4
click at [0, 0] on slot at bounding box center [0, 0] width 0 height 0
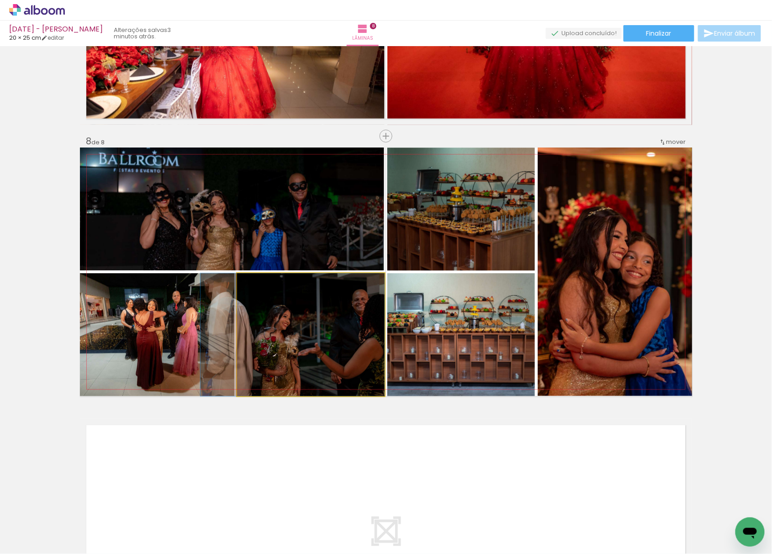
drag, startPoint x: 319, startPoint y: 357, endPoint x: 289, endPoint y: 352, distance: 29.8
drag, startPoint x: 300, startPoint y: 350, endPoint x: 256, endPoint y: 356, distance: 44.2
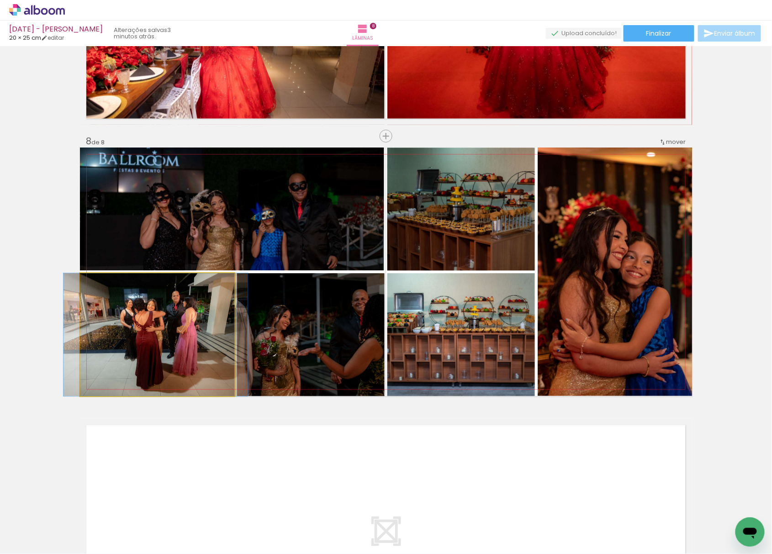
drag, startPoint x: 173, startPoint y: 366, endPoint x: 174, endPoint y: 378, distance: 11.5
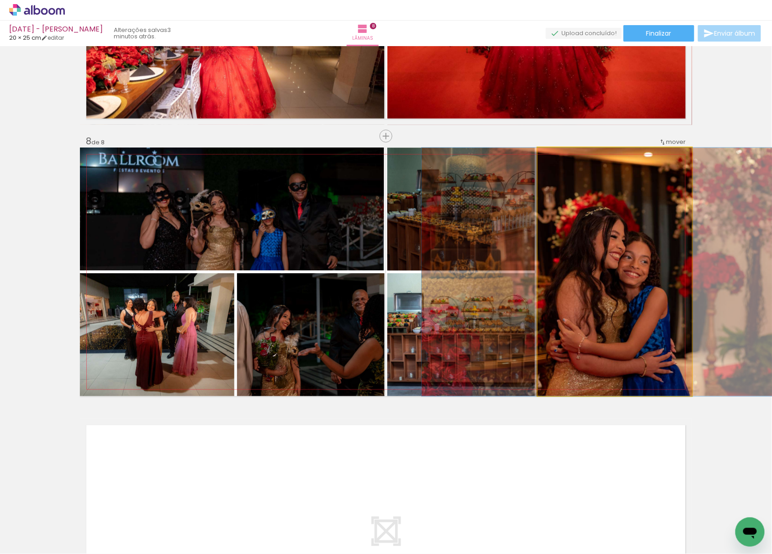
drag, startPoint x: 598, startPoint y: 346, endPoint x: 595, endPoint y: 359, distance: 12.7
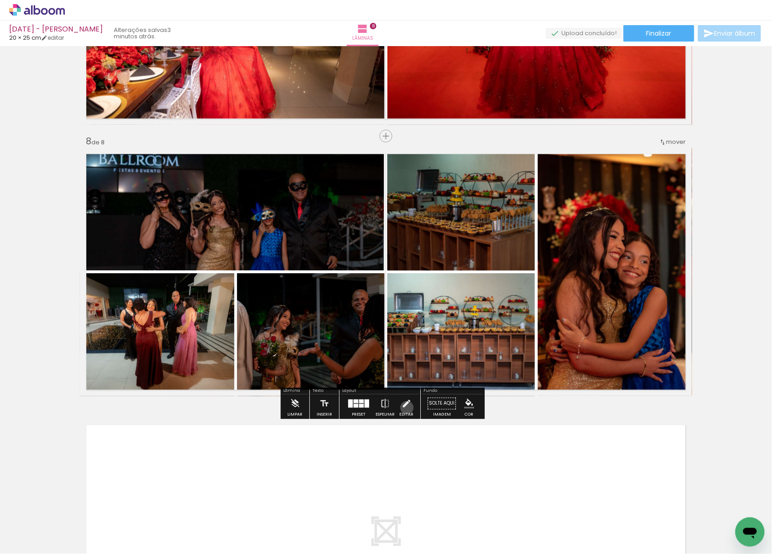
drag, startPoint x: 405, startPoint y: 408, endPoint x: 547, endPoint y: 311, distance: 171.7
click at [405, 407] on iron-icon at bounding box center [407, 403] width 10 height 18
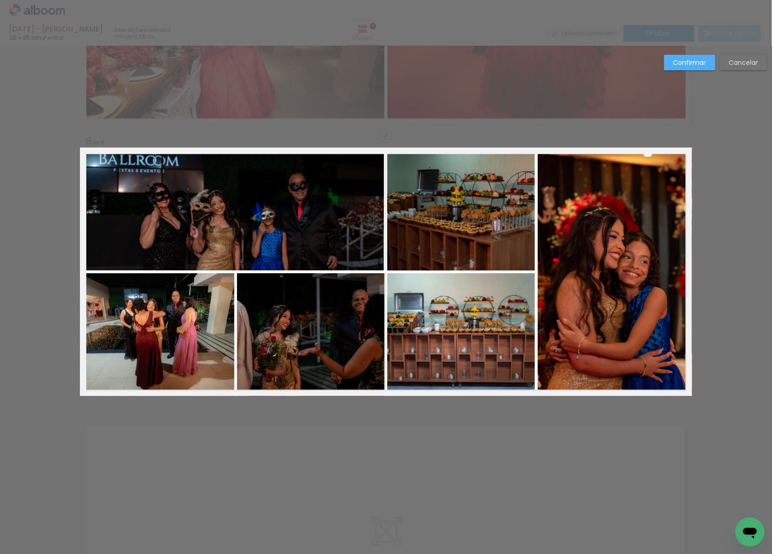
click at [598, 282] on quentale-photo at bounding box center [615, 272] width 154 height 249
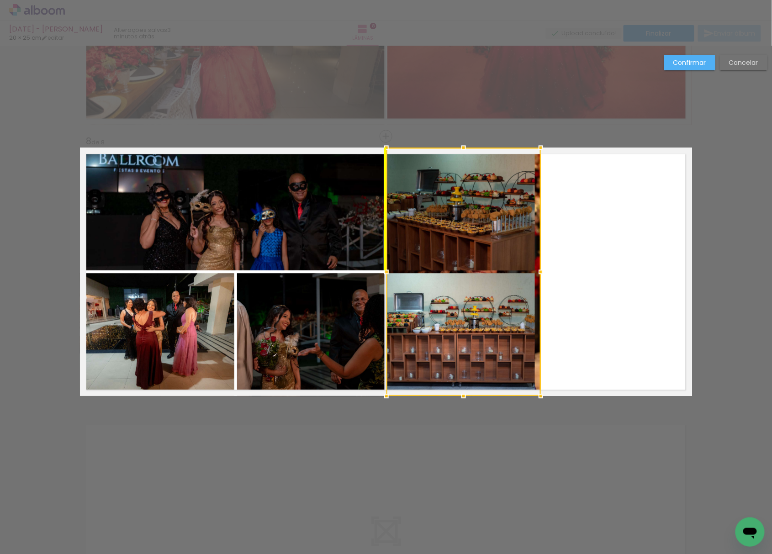
drag, startPoint x: 600, startPoint y: 280, endPoint x: 449, endPoint y: 291, distance: 151.7
click at [449, 291] on div at bounding box center [464, 272] width 154 height 249
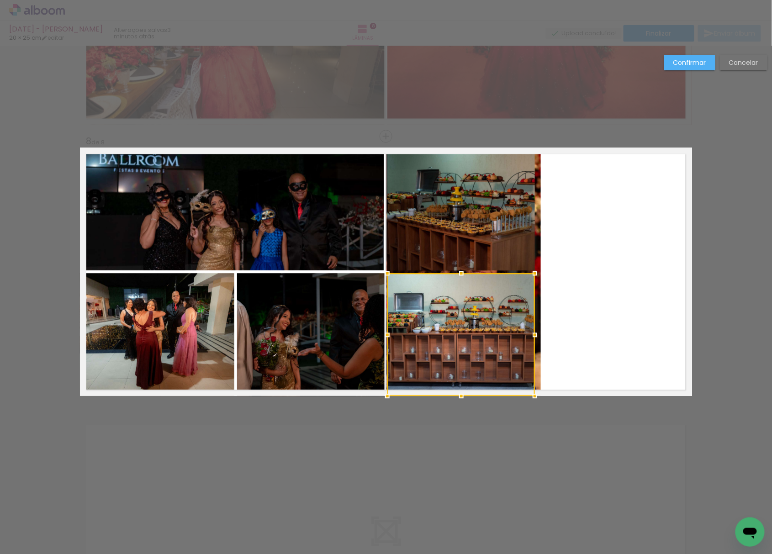
click at [481, 240] on quentale-photo at bounding box center [462, 209] width 148 height 123
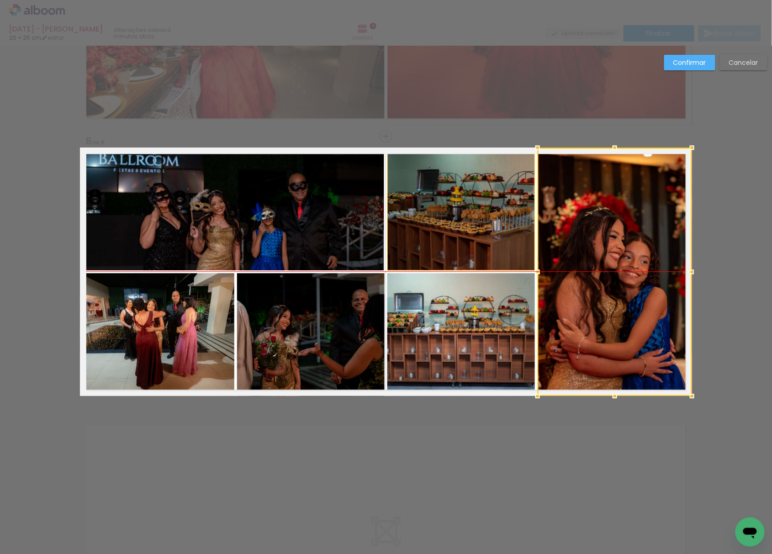
drag, startPoint x: 483, startPoint y: 229, endPoint x: 726, endPoint y: 225, distance: 243.2
click at [566, 238] on div at bounding box center [615, 272] width 154 height 249
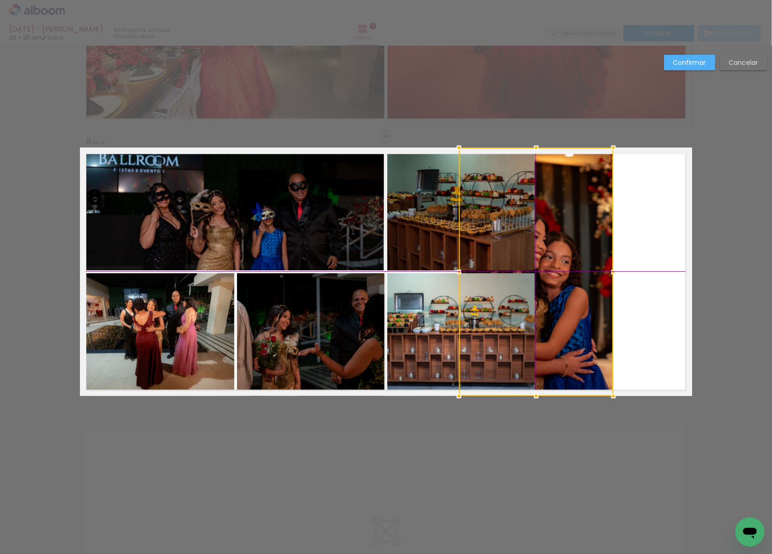
drag, startPoint x: 585, startPoint y: 245, endPoint x: 494, endPoint y: 242, distance: 91.5
click at [510, 250] on div at bounding box center [536, 272] width 154 height 249
click at [423, 221] on quentale-photo at bounding box center [462, 209] width 148 height 123
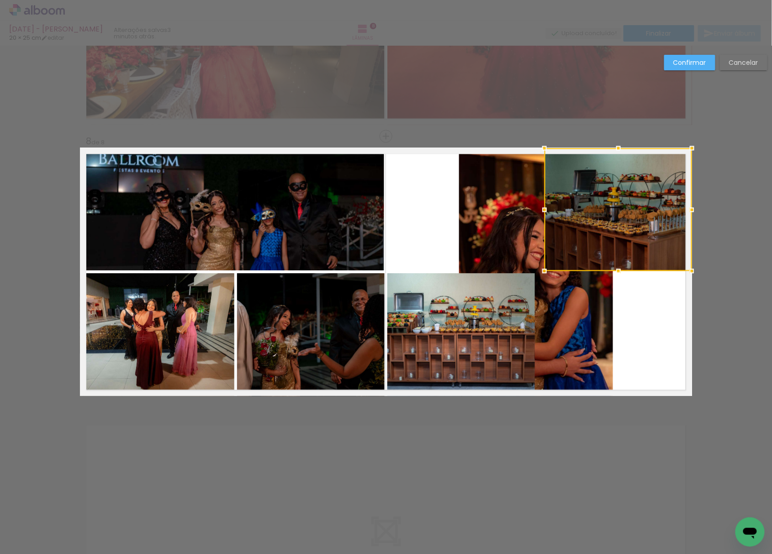
drag, startPoint x: 423, startPoint y: 210, endPoint x: 693, endPoint y: 211, distance: 270.1
click at [692, 211] on div at bounding box center [619, 209] width 148 height 123
drag, startPoint x: 651, startPoint y: 211, endPoint x: 653, endPoint y: 190, distance: 20.6
click at [653, 190] on div at bounding box center [619, 209] width 148 height 123
click at [404, 324] on quentale-photo at bounding box center [462, 334] width 148 height 123
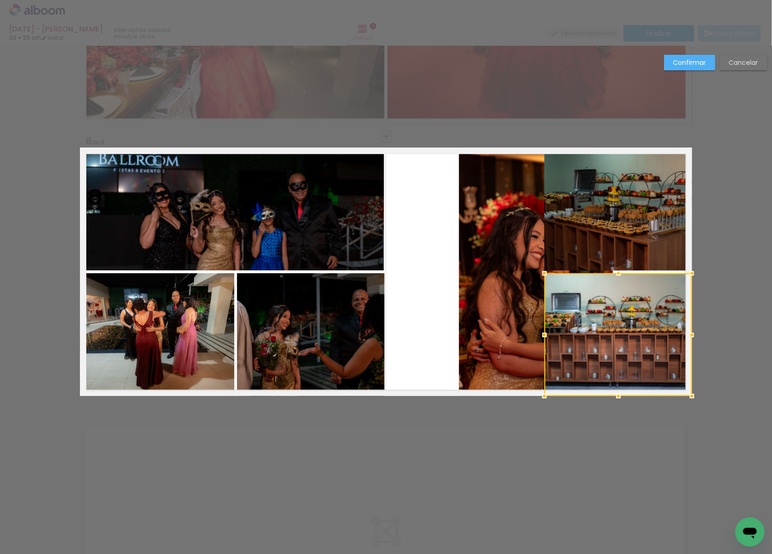
drag, startPoint x: 415, startPoint y: 322, endPoint x: 708, endPoint y: 353, distance: 294.7
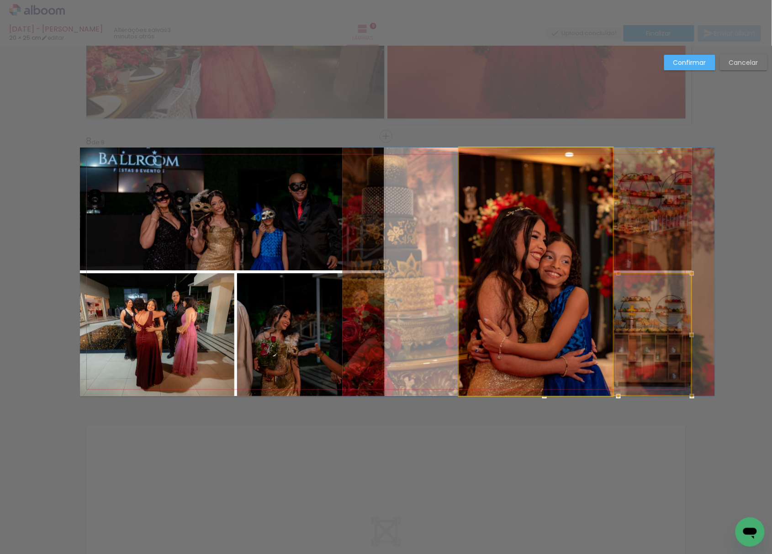
click at [483, 300] on quentale-photo at bounding box center [536, 272] width 154 height 249
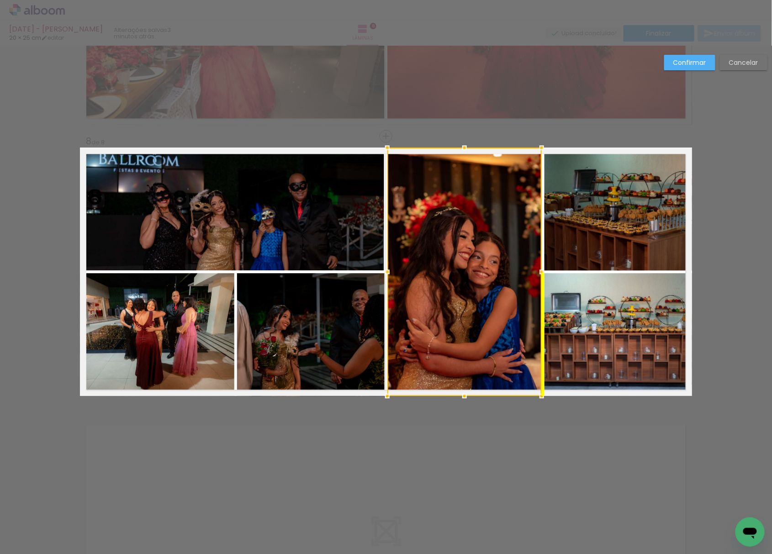
drag, startPoint x: 489, startPoint y: 298, endPoint x: 419, endPoint y: 309, distance: 70.8
click at [419, 309] on div at bounding box center [465, 272] width 154 height 249
click at [0, 0] on slot "Confirmar" at bounding box center [0, 0] width 0 height 0
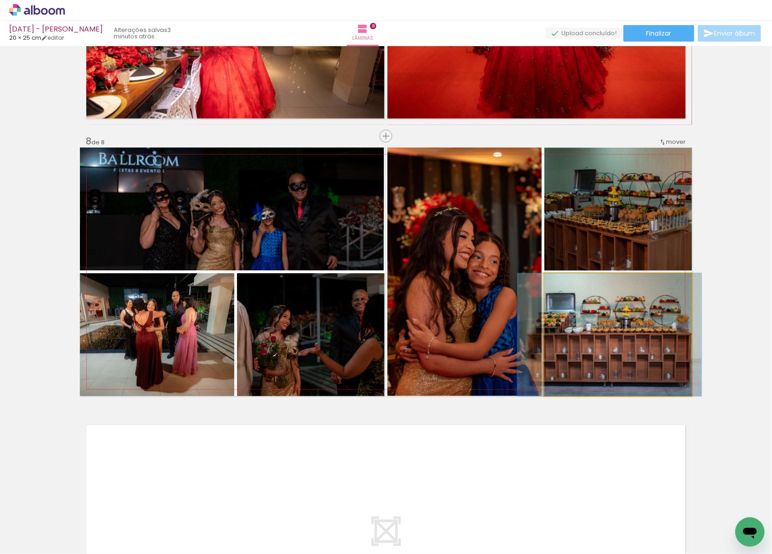
drag, startPoint x: 619, startPoint y: 365, endPoint x: 613, endPoint y: 384, distance: 20.4
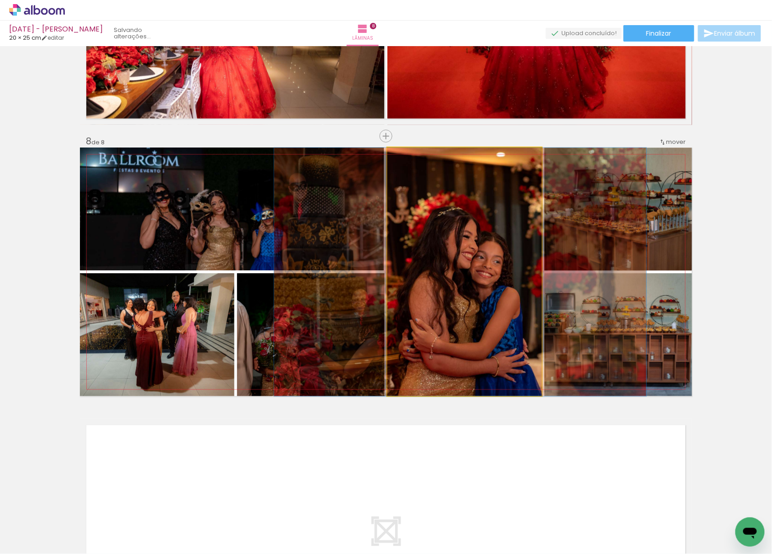
drag, startPoint x: 490, startPoint y: 324, endPoint x: 494, endPoint y: 336, distance: 12.7
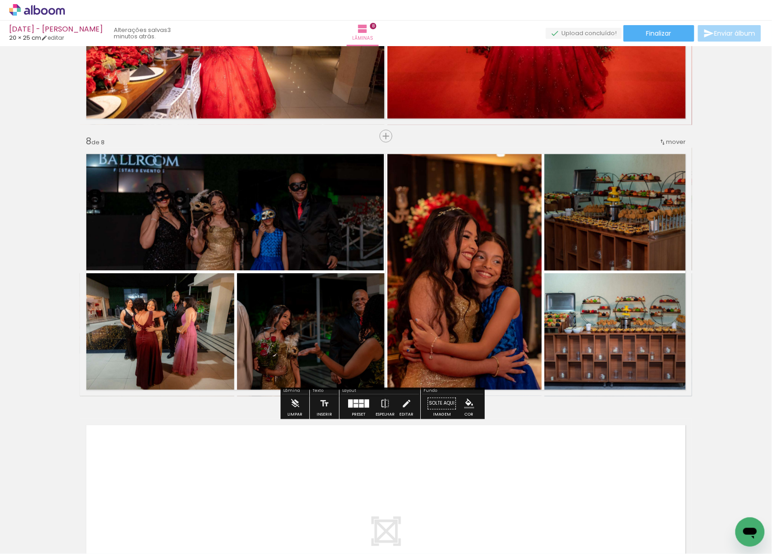
click at [640, 227] on quentale-photo at bounding box center [619, 209] width 148 height 123
click at [410, 405] on paper-button "Editar" at bounding box center [406, 405] width 19 height 23
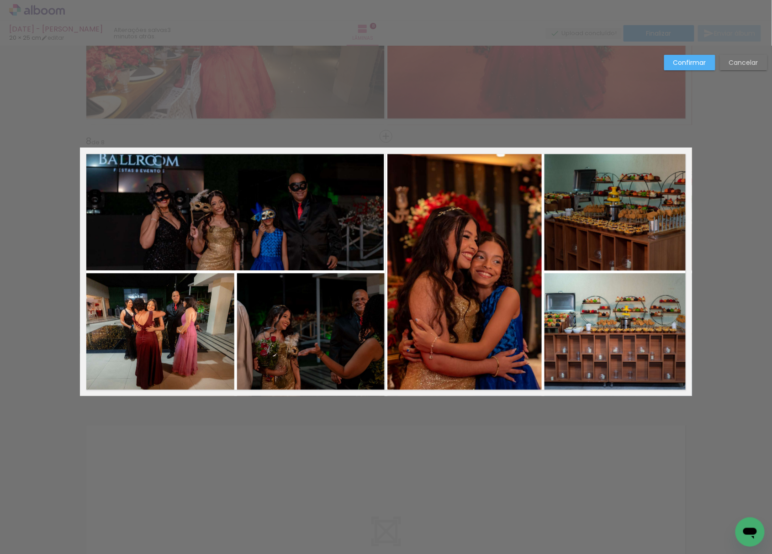
click at [570, 313] on quentale-photo at bounding box center [619, 334] width 148 height 123
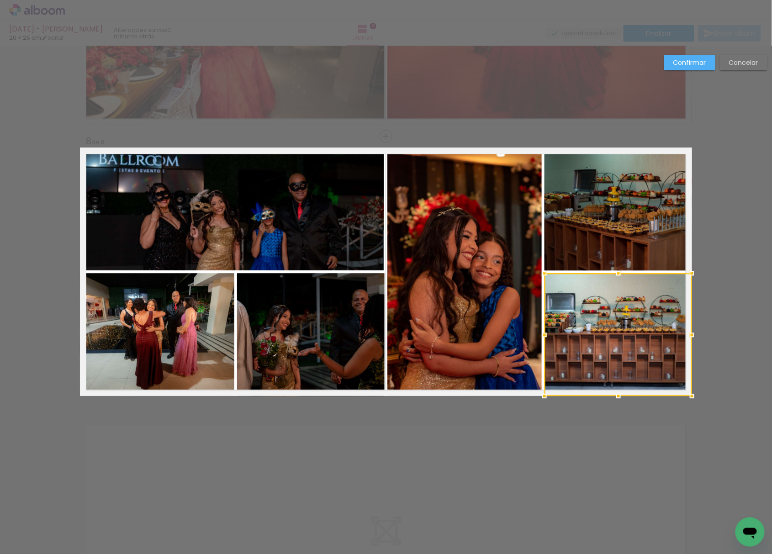
click at [631, 200] on quentale-photo at bounding box center [619, 209] width 148 height 123
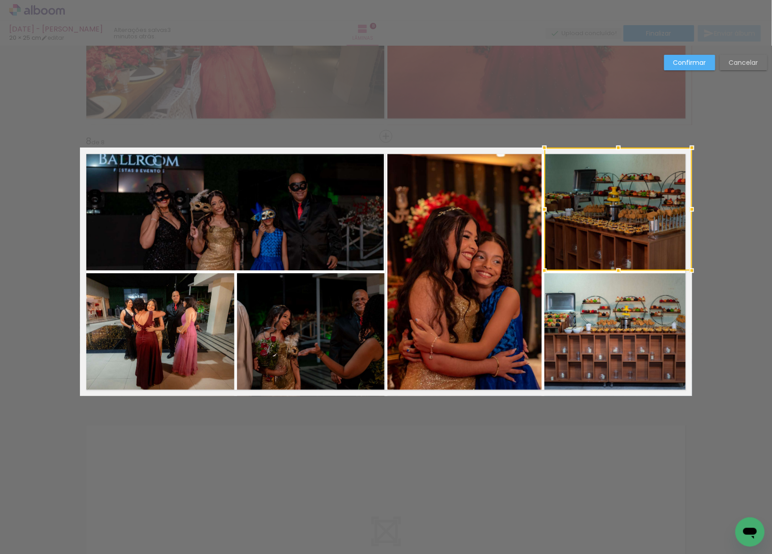
click at [0, 0] on slot "Confirmar" at bounding box center [0, 0] width 0 height 0
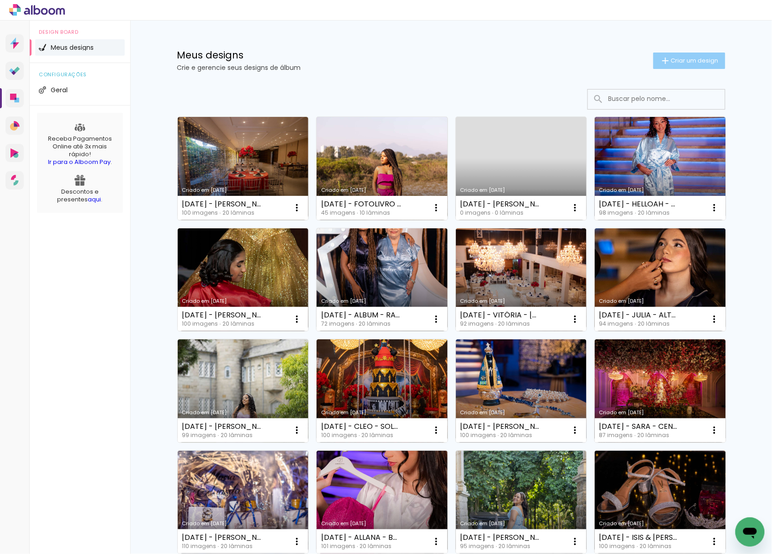
click at [675, 63] on span "Criar um design" at bounding box center [695, 61] width 48 height 6
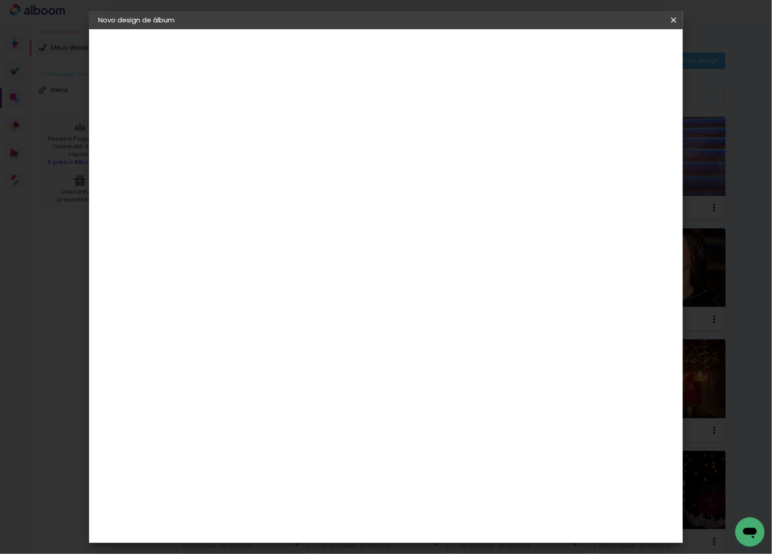
click at [248, 128] on input at bounding box center [248, 123] width 0 height 14
type input "[DATE] - [PERSON_NAME] & DOUGLAS - NOVA IGUAÇU"
type paper-input "[DATE] - [PERSON_NAME] & DOUGLAS - NOVA IGUAÇU"
click at [341, 55] on paper-button "Avançar" at bounding box center [319, 49] width 45 height 16
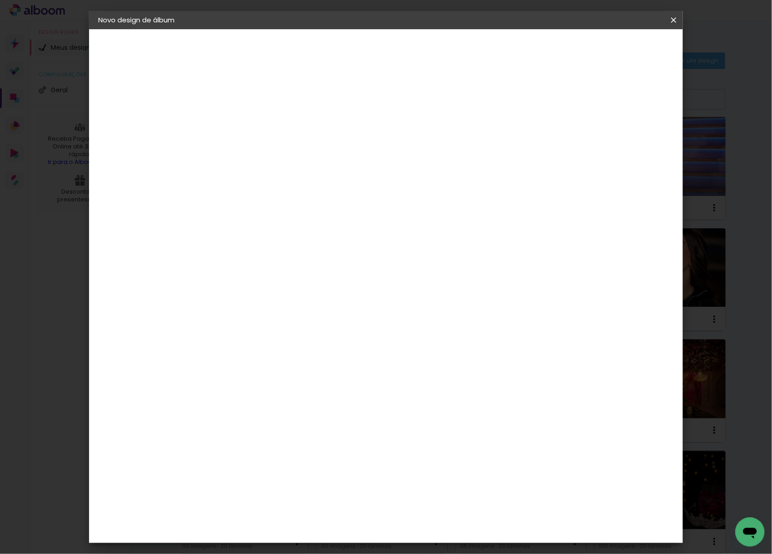
click at [419, 143] on paper-item "Tamanho Livre" at bounding box center [375, 139] width 88 height 20
click at [432, 59] on header "Fornecedor Escolha um fornecedor ou avance com o tamanho livre. Voltar Avançar" at bounding box center [320, 56] width 224 height 54
click at [0, 0] on slot "Avançar" at bounding box center [0, 0] width 0 height 0
click at [224, 258] on input "30" at bounding box center [219, 259] width 24 height 14
click at [224, 257] on input "30" at bounding box center [219, 259] width 24 height 14
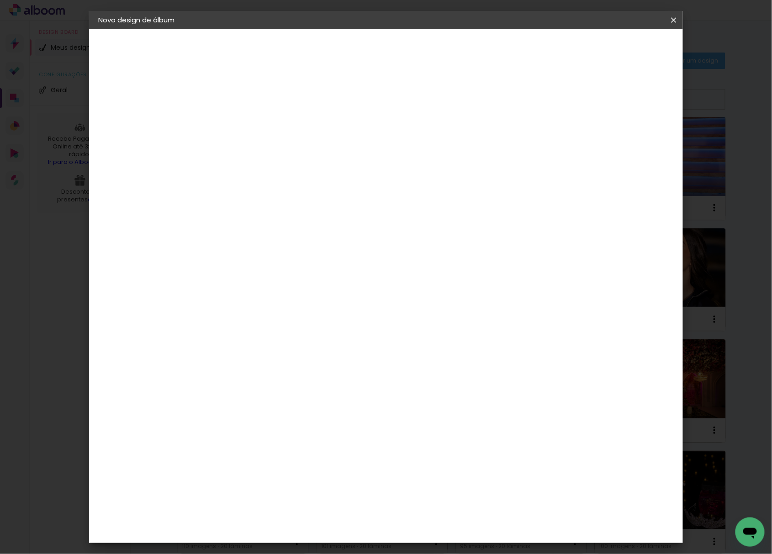
type input "20,3"
type paper-input "20,3"
click at [438, 324] on input "60" at bounding box center [436, 322] width 24 height 14
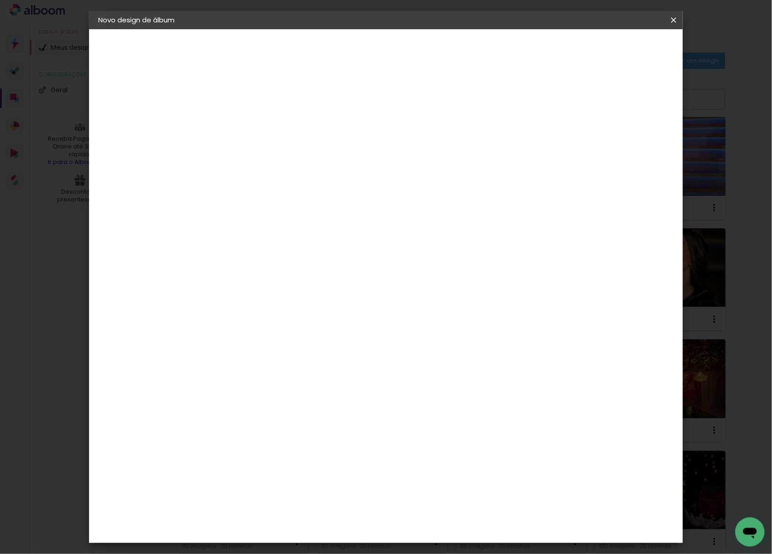
type input "50"
type paper-input "50"
click at [615, 48] on span "Iniciar design" at bounding box center [594, 48] width 42 height 6
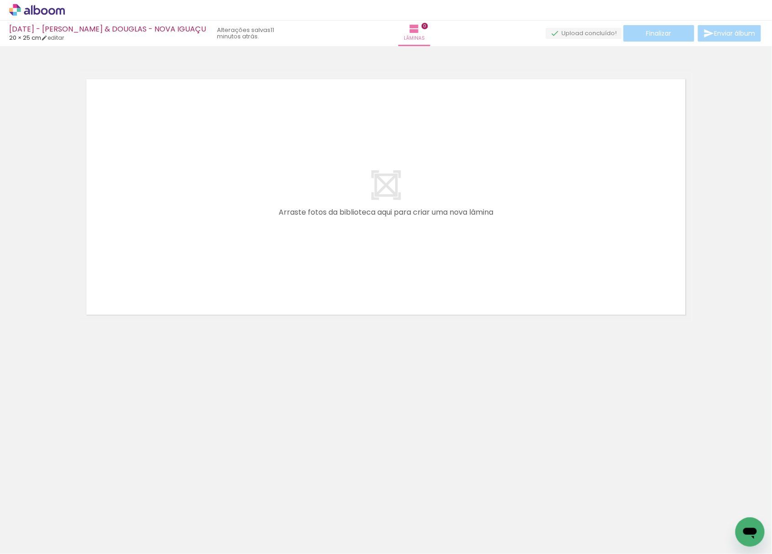
scroll to position [0, 251]
drag, startPoint x: 209, startPoint y: 536, endPoint x: 274, endPoint y: 189, distance: 352.6
click at [282, 194] on quentale-workspace at bounding box center [386, 277] width 772 height 554
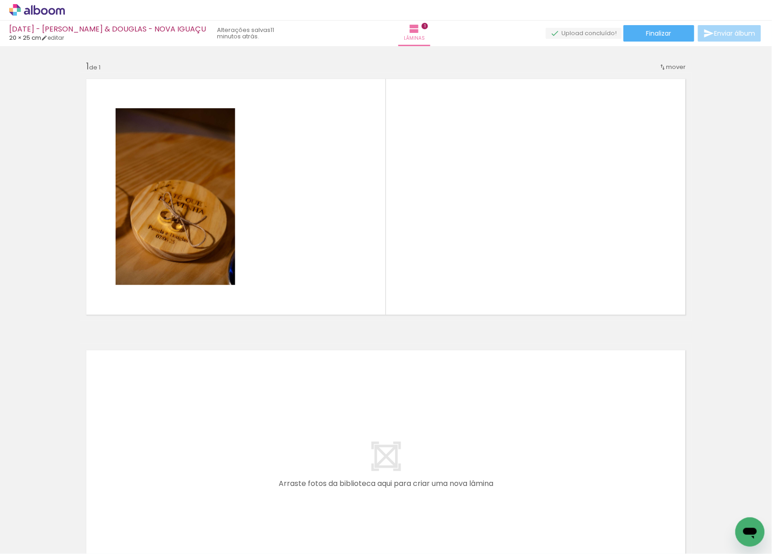
scroll to position [0, 1447]
drag, startPoint x: 490, startPoint y: 529, endPoint x: 503, endPoint y: 394, distance: 136.3
click at [597, 151] on quentale-workspace at bounding box center [386, 277] width 772 height 554
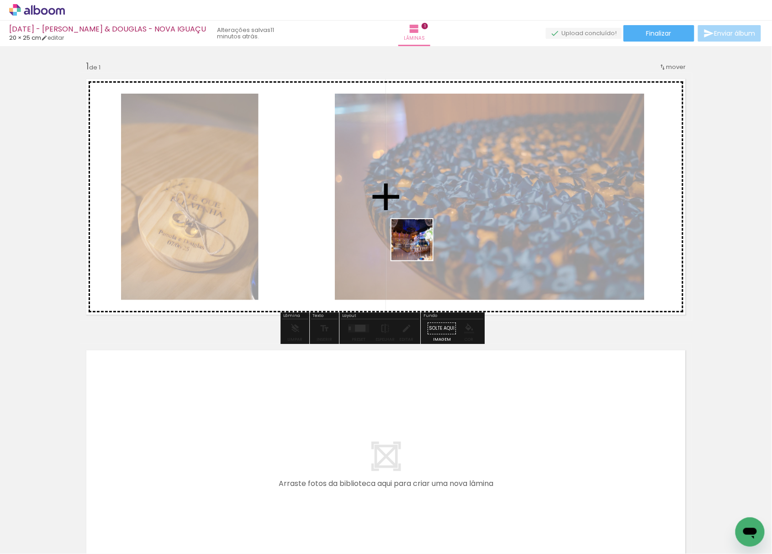
drag, startPoint x: 439, startPoint y: 344, endPoint x: 395, endPoint y: 269, distance: 86.9
click at [419, 244] on quentale-workspace at bounding box center [386, 277] width 772 height 554
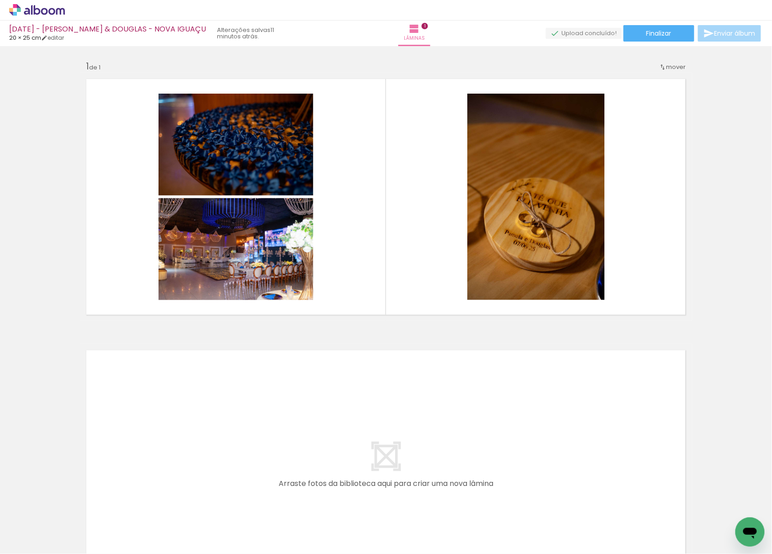
scroll to position [0, 882]
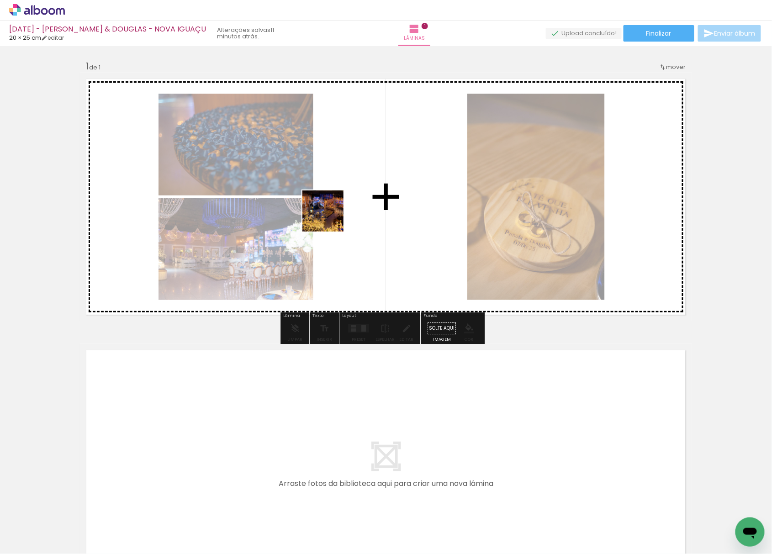
drag, startPoint x: 190, startPoint y: 528, endPoint x: 327, endPoint y: 443, distance: 161.6
click at [347, 188] on quentale-workspace at bounding box center [386, 277] width 772 height 554
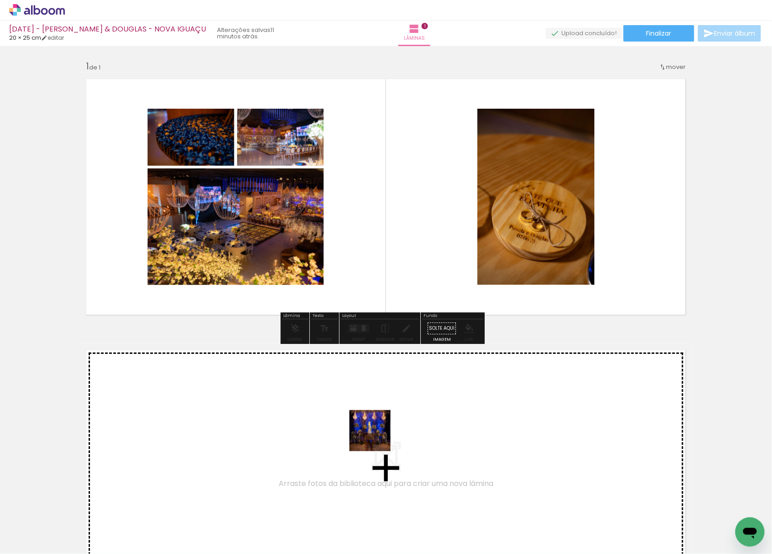
drag, startPoint x: 344, startPoint y: 520, endPoint x: 389, endPoint y: 512, distance: 45.1
click at [454, 141] on quentale-workspace at bounding box center [386, 277] width 772 height 554
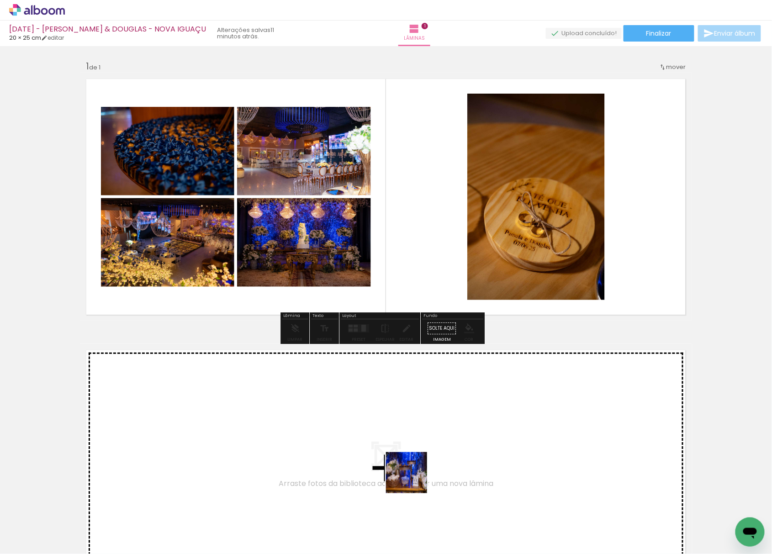
drag, startPoint x: 414, startPoint y: 480, endPoint x: 315, endPoint y: 536, distance: 113.4
click at [454, 158] on quentale-workspace at bounding box center [386, 277] width 772 height 554
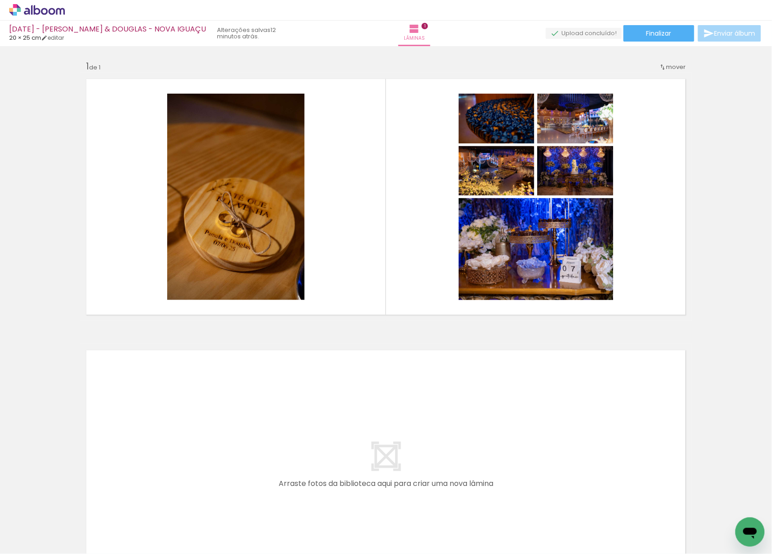
scroll to position [0, 0]
click at [35, 527] on input "Todas as fotos" at bounding box center [25, 527] width 35 height 8
click at [0, 0] on slot "Não utilizadas" at bounding box center [0, 0] width 0 height 0
type input "Não utilizadas"
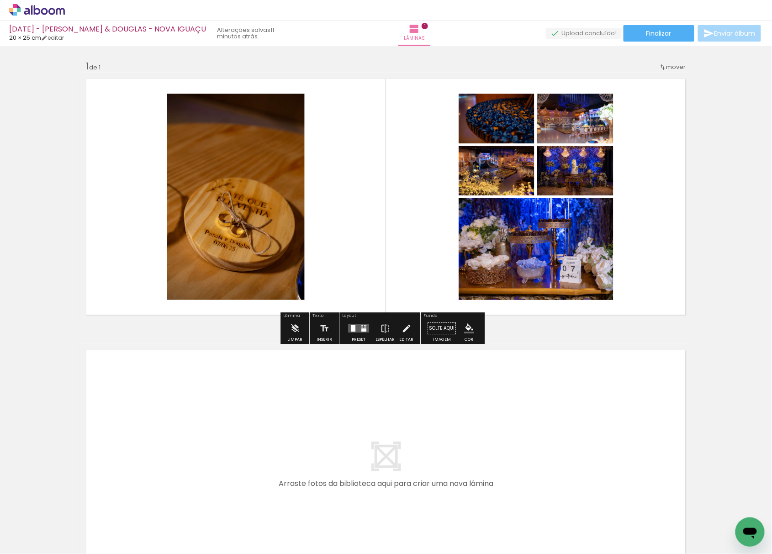
drag, startPoint x: 101, startPoint y: 527, endPoint x: 125, endPoint y: 517, distance: 26.1
click at [165, 461] on quentale-workspace at bounding box center [386, 277] width 772 height 554
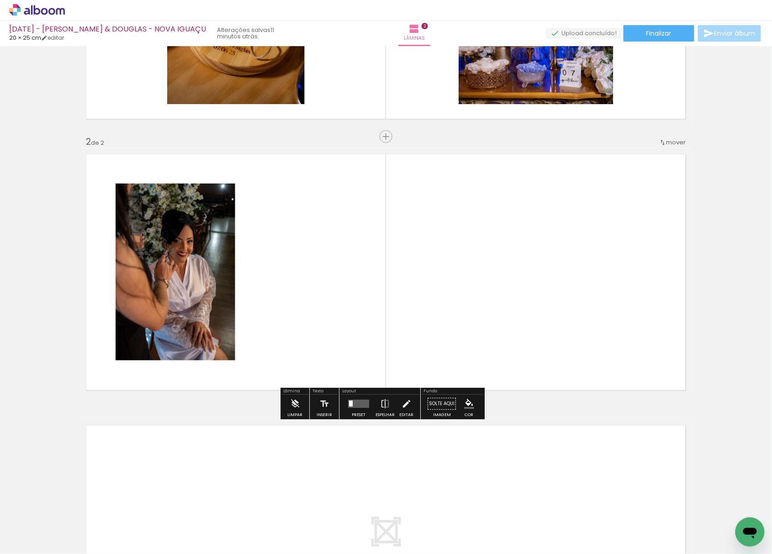
scroll to position [197, 0]
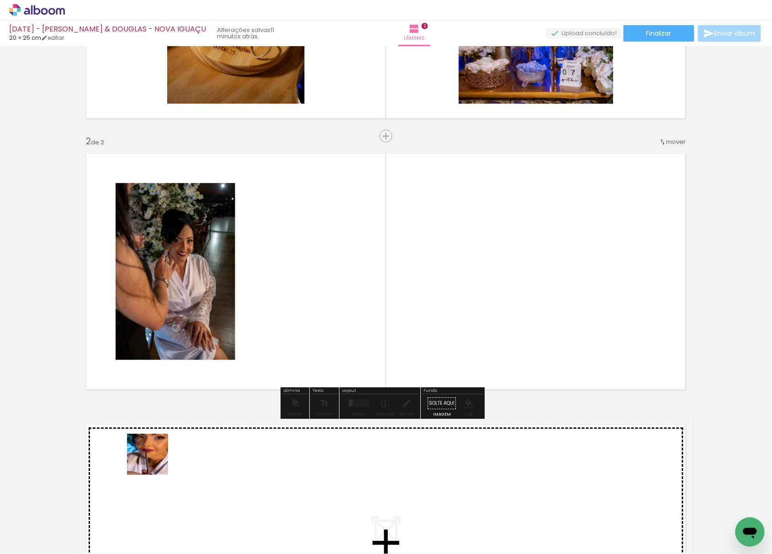
drag, startPoint x: 82, startPoint y: 520, endPoint x: 240, endPoint y: 335, distance: 243.5
click at [240, 335] on quentale-workspace at bounding box center [386, 277] width 772 height 554
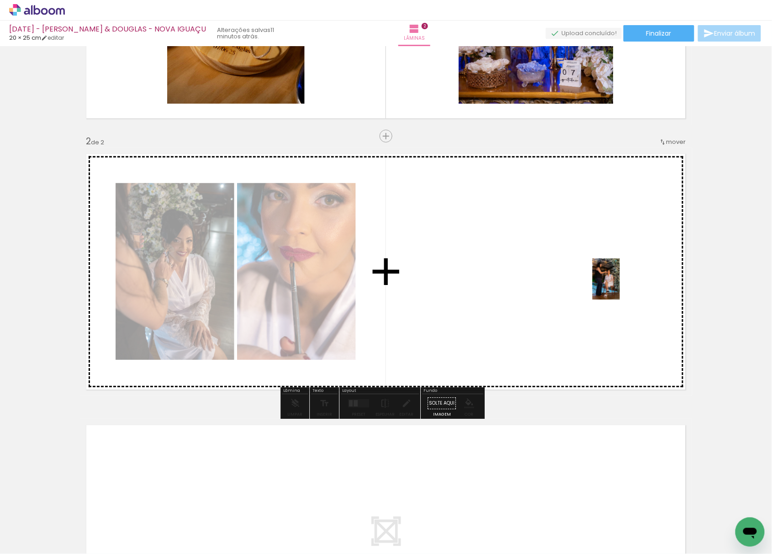
drag, startPoint x: 91, startPoint y: 533, endPoint x: 262, endPoint y: 515, distance: 171.9
click at [612, 270] on quentale-workspace at bounding box center [386, 277] width 772 height 554
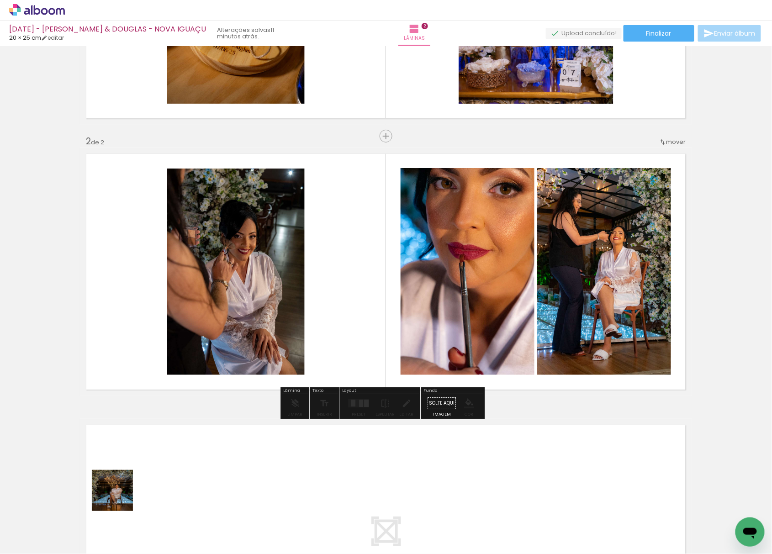
drag, startPoint x: 89, startPoint y: 527, endPoint x: 170, endPoint y: 495, distance: 87.7
click at [311, 238] on quentale-workspace at bounding box center [386, 277] width 772 height 554
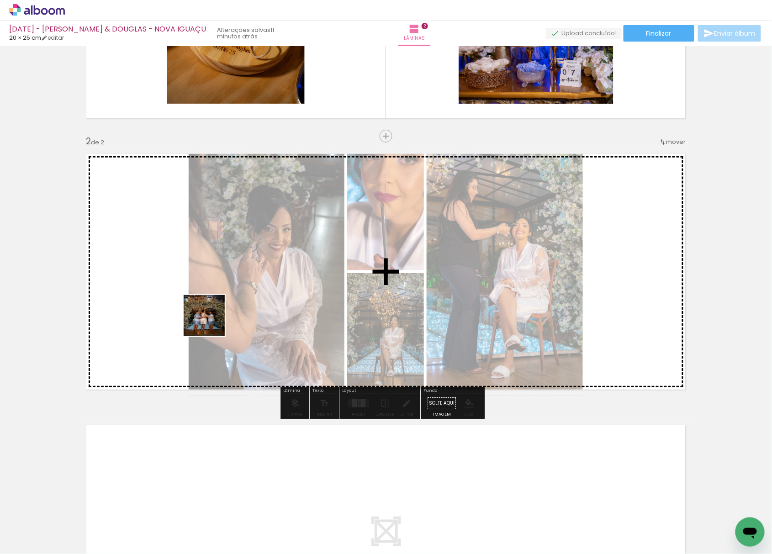
drag, startPoint x: 128, startPoint y: 488, endPoint x: 148, endPoint y: 465, distance: 30.1
click at [215, 282] on quentale-workspace at bounding box center [386, 277] width 772 height 554
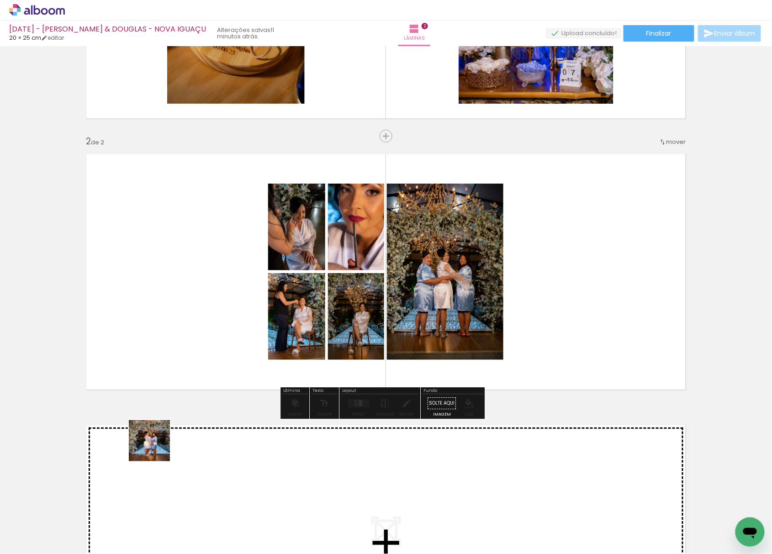
drag, startPoint x: 99, startPoint y: 525, endPoint x: 217, endPoint y: 300, distance: 253.3
click at [212, 333] on quentale-workspace at bounding box center [386, 277] width 772 height 554
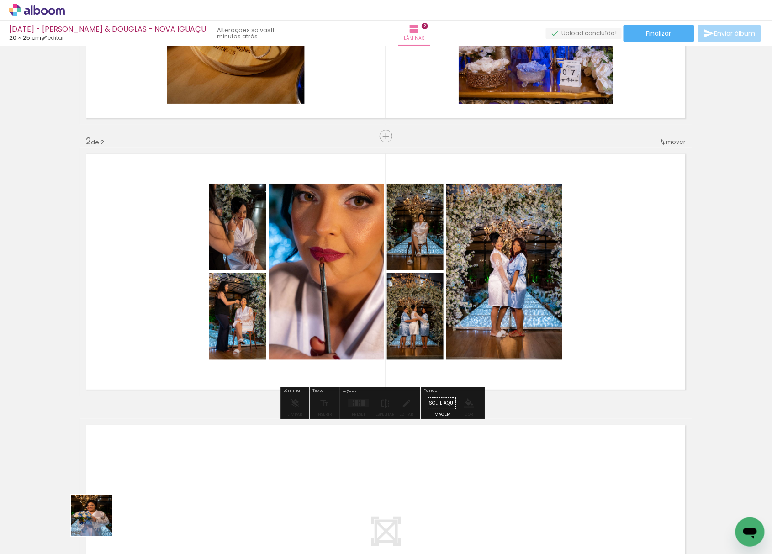
drag, startPoint x: 99, startPoint y: 523, endPoint x: 149, endPoint y: 284, distance: 244.3
click at [191, 310] on quentale-workspace at bounding box center [386, 277] width 772 height 554
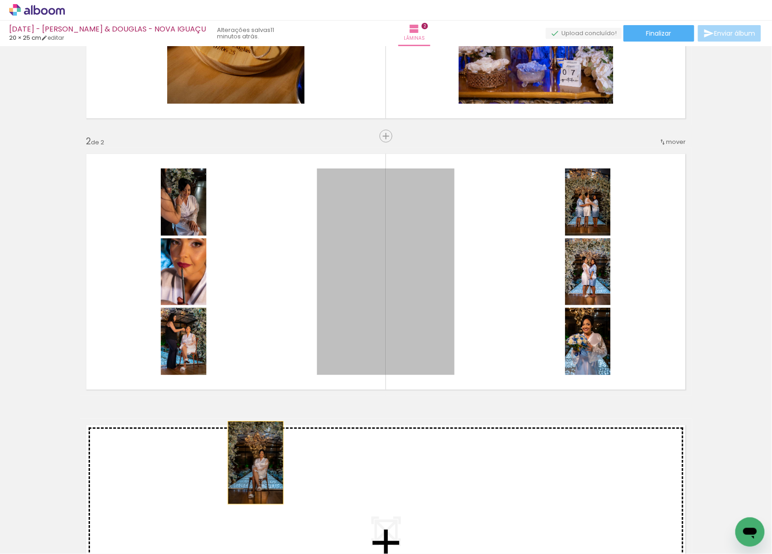
drag, startPoint x: 357, startPoint y: 336, endPoint x: 353, endPoint y: 327, distance: 10.2
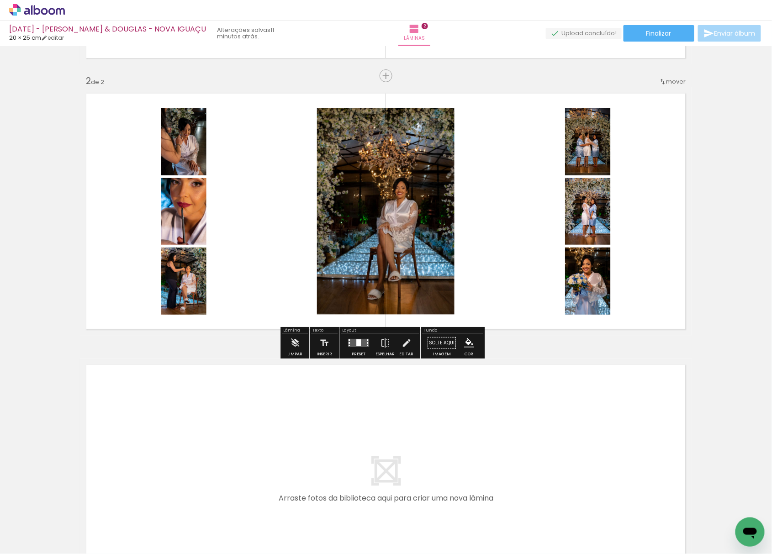
scroll to position [258, 0]
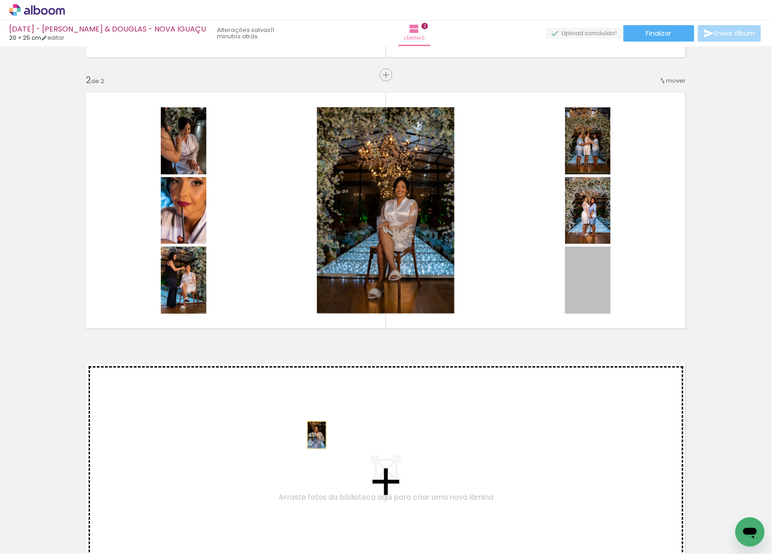
drag, startPoint x: 575, startPoint y: 282, endPoint x: 152, endPoint y: 521, distance: 485.5
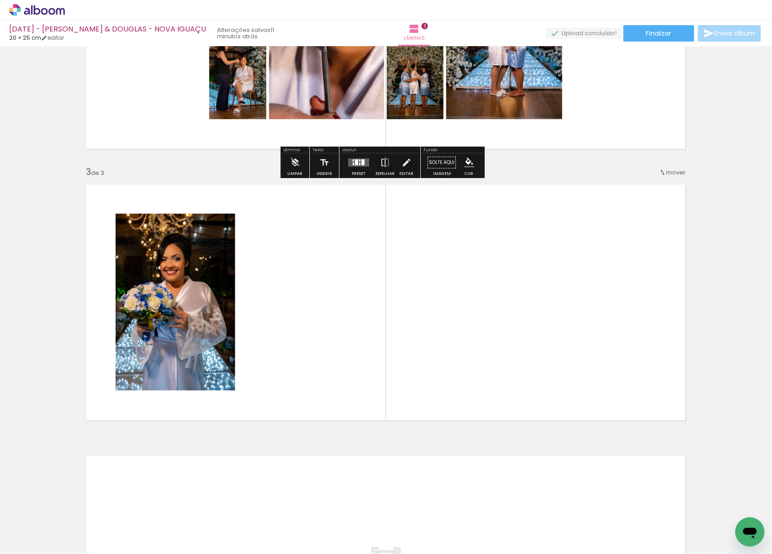
scroll to position [468, 0]
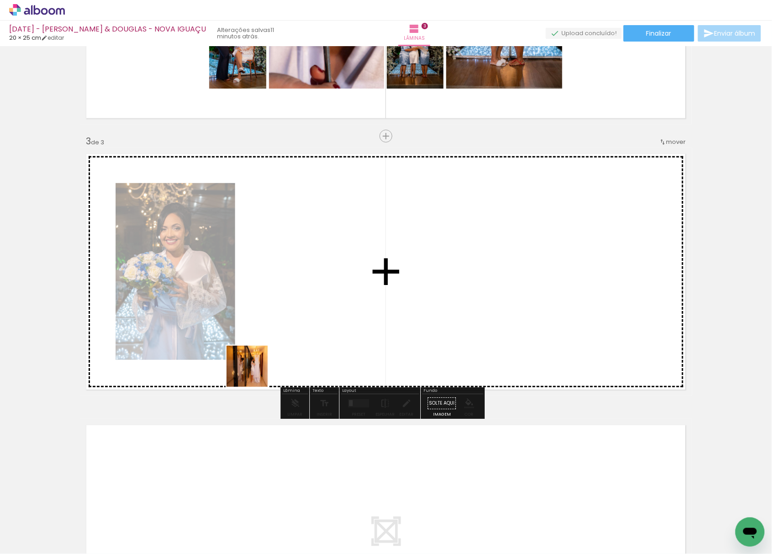
drag, startPoint x: 101, startPoint y: 534, endPoint x: 278, endPoint y: 313, distance: 283.2
click at [278, 315] on quentale-workspace at bounding box center [386, 277] width 772 height 554
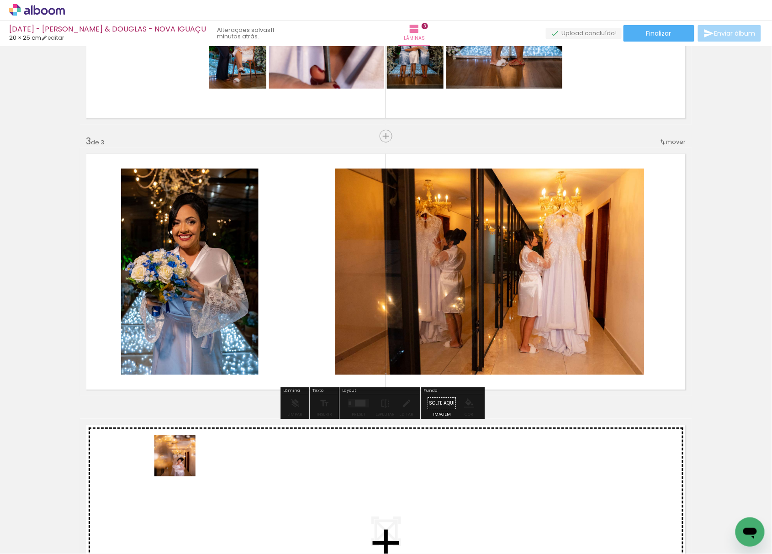
drag, startPoint x: 145, startPoint y: 496, endPoint x: 199, endPoint y: 479, distance: 56.8
click at [326, 295] on quentale-workspace at bounding box center [386, 277] width 772 height 554
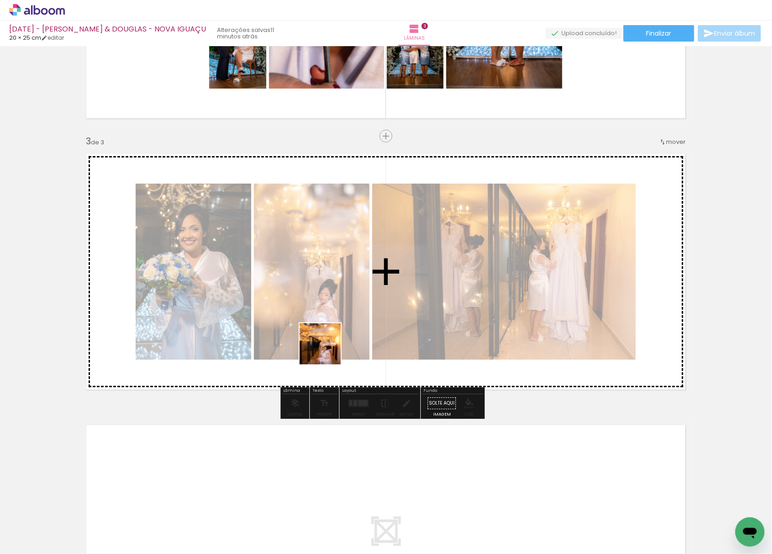
drag, startPoint x: 95, startPoint y: 531, endPoint x: 381, endPoint y: 284, distance: 378.2
click at [395, 261] on quentale-workspace at bounding box center [386, 277] width 772 height 554
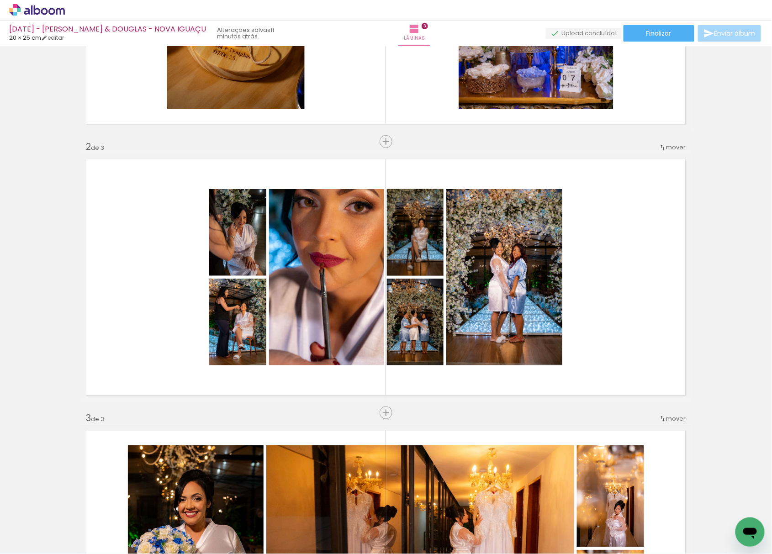
scroll to position [163, 0]
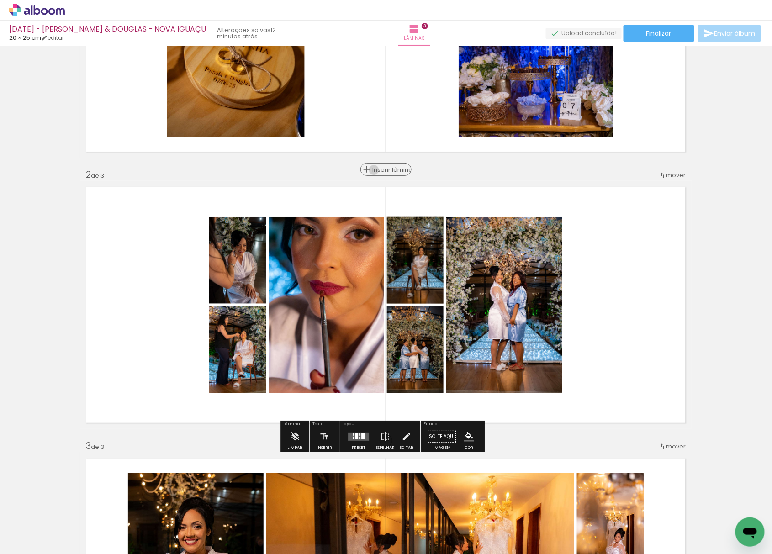
click at [385, 170] on span "Inserir lâmina" at bounding box center [391, 170] width 36 height 6
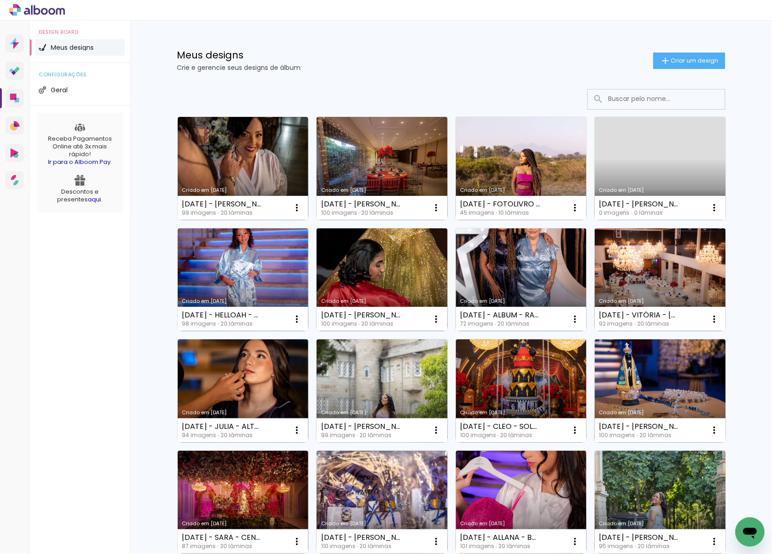
click at [4, 396] on div "Prosite Website + Landing pages Proof Sistema de seleção e venda de fotos Desig…" at bounding box center [15, 298] width 30 height 554
click at [0, 0] on slot "Criar um design" at bounding box center [0, 0] width 0 height 0
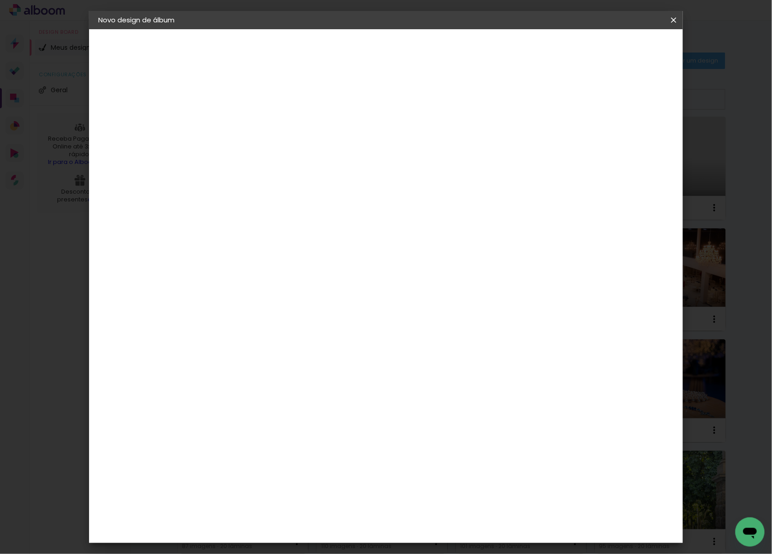
click at [0, 0] on div at bounding box center [0, 0] width 0 height 0
click at [248, 127] on input at bounding box center [248, 123] width 0 height 14
type input "[DATE] - JÚLIA - BARRA OLIMPICA"
type paper-input "[DATE] - JÚLIA - BARRA OLIMPICA"
click at [341, 42] on paper-button "Avançar" at bounding box center [319, 49] width 45 height 16
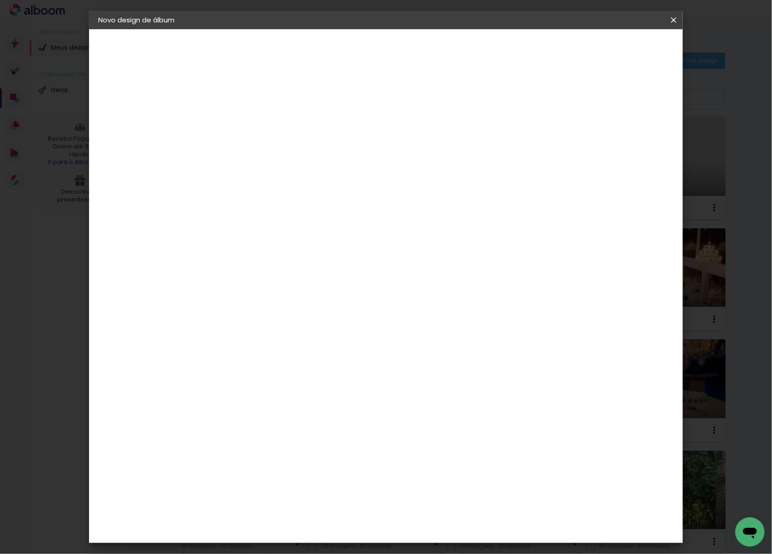
click at [419, 142] on paper-item "Tamanho Livre" at bounding box center [375, 139] width 88 height 20
click at [419, 53] on paper-button "Avançar" at bounding box center [396, 49] width 45 height 16
click at [226, 264] on input "30" at bounding box center [219, 259] width 24 height 14
type input "20,3"
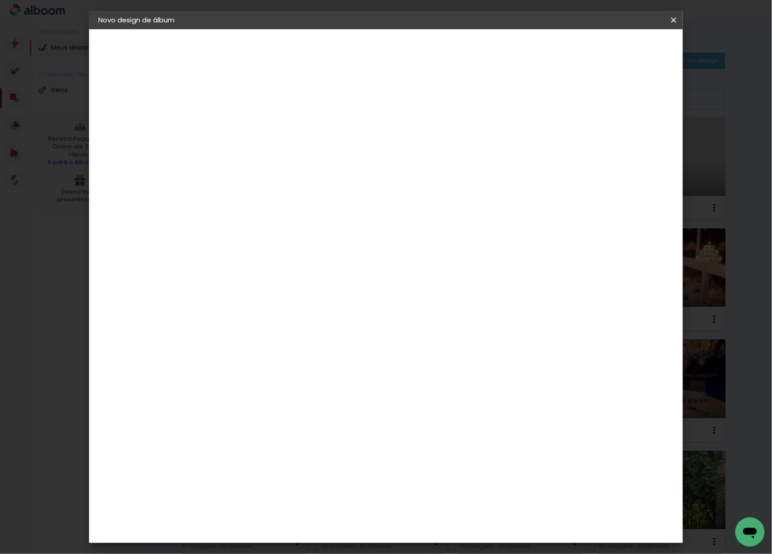
type paper-input "20,3"
click at [438, 320] on input "60" at bounding box center [436, 322] width 24 height 14
type input "50"
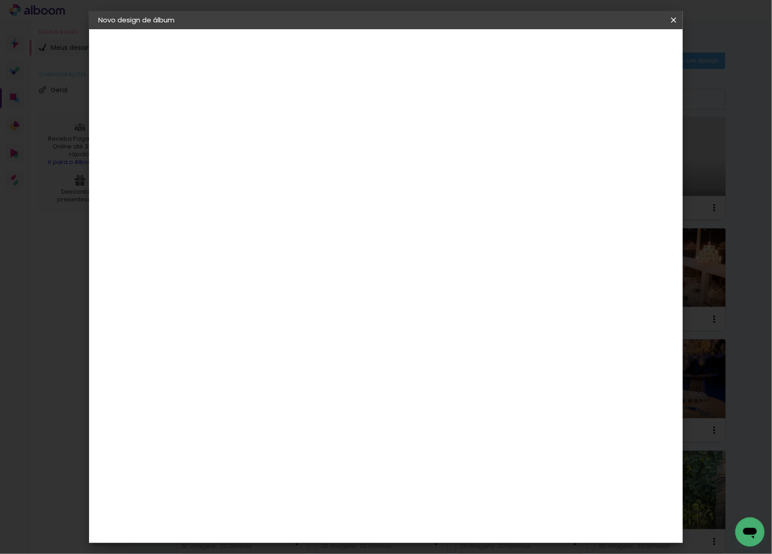
type paper-input "50"
click at [615, 52] on span "Iniciar design" at bounding box center [594, 48] width 42 height 6
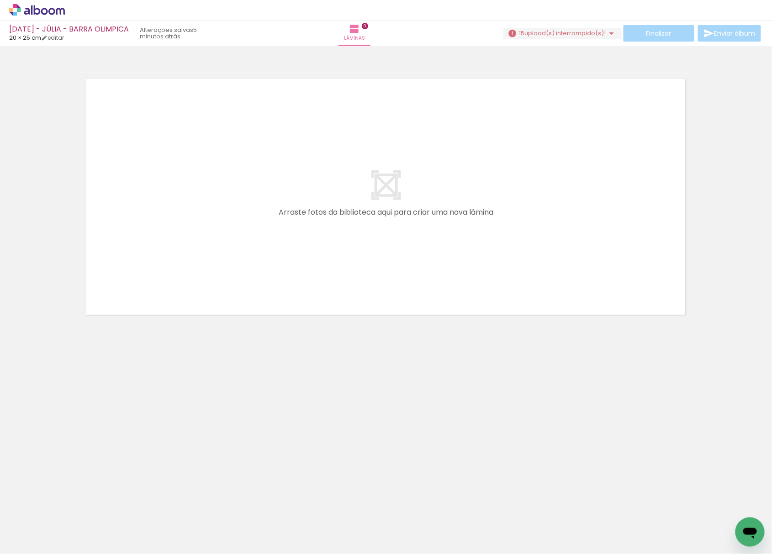
click at [542, 39] on div "Finalizar Enviar álbum" at bounding box center [634, 33] width 260 height 16
click at [544, 31] on span "upload(s) interrompido(s)!" at bounding box center [565, 33] width 81 height 9
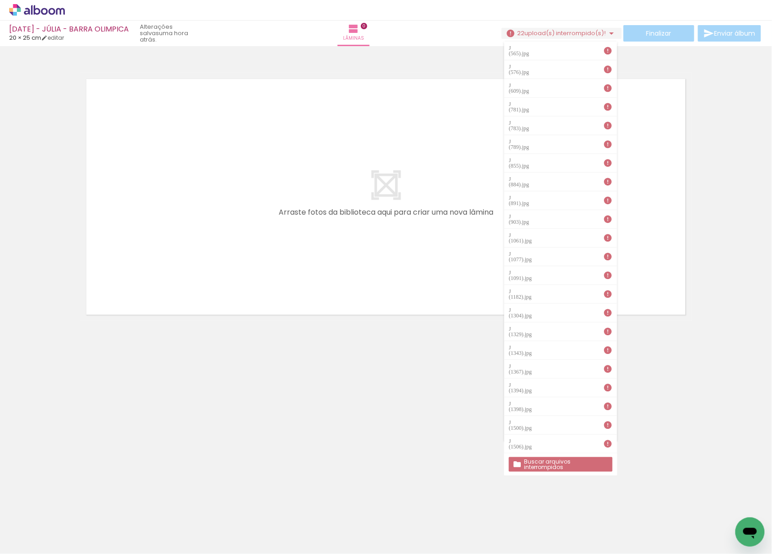
drag, startPoint x: 748, startPoint y: 374, endPoint x: 658, endPoint y: 288, distance: 124.5
click at [745, 373] on neon-animatable "Confirmar Cancelar" at bounding box center [386, 228] width 772 height 364
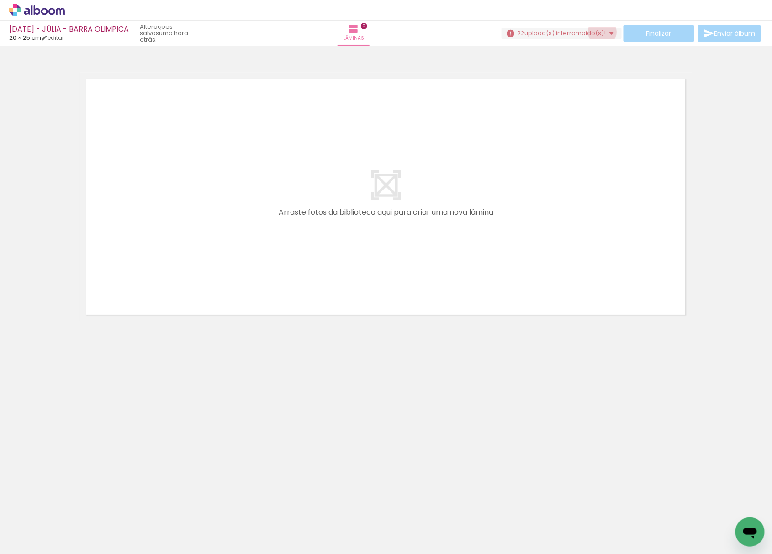
click at [600, 32] on span "upload(s) interrompido(s)!" at bounding box center [565, 33] width 81 height 9
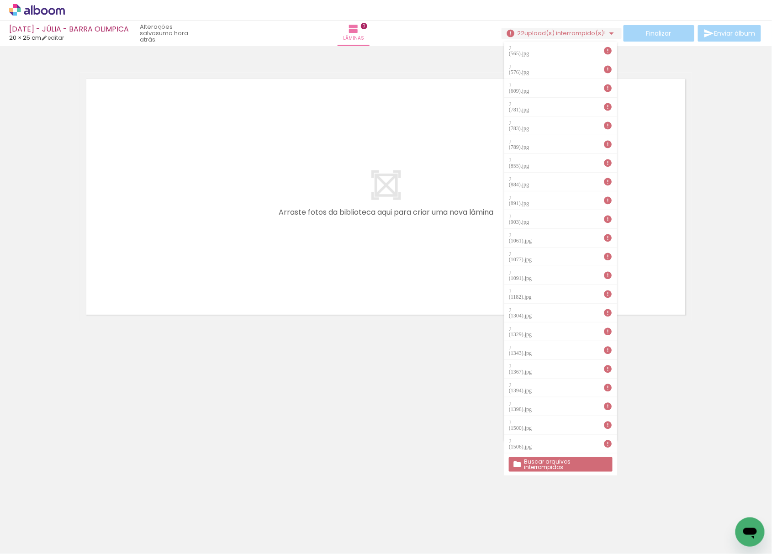
scroll to position [0, 340]
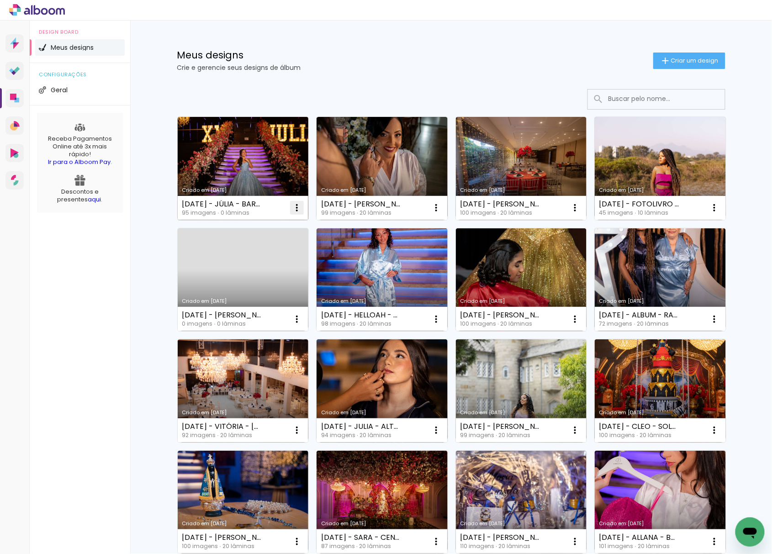
click at [294, 211] on iron-icon at bounding box center [297, 207] width 11 height 11
click at [253, 277] on paper-item "Excluir" at bounding box center [257, 269] width 90 height 18
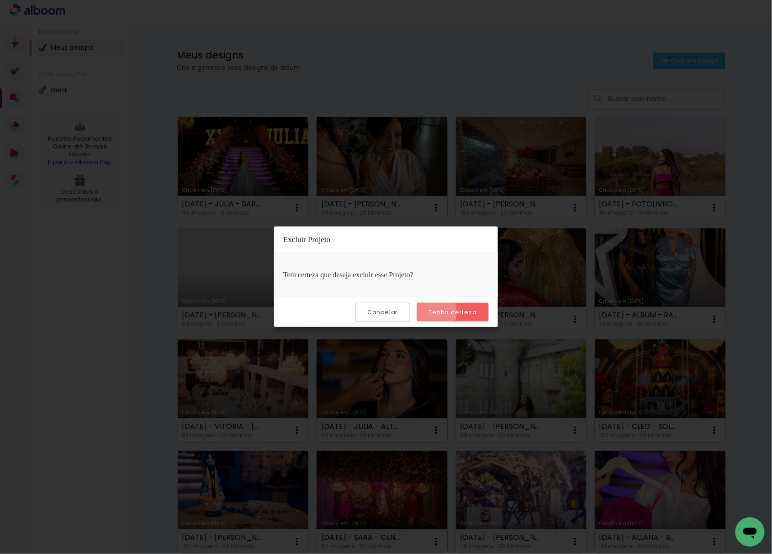
click at [0, 0] on slot "Tenho certeza" at bounding box center [0, 0] width 0 height 0
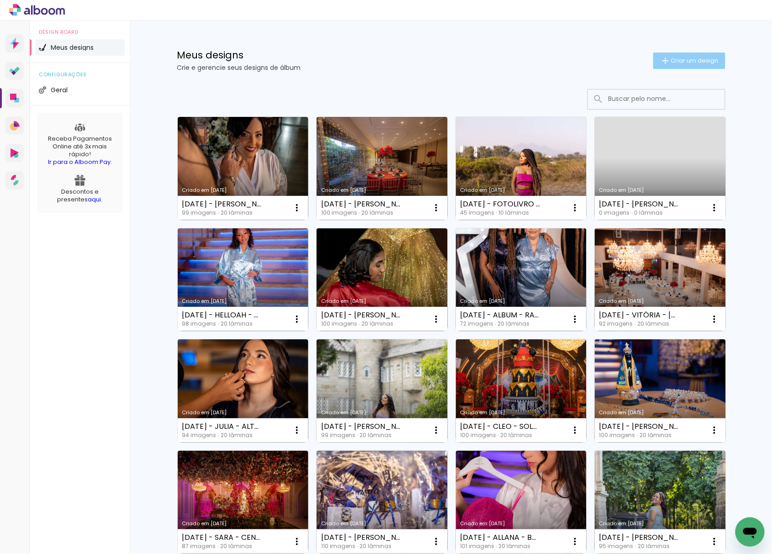
click at [681, 59] on span "Criar um design" at bounding box center [695, 61] width 48 height 6
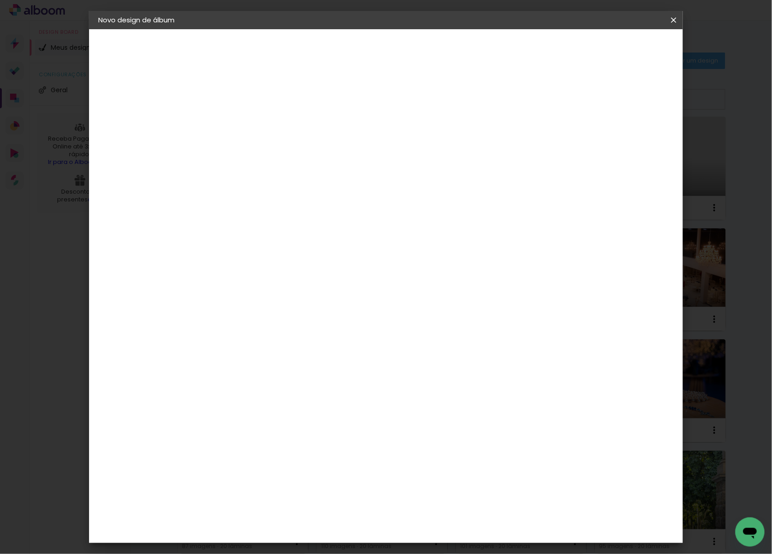
click at [248, 121] on input at bounding box center [248, 123] width 0 height 14
type input "[DATE] - JÚLIA - BARRA OLIMPICA"
type paper-input "[DATE] - JÚLIA - BARRA OLIMPICA"
click at [341, 48] on paper-button "Avançar" at bounding box center [319, 49] width 45 height 16
click at [419, 144] on paper-item "Tamanho Livre" at bounding box center [375, 139] width 88 height 20
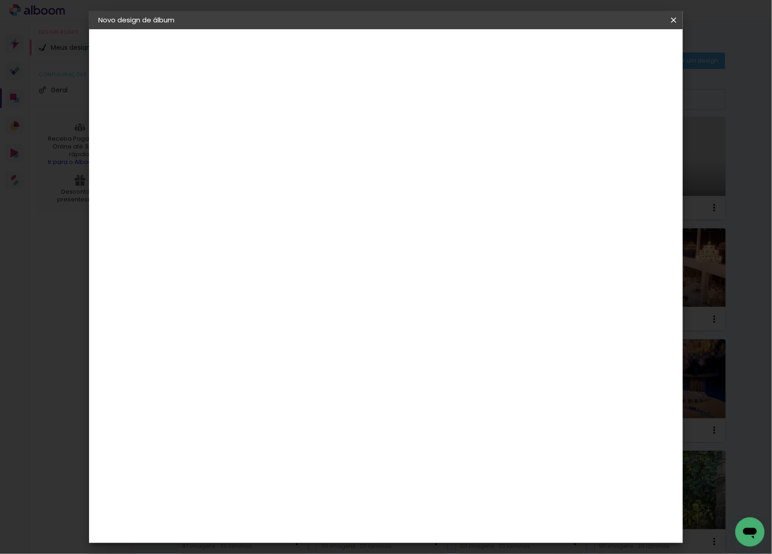
click at [432, 57] on header "Fornecedor Escolha um fornecedor ou avance com o tamanho livre. Voltar Avançar" at bounding box center [320, 56] width 224 height 54
click at [0, 0] on slot "Avançar" at bounding box center [0, 0] width 0 height 0
click at [234, 260] on div "cm" at bounding box center [236, 259] width 11 height 14
click at [216, 258] on input "30" at bounding box center [219, 259] width 24 height 14
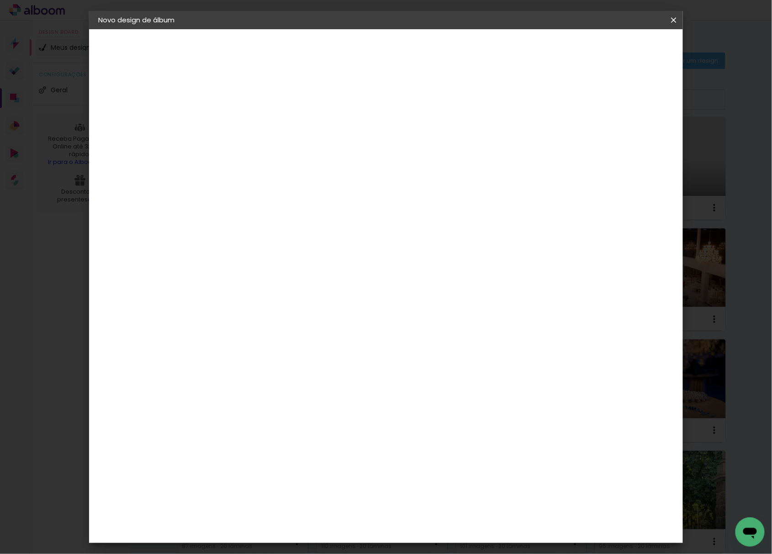
click at [218, 257] on input "30" at bounding box center [219, 259] width 24 height 14
click at [221, 253] on input "30" at bounding box center [219, 259] width 24 height 14
type input "20,3"
type paper-input "20,3"
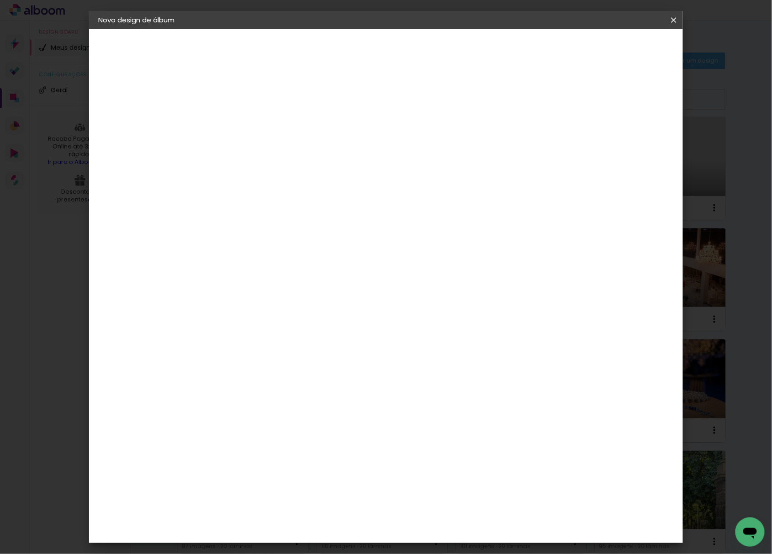
click at [440, 319] on input "60" at bounding box center [436, 322] width 24 height 14
click at [441, 319] on input "60" at bounding box center [436, 322] width 24 height 14
type input "50"
type paper-input "50"
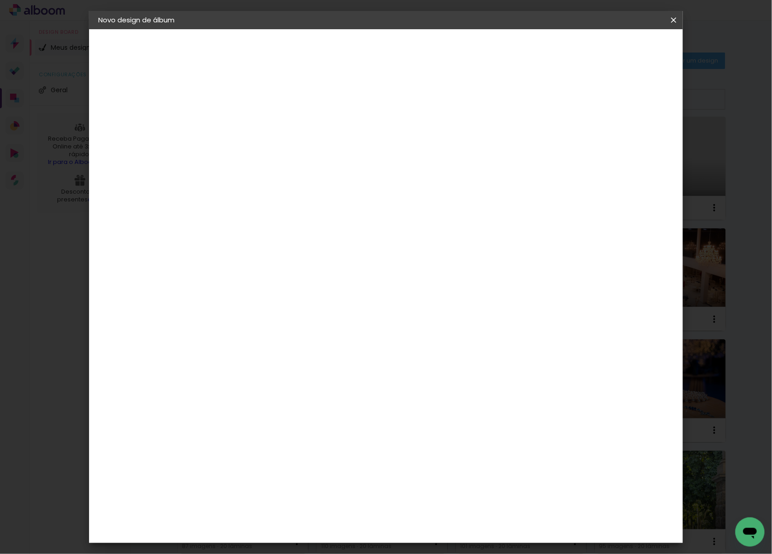
click at [615, 47] on span "Iniciar design" at bounding box center [594, 48] width 42 height 6
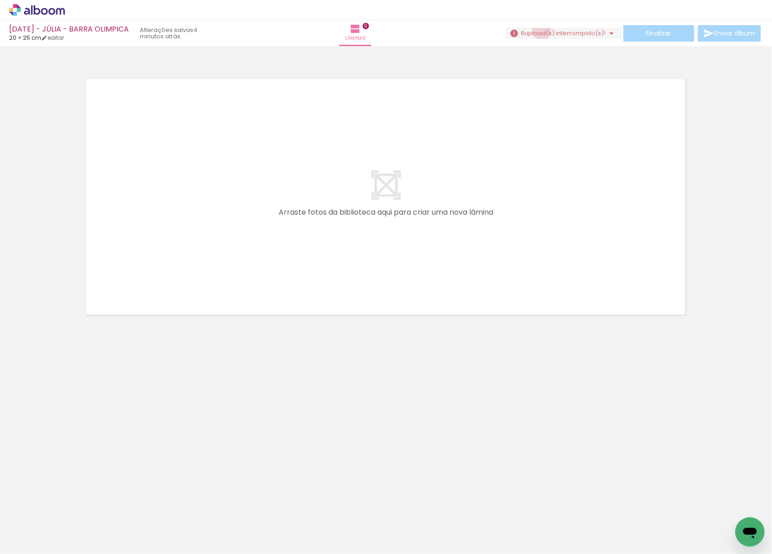
click at [538, 31] on span "upload(s) interrompido(s)!" at bounding box center [565, 33] width 81 height 9
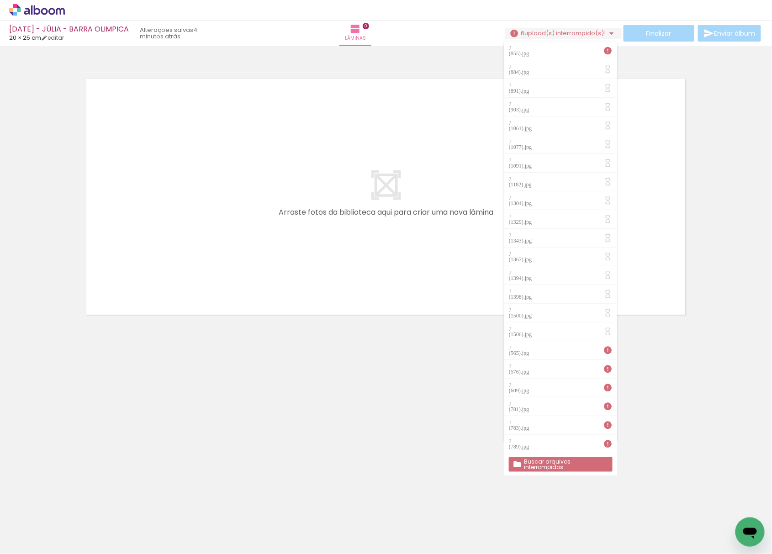
click at [538, 31] on span "upload(s) interrompido(s)!" at bounding box center [565, 33] width 81 height 9
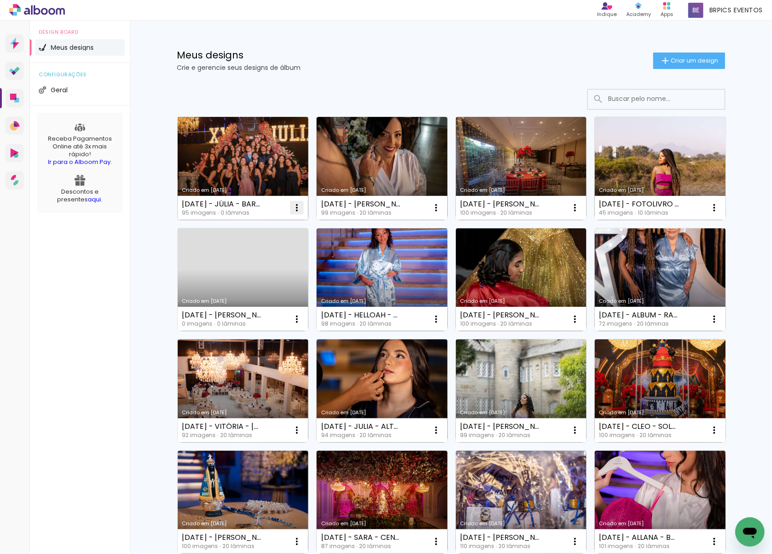
click at [293, 213] on iron-icon at bounding box center [297, 207] width 11 height 11
click at [263, 263] on paper-item "Excluir" at bounding box center [257, 269] width 90 height 18
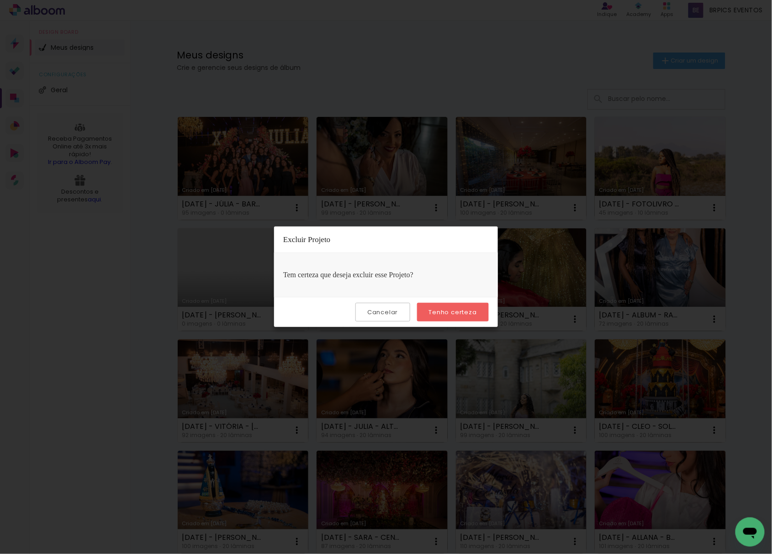
click at [0, 0] on slot "Tenho certeza" at bounding box center [0, 0] width 0 height 0
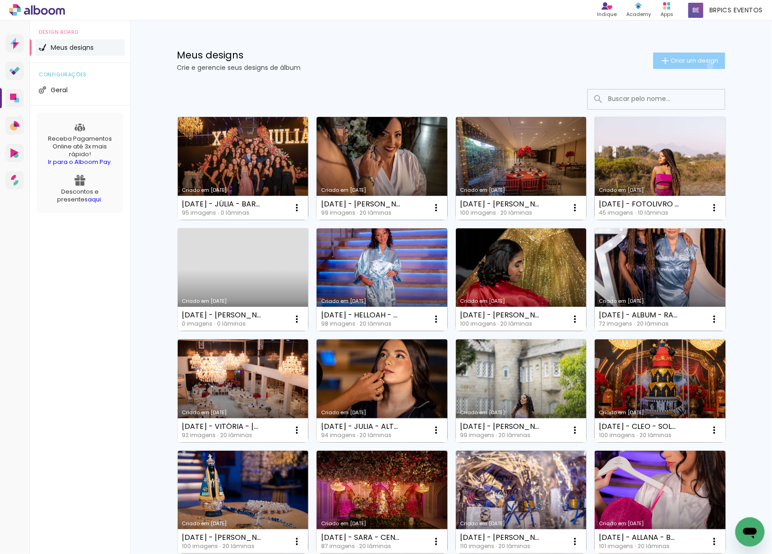
click at [704, 66] on paper-button "Criar um design" at bounding box center [690, 61] width 72 height 16
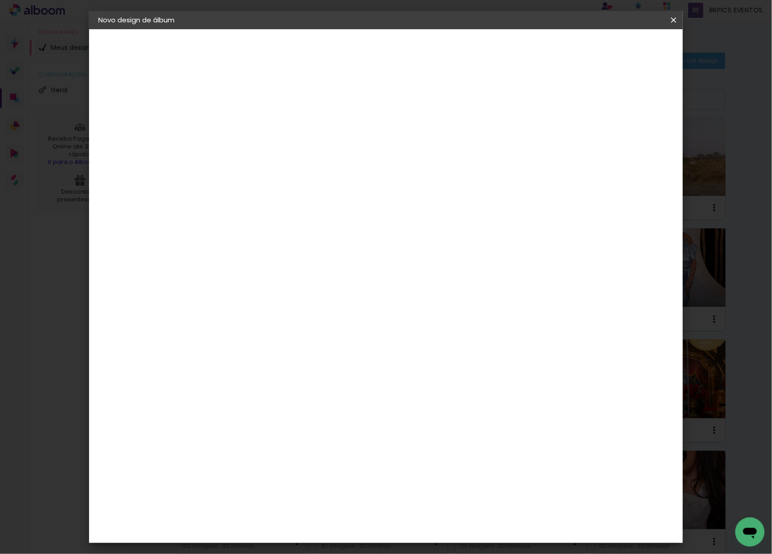
click at [248, 121] on input at bounding box center [248, 123] width 0 height 14
type input "[DATE] - JÚLIA - BARRA OLIMPICA"
type paper-input "[DATE] - JÚLIA - BARRA OLIMPICA"
click at [341, 54] on paper-button "Avançar" at bounding box center [319, 49] width 45 height 16
click at [0, 0] on slot "Tamanho Livre" at bounding box center [0, 0] width 0 height 0
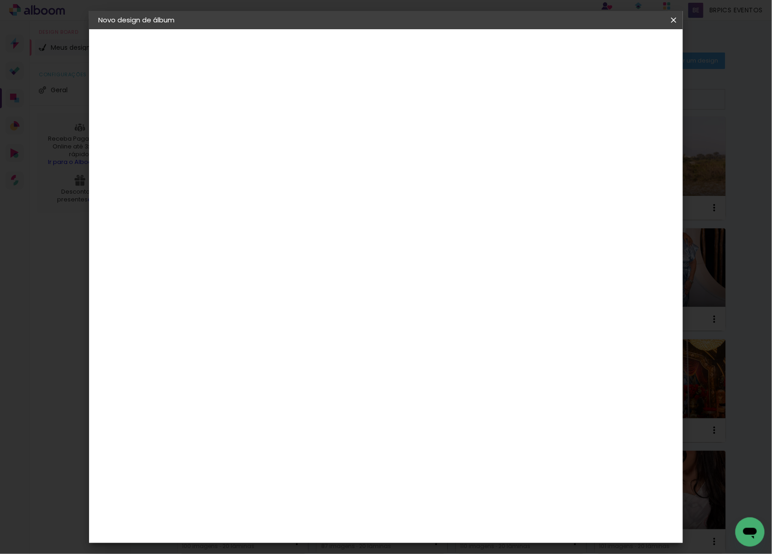
click at [0, 0] on slot "Avançar" at bounding box center [0, 0] width 0 height 0
click at [435, 381] on input "60" at bounding box center [436, 380] width 24 height 14
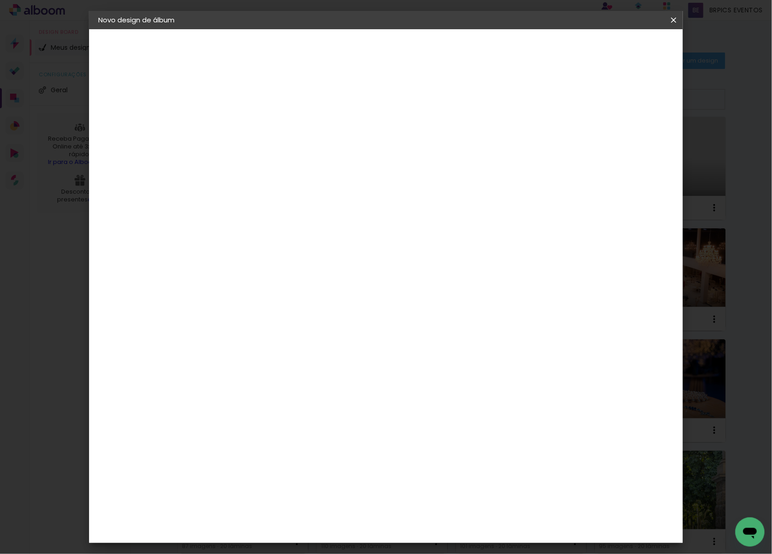
click at [435, 381] on input "60" at bounding box center [436, 380] width 24 height 14
type input "50"
type paper-input "50"
click at [221, 279] on input "30" at bounding box center [219, 277] width 24 height 14
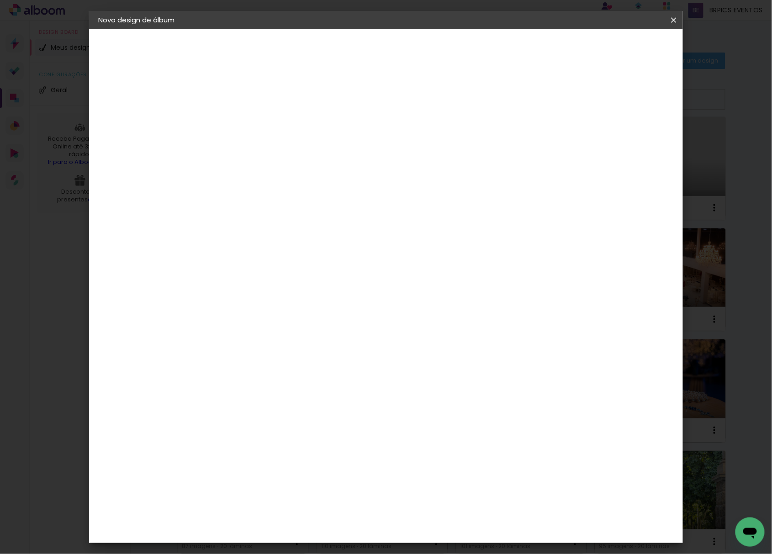
click at [221, 279] on input "30" at bounding box center [219, 277] width 24 height 14
type input "20,3"
type paper-input "20,3"
click at [624, 43] on paper-button "Iniciar design" at bounding box center [594, 49] width 60 height 16
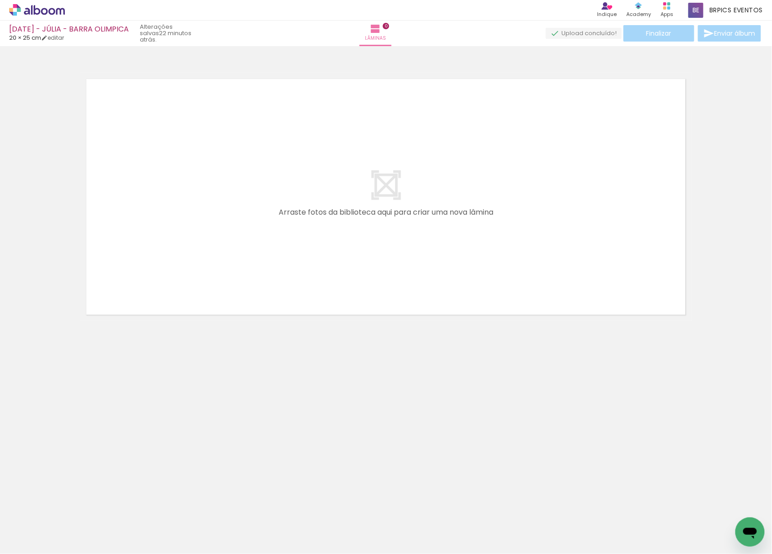
scroll to position [0, 2301]
drag, startPoint x: 291, startPoint y: 533, endPoint x: 216, endPoint y: 248, distance: 295.0
click at [216, 248] on quentale-workspace at bounding box center [386, 277] width 772 height 554
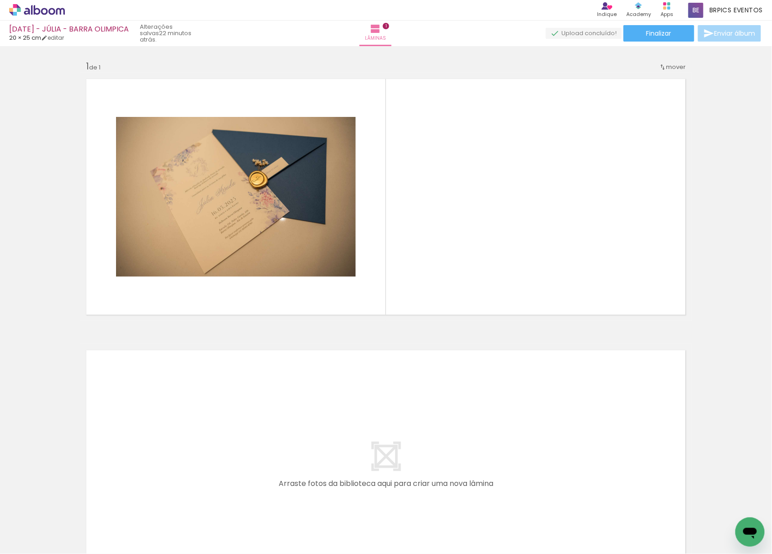
scroll to position [0, 800]
drag, startPoint x: 414, startPoint y: 532, endPoint x: 532, endPoint y: 221, distance: 332.6
click at [532, 221] on quentale-workspace at bounding box center [386, 277] width 772 height 554
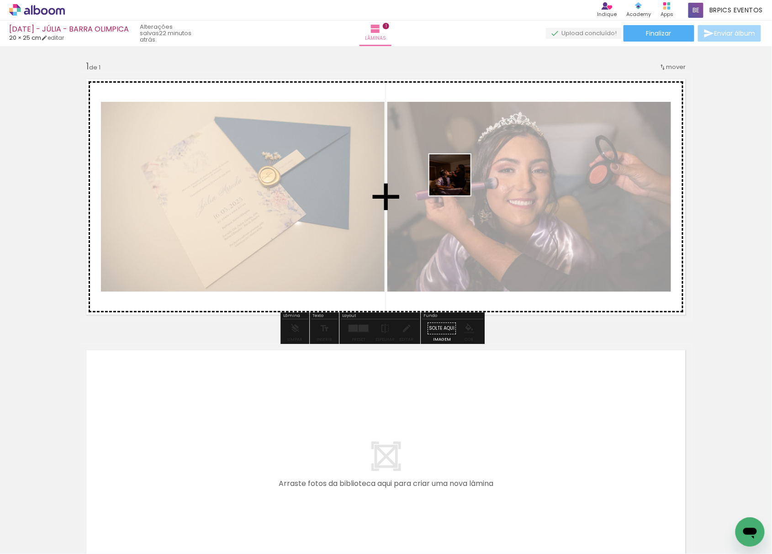
drag, startPoint x: 410, startPoint y: 368, endPoint x: 459, endPoint y: 154, distance: 219.2
click at [459, 154] on quentale-workspace at bounding box center [386, 277] width 772 height 554
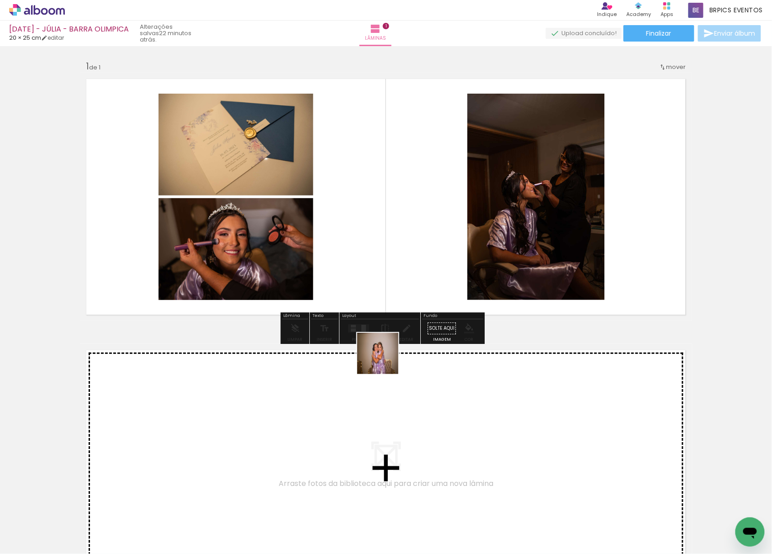
drag, startPoint x: 385, startPoint y: 361, endPoint x: 330, endPoint y: 441, distance: 97.0
click at [452, 147] on quentale-workspace at bounding box center [386, 277] width 772 height 554
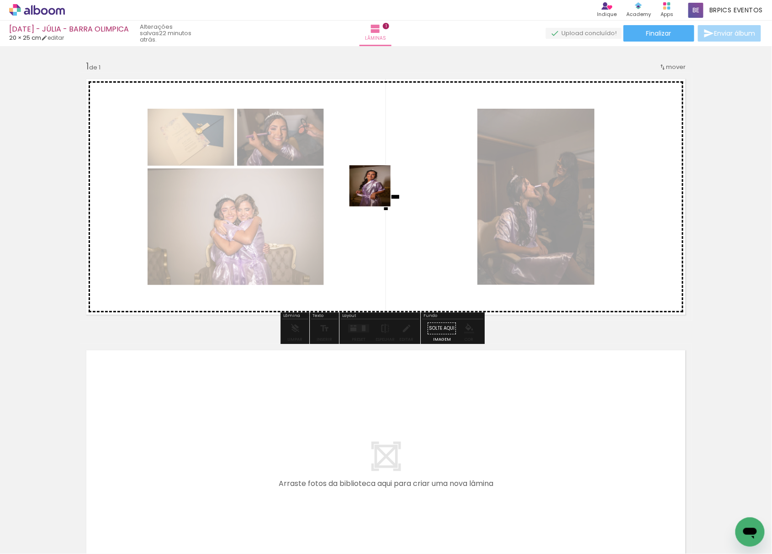
drag, startPoint x: 267, startPoint y: 508, endPoint x: 392, endPoint y: 157, distance: 372.5
click at [392, 157] on quentale-workspace at bounding box center [386, 277] width 772 height 554
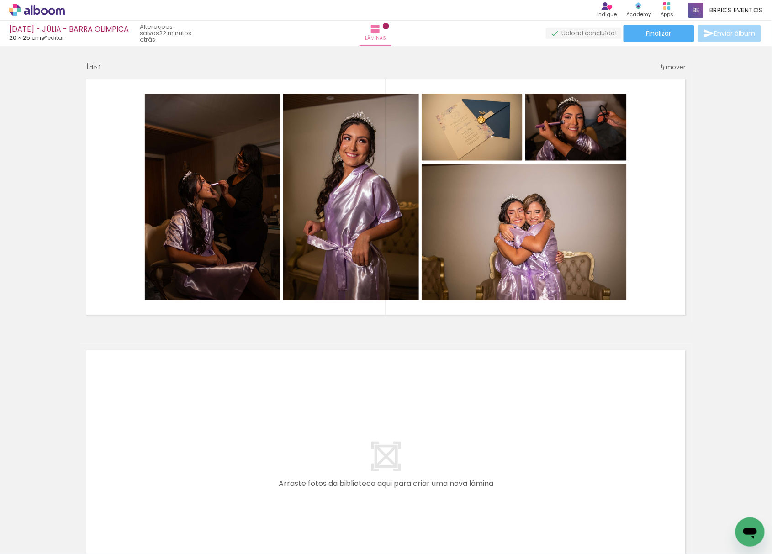
scroll to position [0, 0]
click at [33, 522] on div "Biblioteca 95 fotos Todas as fotos Não utilizadas Adicionar Fotos" at bounding box center [28, 525] width 57 height 45
click at [33, 528] on input "Todas as fotos" at bounding box center [25, 527] width 35 height 8
click at [0, 0] on slot "Não utilizadas" at bounding box center [0, 0] width 0 height 0
type input "Não utilizadas"
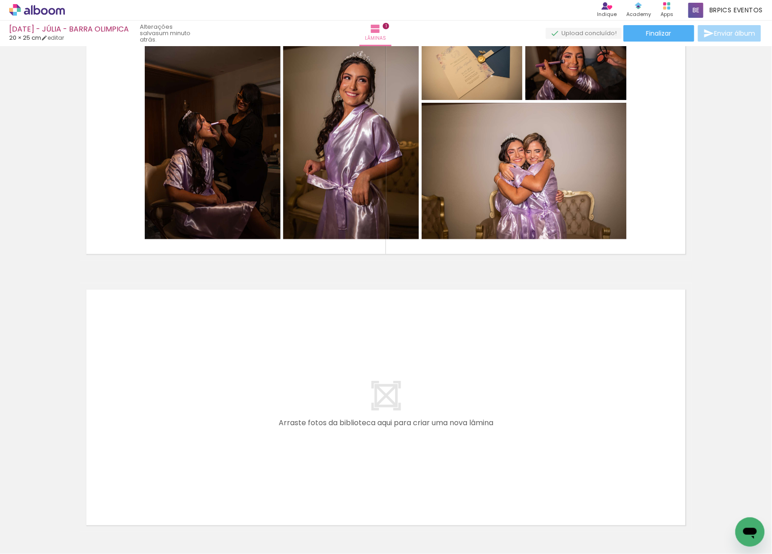
drag, startPoint x: 100, startPoint y: 530, endPoint x: 222, endPoint y: 383, distance: 191.5
click at [222, 383] on quentale-workspace at bounding box center [386, 277] width 772 height 554
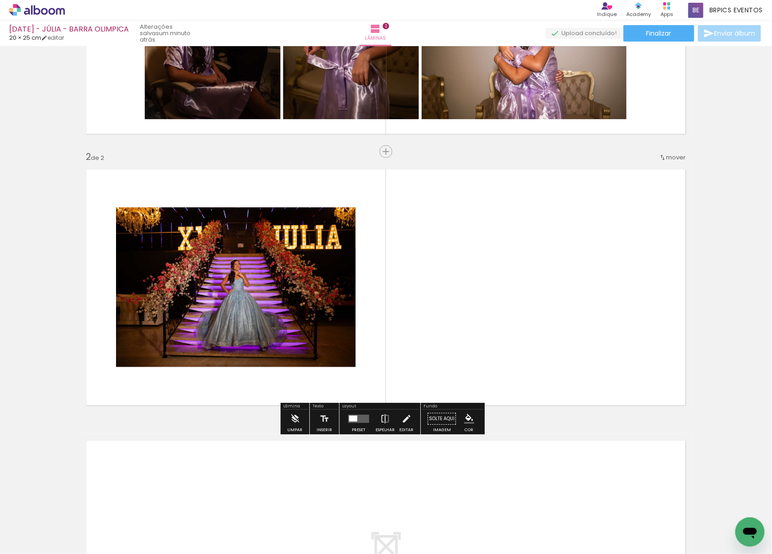
scroll to position [197, 0]
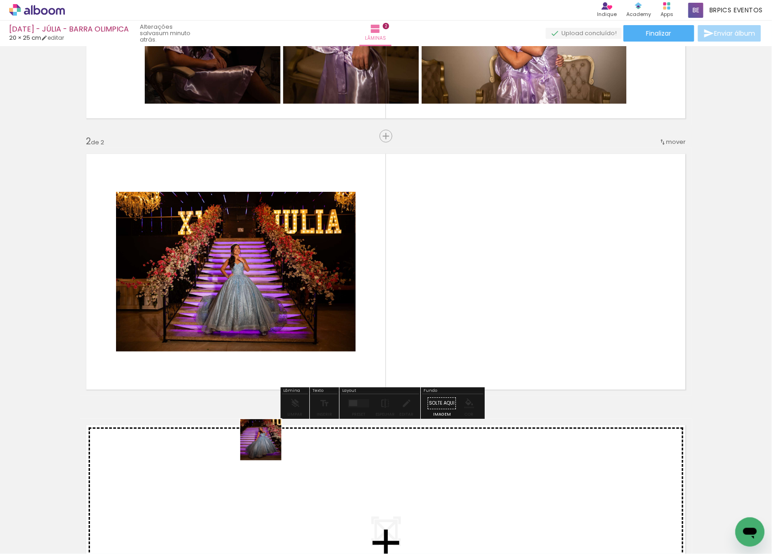
drag, startPoint x: 126, startPoint y: 524, endPoint x: 473, endPoint y: 303, distance: 410.6
click at [519, 271] on quentale-workspace at bounding box center [386, 277] width 772 height 554
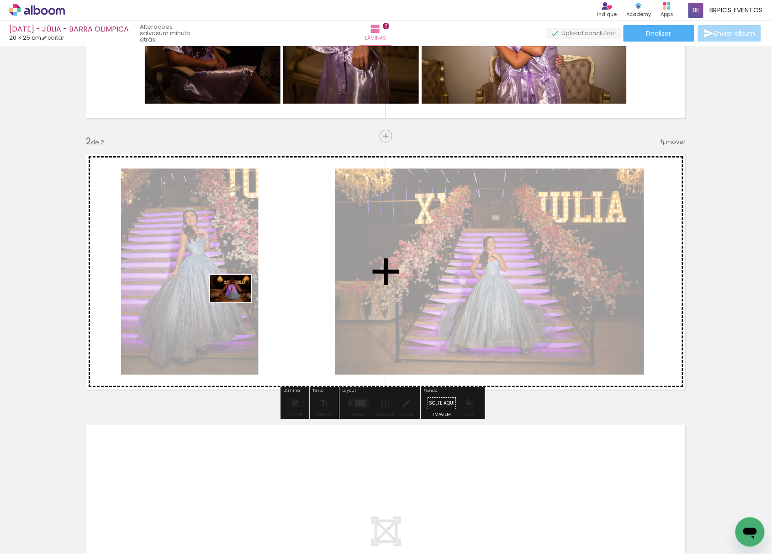
drag, startPoint x: 101, startPoint y: 530, endPoint x: 214, endPoint y: 386, distance: 183.5
click at [238, 302] on quentale-workspace at bounding box center [386, 277] width 772 height 554
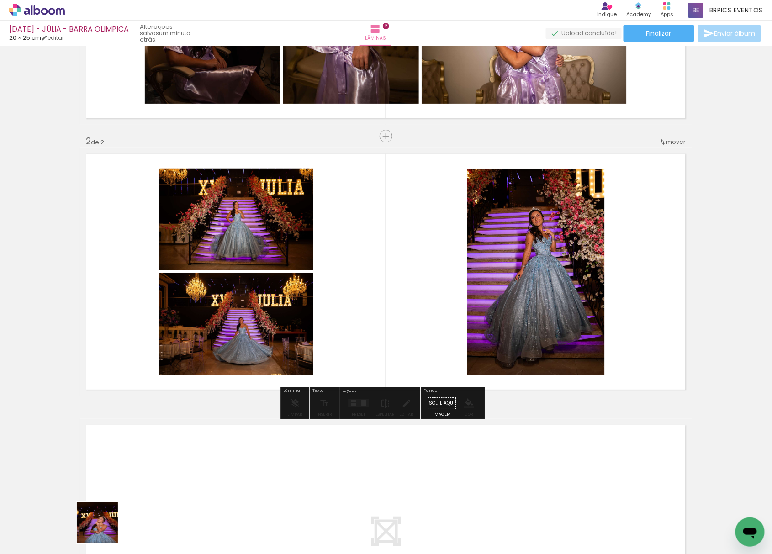
drag, startPoint x: 104, startPoint y: 530, endPoint x: 240, endPoint y: 325, distance: 245.7
click at [252, 309] on quentale-workspace at bounding box center [386, 277] width 772 height 554
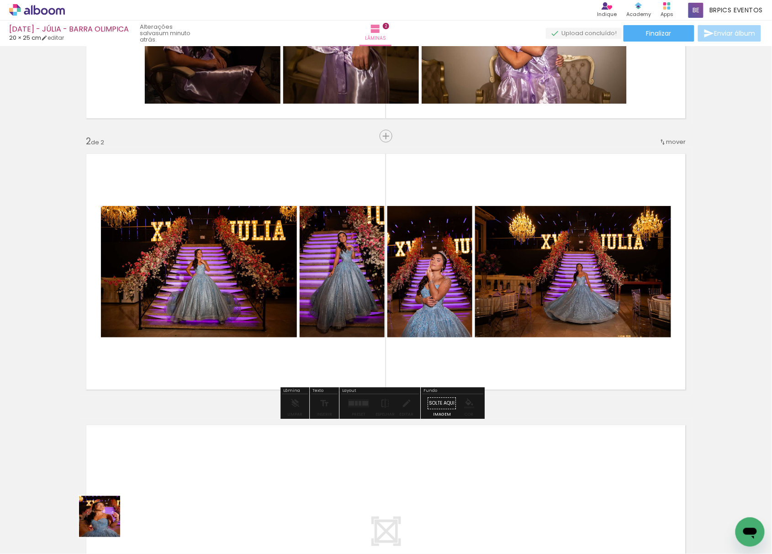
drag, startPoint x: 106, startPoint y: 530, endPoint x: 127, endPoint y: 459, distance: 73.6
click at [127, 459] on quentale-workspace at bounding box center [386, 277] width 772 height 554
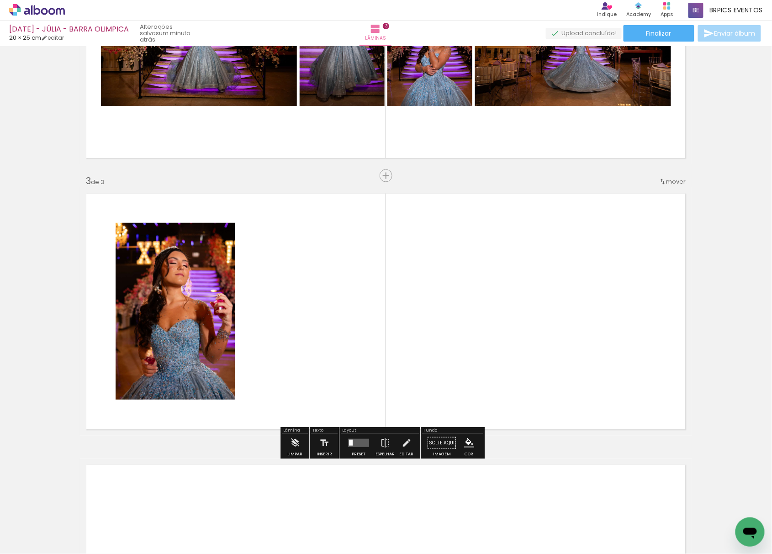
scroll to position [468, 0]
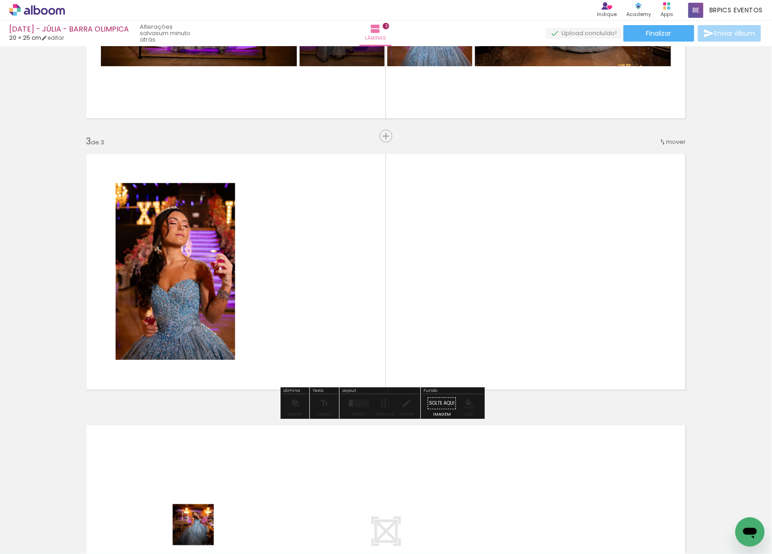
drag, startPoint x: 200, startPoint y: 532, endPoint x: 329, endPoint y: 278, distance: 284.5
click at [329, 278] on quentale-workspace at bounding box center [386, 277] width 772 height 554
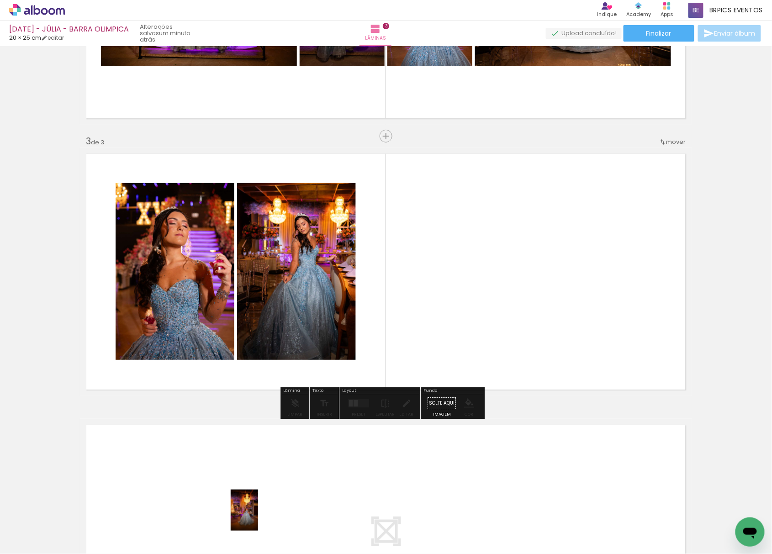
drag, startPoint x: 198, startPoint y: 525, endPoint x: 249, endPoint y: 532, distance: 51.3
click at [0, 0] on slot at bounding box center [0, 0] width 0 height 0
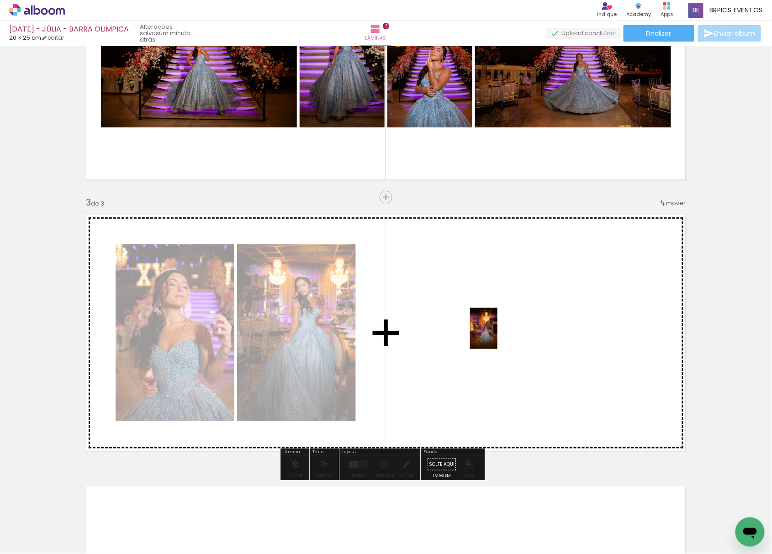
drag, startPoint x: 214, startPoint y: 523, endPoint x: 414, endPoint y: 398, distance: 236.0
click at [500, 322] on quentale-workspace at bounding box center [386, 277] width 772 height 554
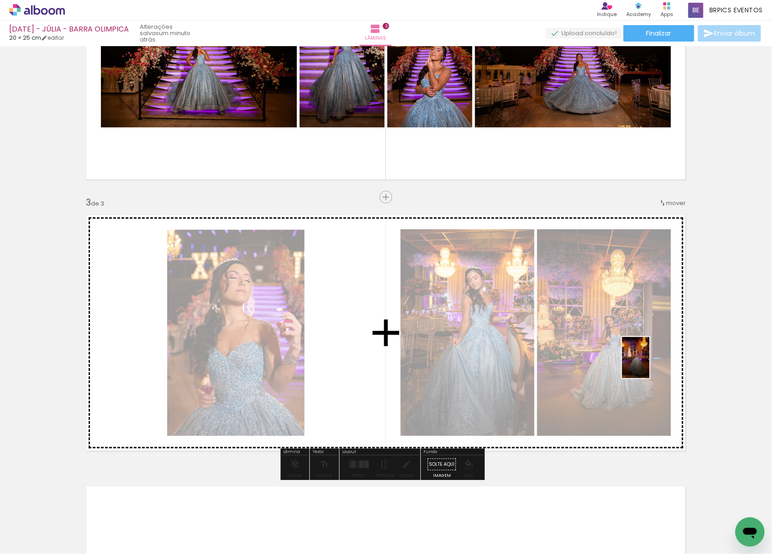
drag, startPoint x: 275, startPoint y: 509, endPoint x: 602, endPoint y: 365, distance: 357.3
click at [655, 357] on quentale-workspace at bounding box center [386, 277] width 772 height 554
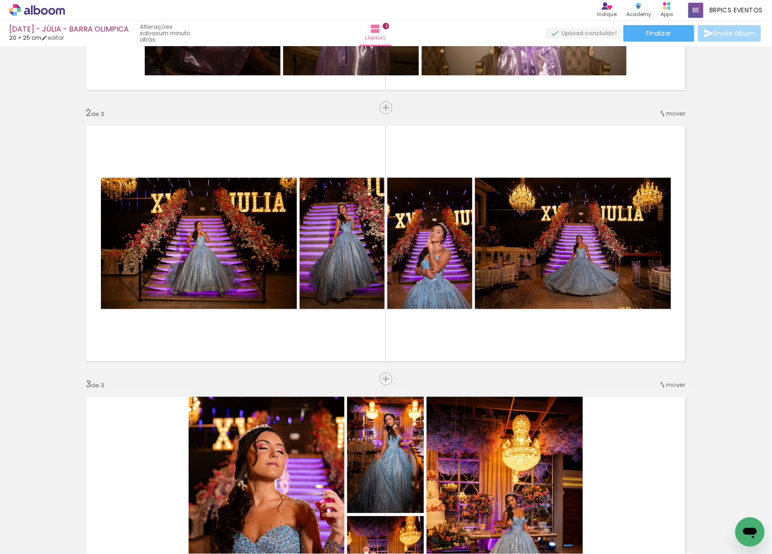
scroll to position [224, 0]
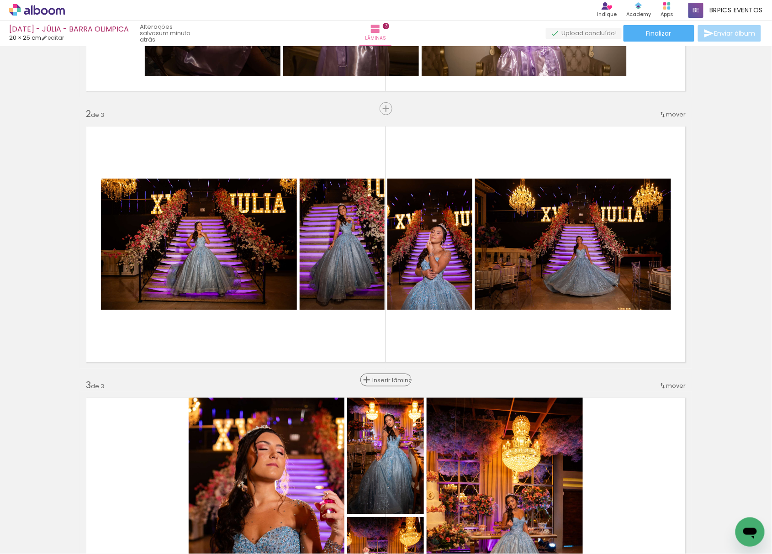
click at [380, 380] on span "Inserir lâmina" at bounding box center [391, 381] width 36 height 6
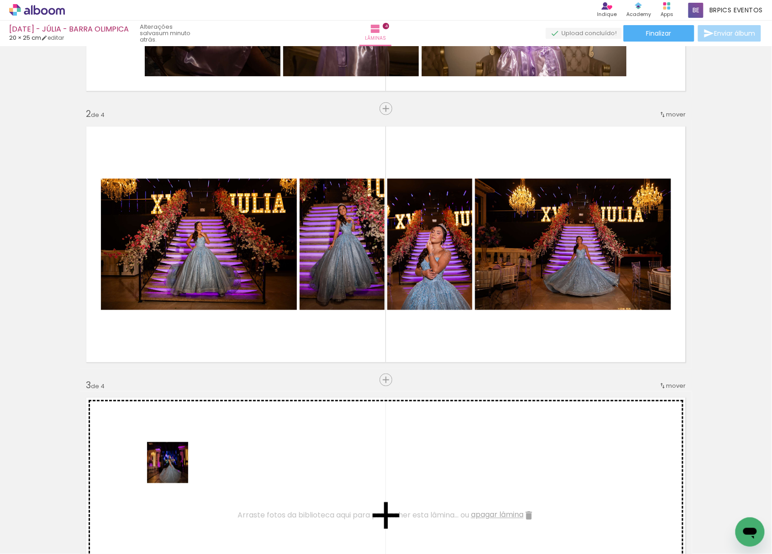
drag, startPoint x: 100, startPoint y: 530, endPoint x: 196, endPoint y: 450, distance: 125.6
click at [196, 450] on quentale-workspace at bounding box center [386, 277] width 772 height 554
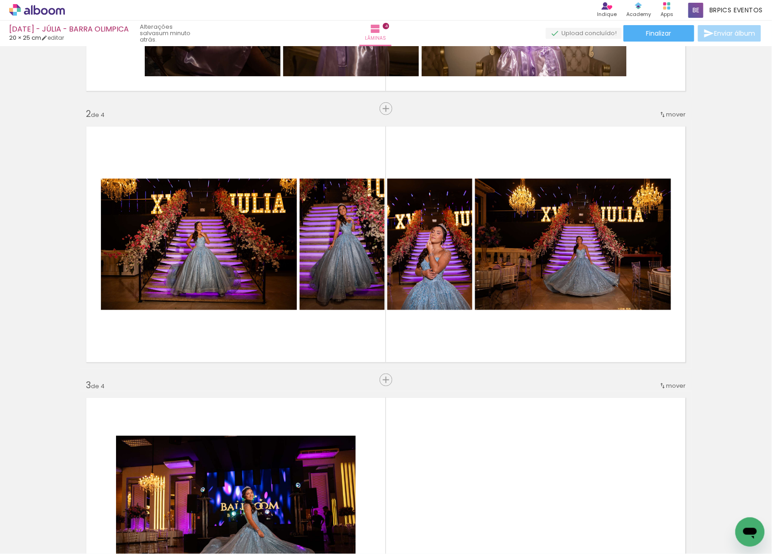
scroll to position [346, 0]
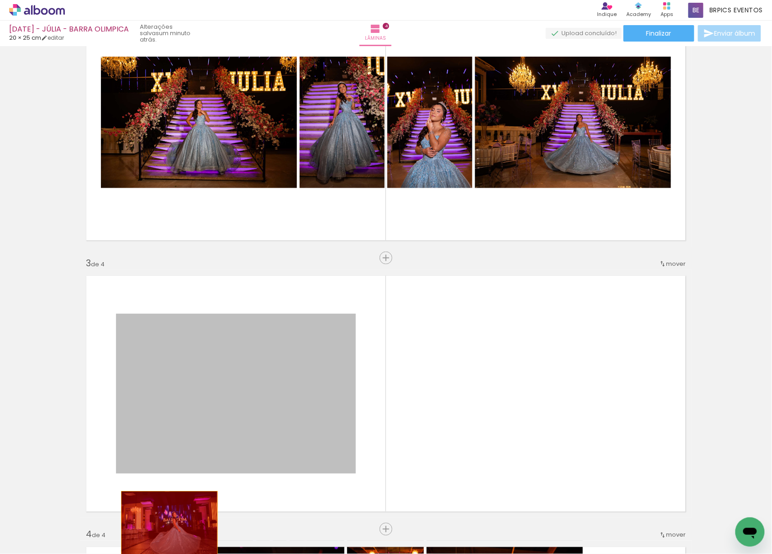
drag, startPoint x: 280, startPoint y: 397, endPoint x: 169, endPoint y: 516, distance: 162.7
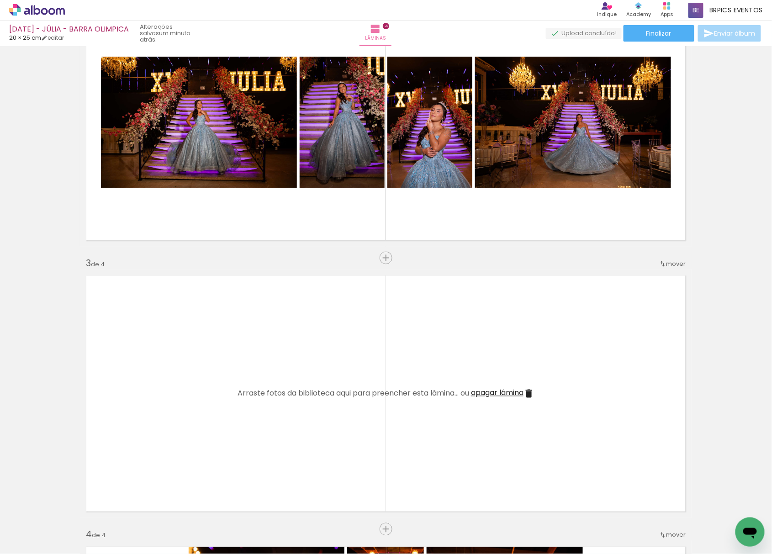
click at [496, 389] on span "apagar lâmina" at bounding box center [497, 393] width 53 height 11
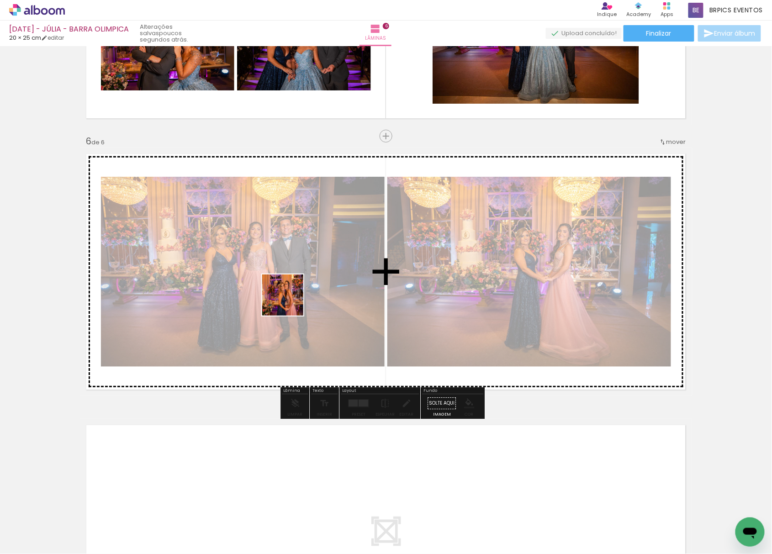
drag, startPoint x: 95, startPoint y: 532, endPoint x: 226, endPoint y: 432, distance: 164.4
click at [303, 263] on quentale-workspace at bounding box center [386, 277] width 772 height 554
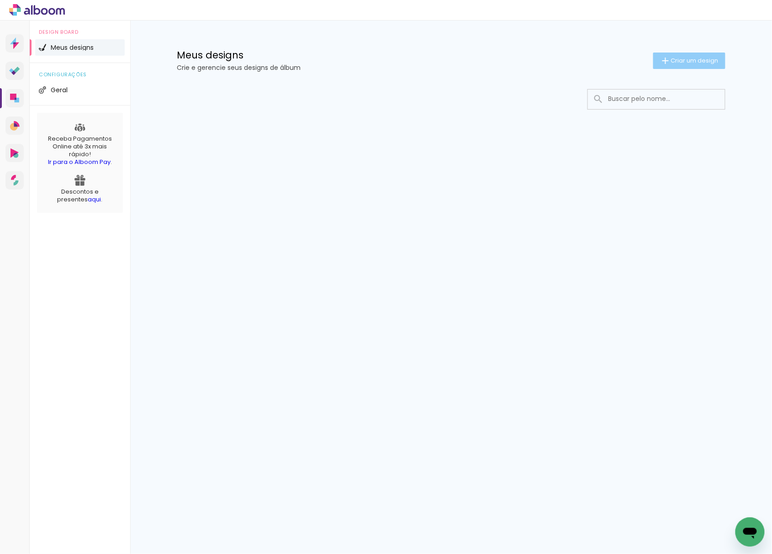
click at [671, 59] on span "Criar um design" at bounding box center [695, 61] width 48 height 6
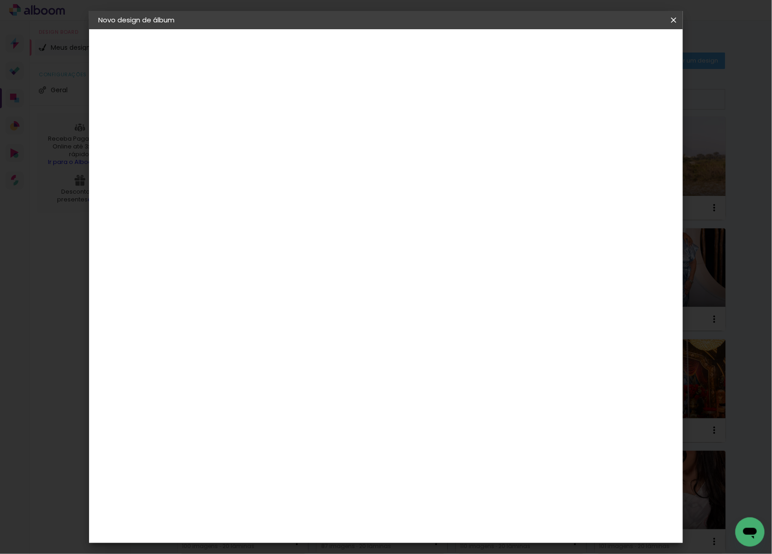
click at [248, 123] on input at bounding box center [248, 123] width 0 height 14
type input "30.05.2025 - BEATRIZ - NITEROI"
type paper-input "30.05.2025 - BEATRIZ - NITEROI"
click at [341, 52] on paper-button "Avançar" at bounding box center [319, 49] width 45 height 16
click at [0, 0] on slot "Tamanho Livre" at bounding box center [0, 0] width 0 height 0
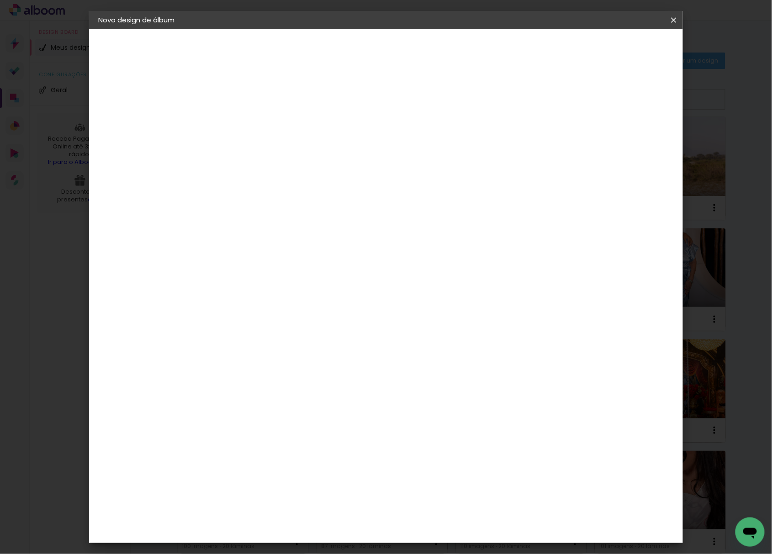
click at [419, 41] on paper-button "Avançar" at bounding box center [396, 49] width 45 height 16
click at [224, 256] on input "30" at bounding box center [219, 259] width 24 height 14
click at [222, 258] on input "30" at bounding box center [219, 259] width 24 height 14
type input "20,3"
type paper-input "20,3"
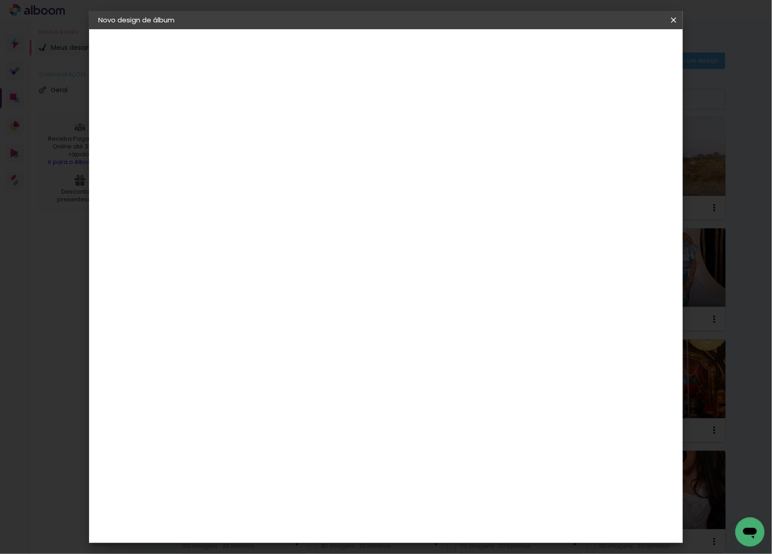
click at [446, 320] on input "60" at bounding box center [436, 322] width 24 height 14
click at [444, 320] on input "60" at bounding box center [436, 322] width 24 height 14
type input "50"
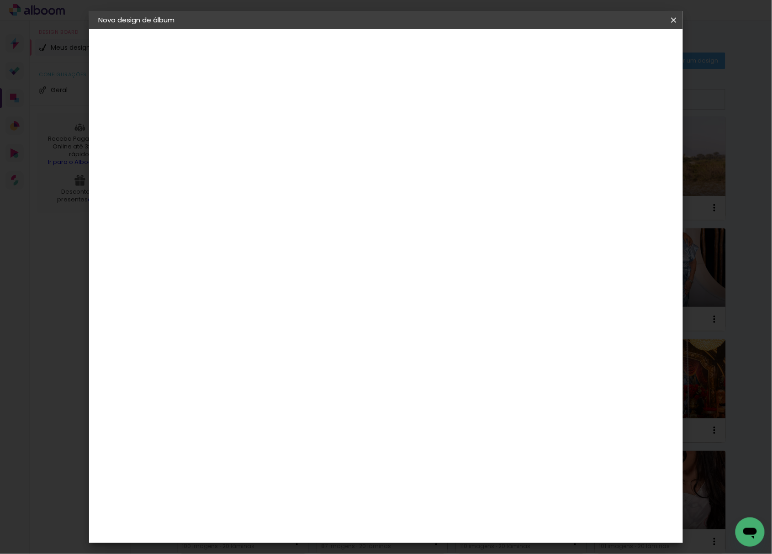
type paper-input "50"
click at [615, 48] on span "Iniciar design" at bounding box center [594, 48] width 42 height 6
